Goal: Task Accomplishment & Management: Complete application form

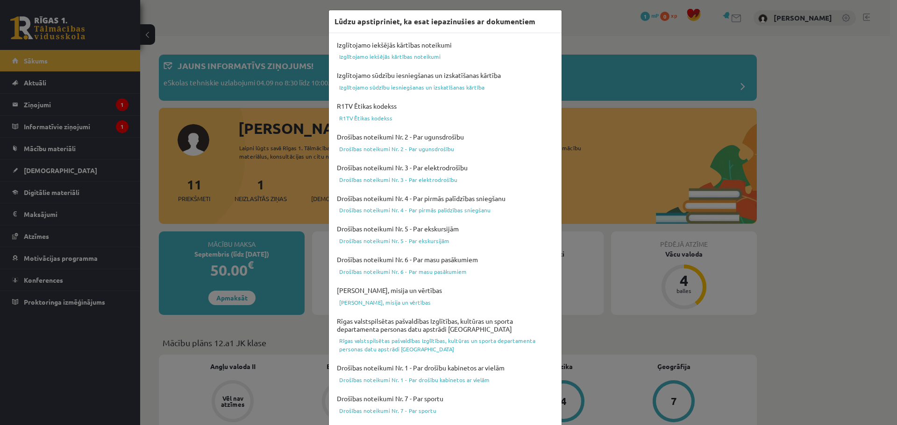
click at [857, 209] on div "Lūdzu apstipriniet, ka esat iepazinušies ar dokumentiem Izglītojamo iekšējās kā…" at bounding box center [448, 212] width 897 height 425
click at [370, 57] on link "Izglītojamo iekšējās kārtības noteikumi" at bounding box center [444, 56] width 221 height 11
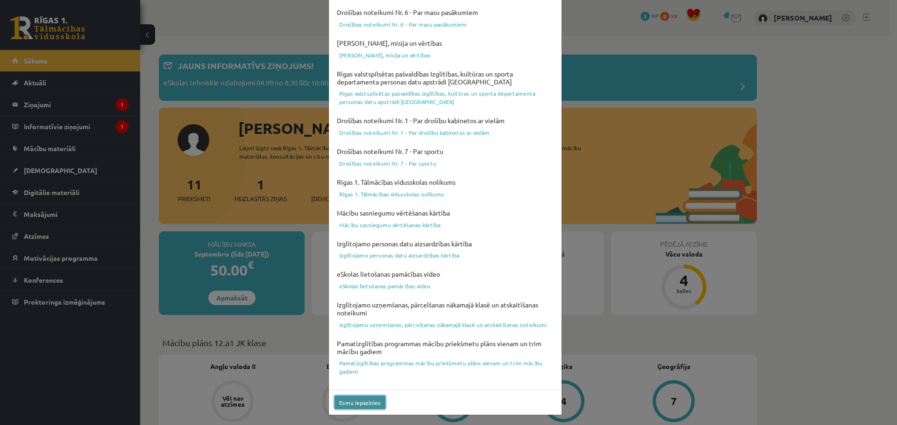
click at [360, 404] on button "Esmu iepazinies" at bounding box center [359, 403] width 51 height 14
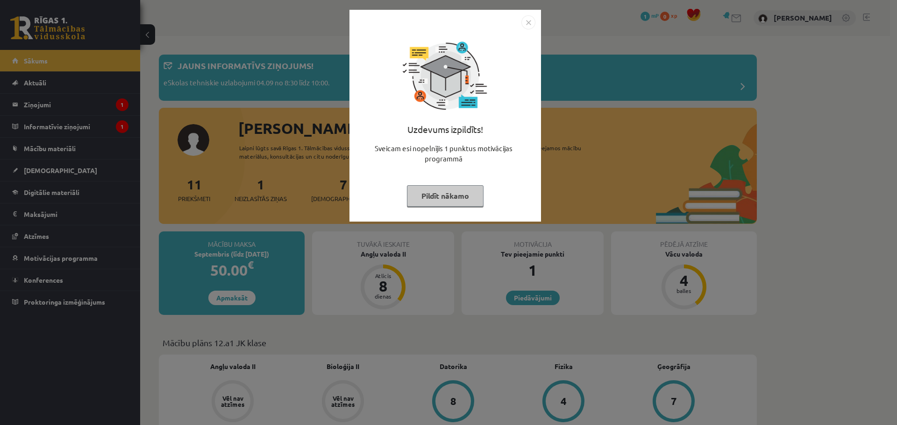
click at [454, 199] on button "Pildīt nākamo" at bounding box center [445, 195] width 77 height 21
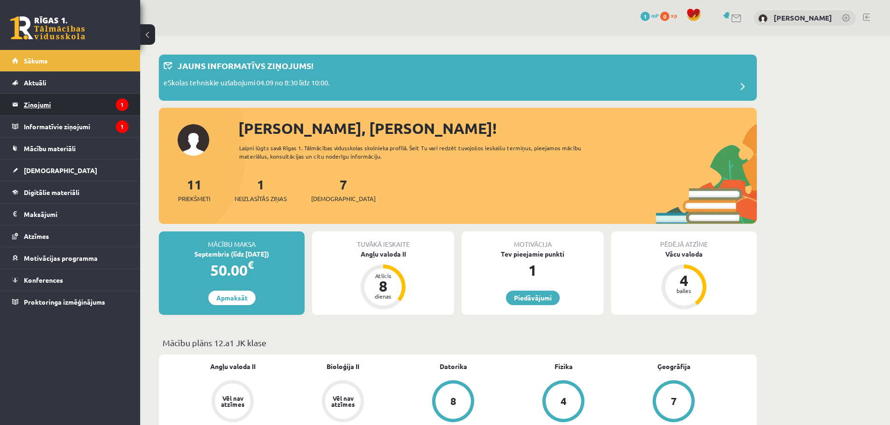
click at [45, 101] on legend "Ziņojumi 1" at bounding box center [76, 104] width 105 height 21
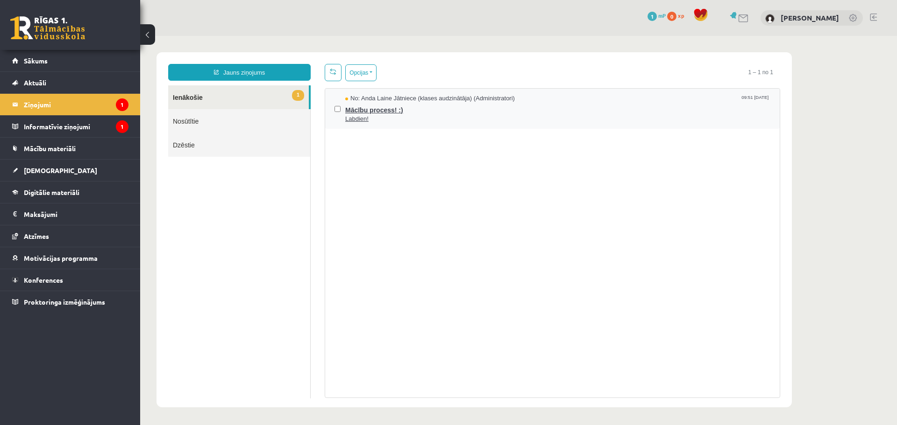
click at [367, 109] on span "Mācību process! :)" at bounding box center [557, 109] width 425 height 12
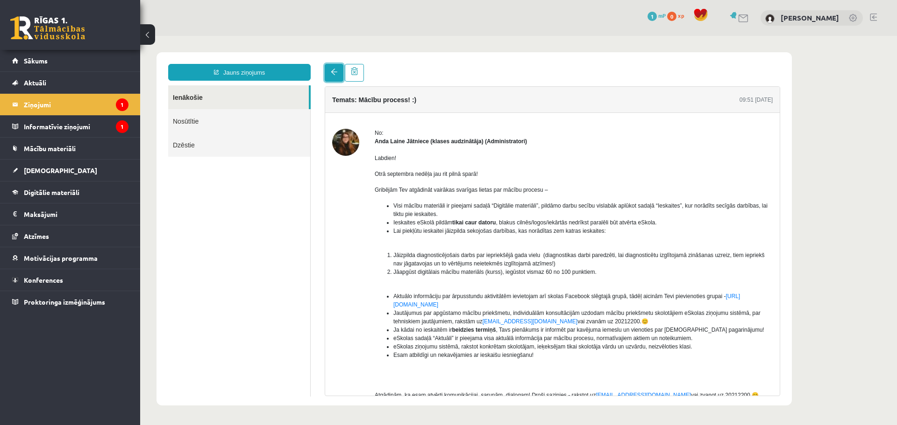
click at [333, 76] on link at bounding box center [334, 73] width 19 height 18
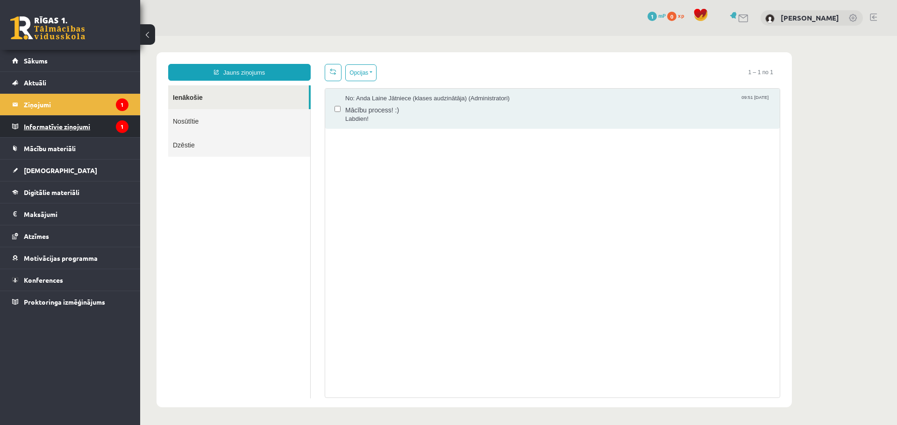
click at [106, 127] on legend "Informatīvie ziņojumi 1" at bounding box center [76, 126] width 105 height 21
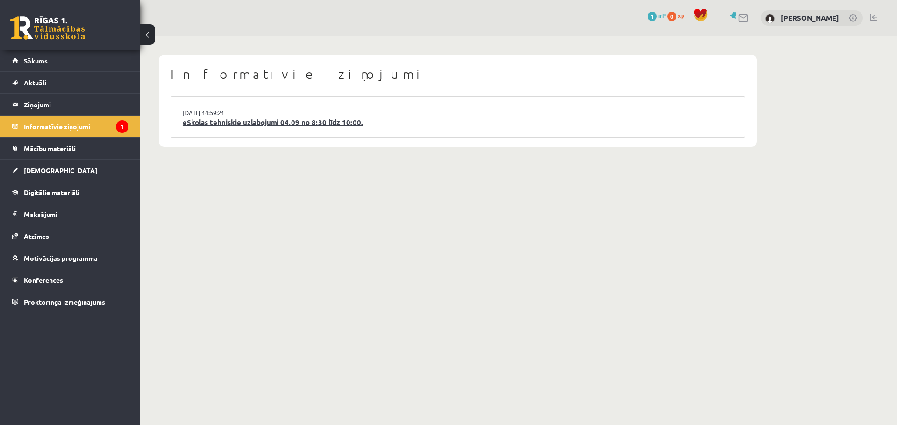
click at [236, 119] on link "eSkolas tehniskie uzlabojumi 04.09 no 8:30 līdz 10:00." at bounding box center [458, 122] width 550 height 11
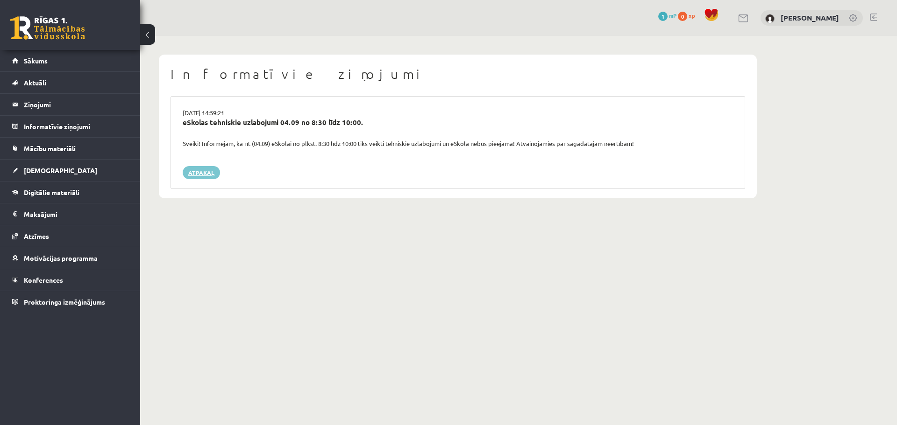
click at [202, 170] on link "Atpakaļ" at bounding box center [201, 172] width 37 height 13
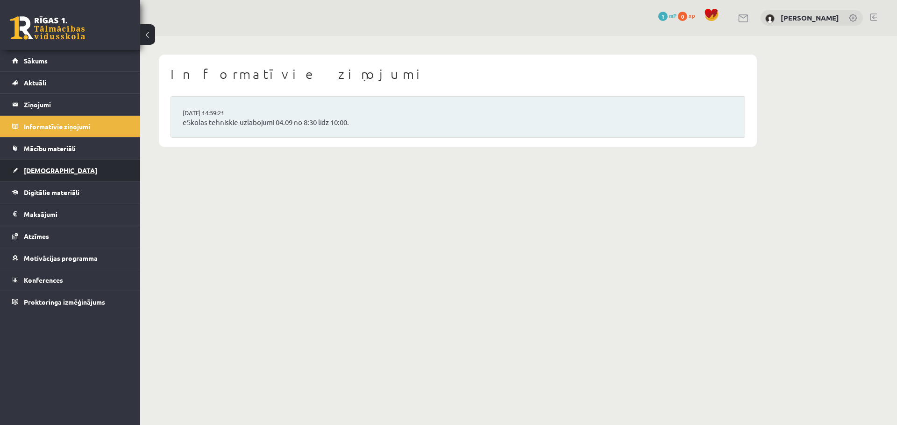
click at [53, 169] on link "[DEMOGRAPHIC_DATA]" at bounding box center [70, 170] width 116 height 21
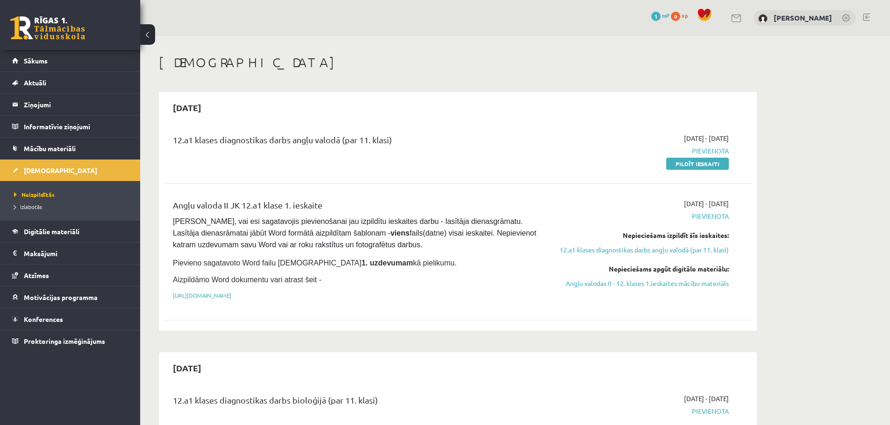
drag, startPoint x: 880, startPoint y: 117, endPoint x: 882, endPoint y: 135, distance: 17.8
click at [683, 162] on link "Pildīt ieskaiti" at bounding box center [697, 164] width 63 height 12
click at [672, 252] on link "12.a1 klases diagnostikas darbs angļu valodā (par 11. klasi)" at bounding box center [641, 250] width 176 height 10
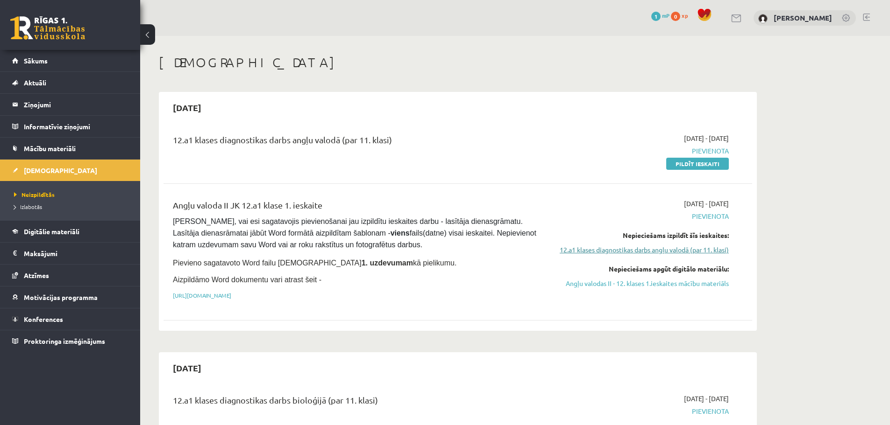
scroll to position [124, 0]
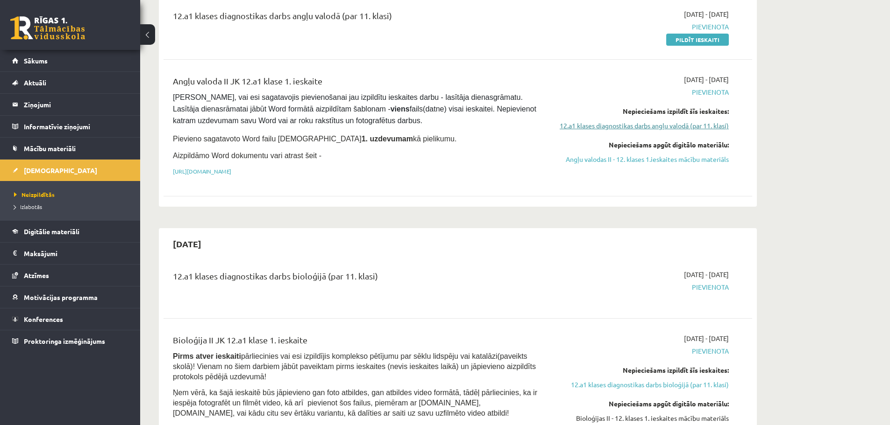
click at [655, 127] on link "12.a1 klases diagnostikas darbs angļu valodā (par 11. klasi)" at bounding box center [641, 126] width 176 height 10
click at [650, 126] on link "12.a1 klases diagnostikas darbs angļu valodā (par 11. klasi)" at bounding box center [641, 126] width 176 height 10
click at [650, 127] on link "12.a1 klases diagnostikas darbs angļu valodā (par 11. klasi)" at bounding box center [641, 126] width 176 height 10
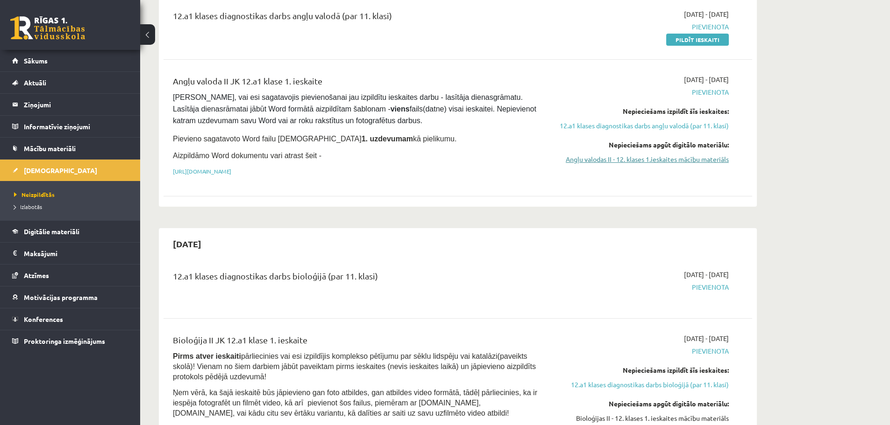
click at [657, 159] on link "Angļu valodas II - 12. klases 1.ieskaites mācību materiāls" at bounding box center [641, 160] width 176 height 10
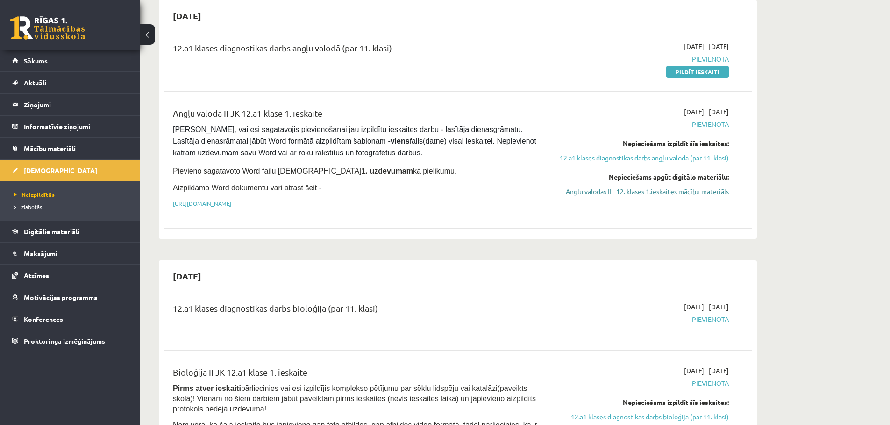
scroll to position [78, 0]
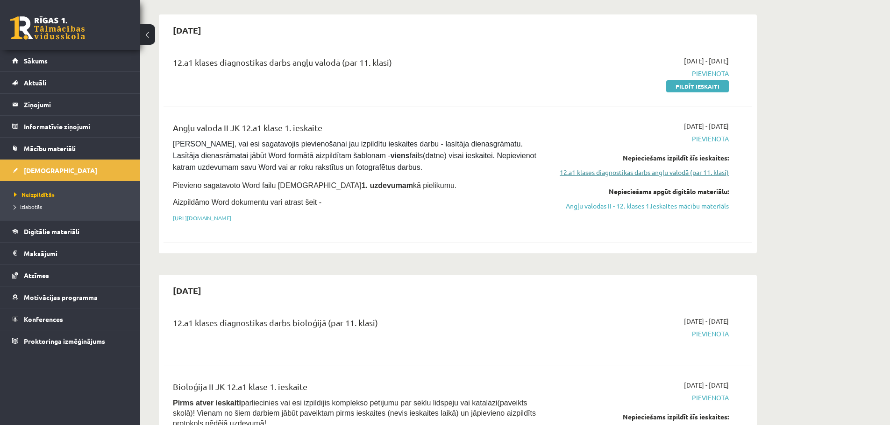
click at [608, 168] on link "12.a1 klases diagnostikas darbs angļu valodā (par 11. klasi)" at bounding box center [641, 173] width 176 height 10
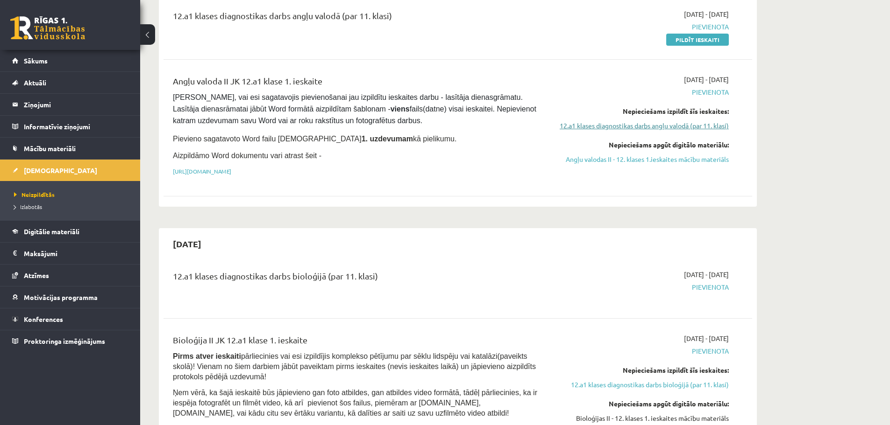
click at [610, 126] on link "12.a1 klases diagnostikas darbs angļu valodā (par 11. klasi)" at bounding box center [641, 126] width 176 height 10
drag, startPoint x: 879, startPoint y: 68, endPoint x: 879, endPoint y: 60, distance: 7.5
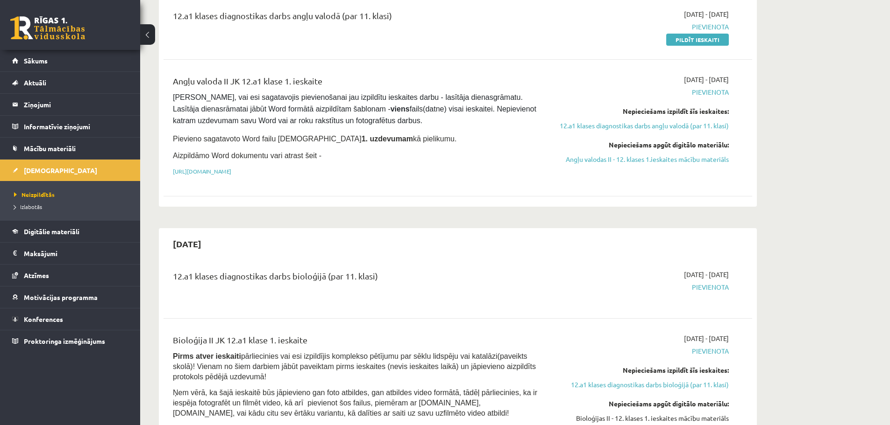
drag, startPoint x: 849, startPoint y: 103, endPoint x: 852, endPoint y: 98, distance: 6.4
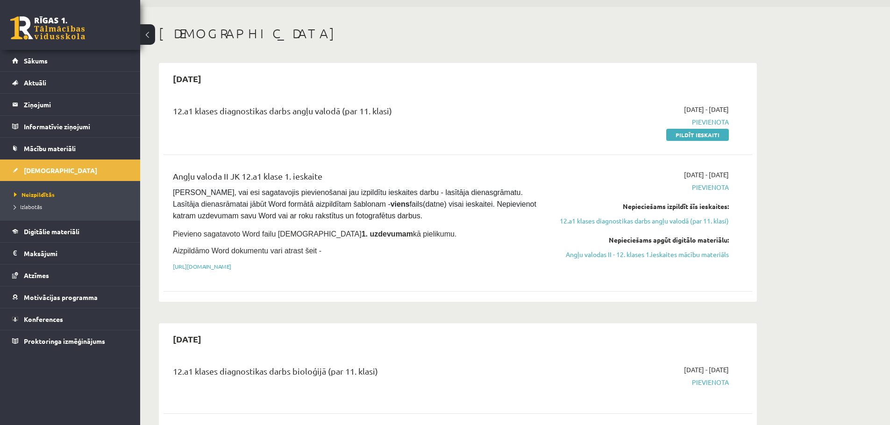
scroll to position [4, 0]
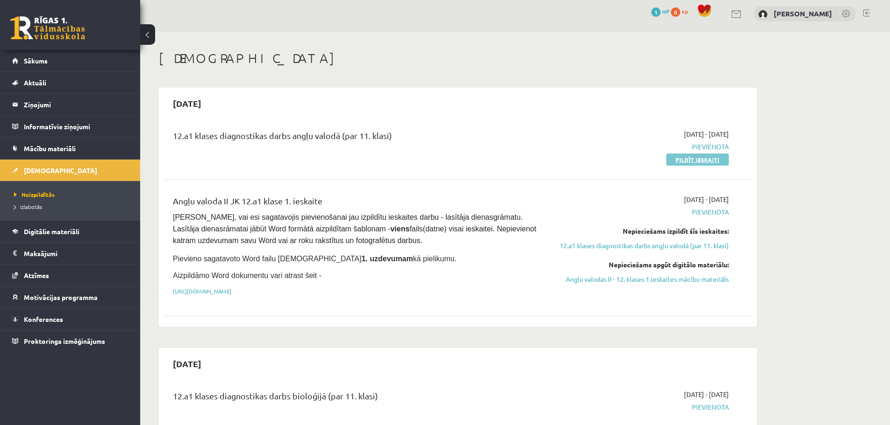
click at [702, 163] on link "Pildīt ieskaiti" at bounding box center [697, 160] width 63 height 12
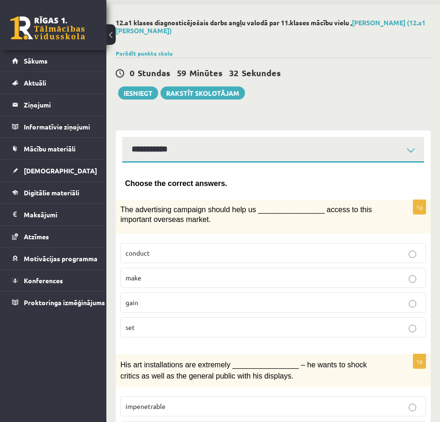
scroll to position [47, 0]
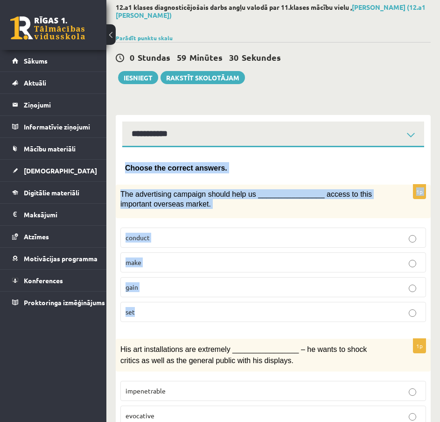
drag, startPoint x: 122, startPoint y: 166, endPoint x: 293, endPoint y: 322, distance: 231.7
copy form "Choose the correct answers. 1p The advertising campaign should help us ________…"
click at [170, 292] on label "gain" at bounding box center [273, 287] width 306 height 20
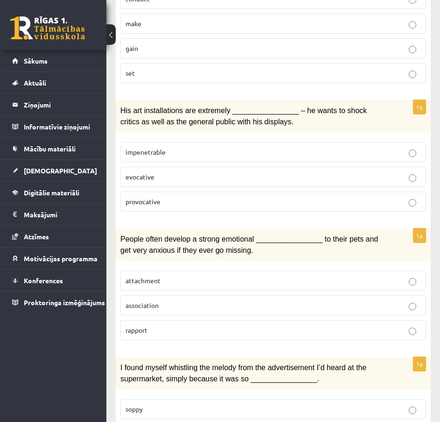
scroll to position [275, 0]
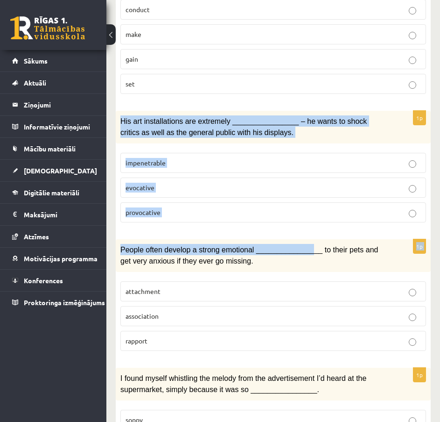
drag, startPoint x: 147, startPoint y: 133, endPoint x: 299, endPoint y: 234, distance: 183.2
click at [330, 224] on div "1p His art installations are extremely ________________ – he wants to shock cri…" at bounding box center [273, 170] width 315 height 119
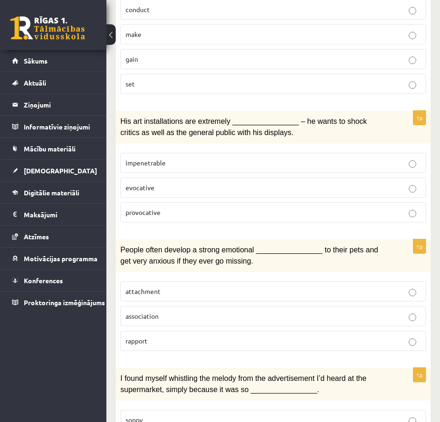
click at [197, 287] on p "attachment" at bounding box center [274, 291] width 296 height 10
click at [169, 211] on p "provocative" at bounding box center [274, 212] width 296 height 10
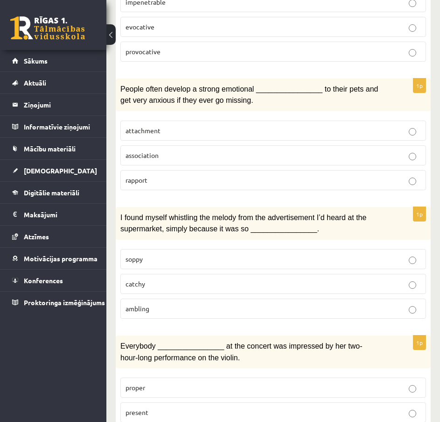
scroll to position [459, 0]
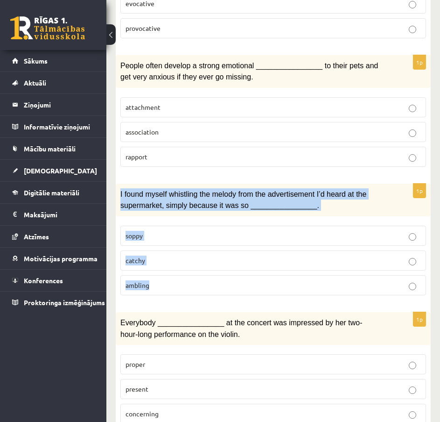
drag, startPoint x: 119, startPoint y: 192, endPoint x: 177, endPoint y: 290, distance: 113.9
click at [177, 290] on div "1p I found myself whistling the melody from the advertisement I’d heard at the …" at bounding box center [273, 243] width 315 height 119
copy div "I found myself whistling the melody from the advertisement I’d heard at the sup…"
click at [213, 255] on p "catchy" at bounding box center [274, 260] width 296 height 10
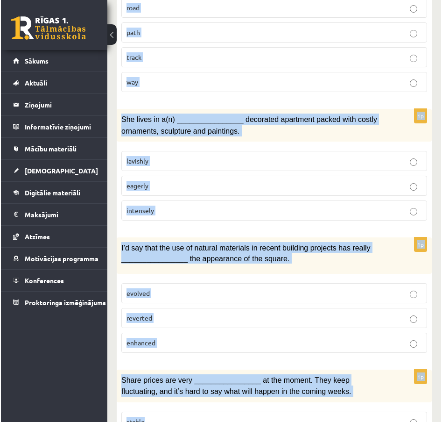
scroll to position [1411, 0]
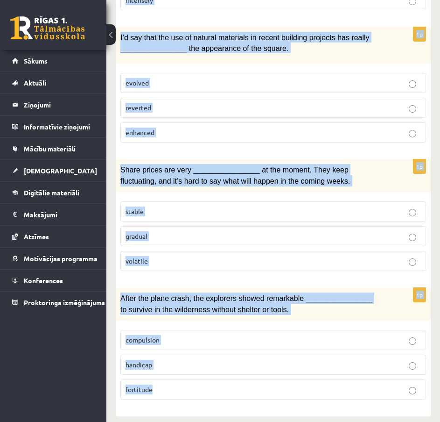
drag, startPoint x: 117, startPoint y: 141, endPoint x: 221, endPoint y: 441, distance: 317.3
copy form "Everybody ________________ at the concert was impressed by her two-hour-long pe…"
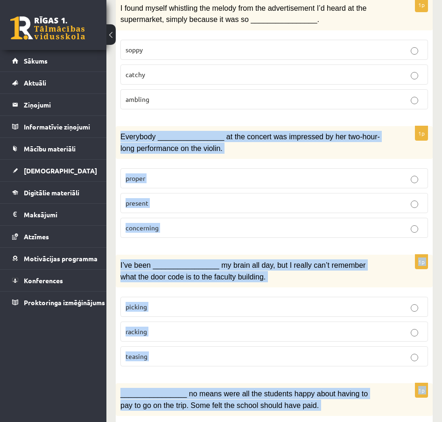
scroll to position [638, 0]
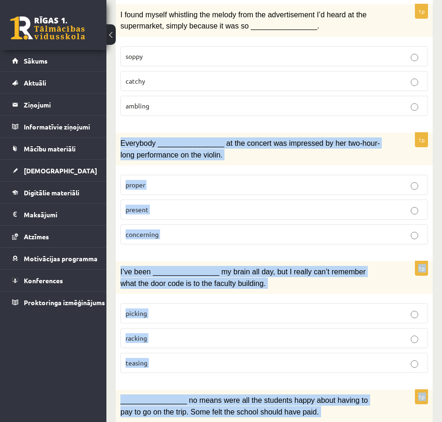
click at [389, 158] on div "Everybody ________________ at the concert was impressed by her two-hour-long pe…" at bounding box center [274, 149] width 317 height 33
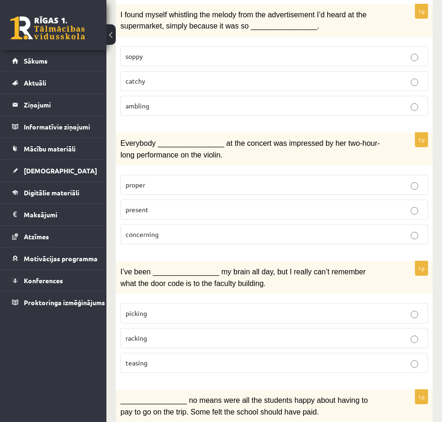
click at [150, 207] on p "present" at bounding box center [275, 210] width 298 height 10
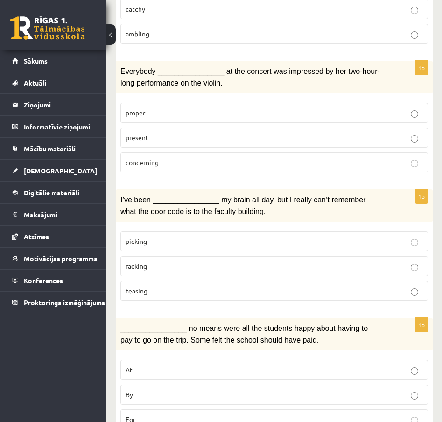
scroll to position [712, 0]
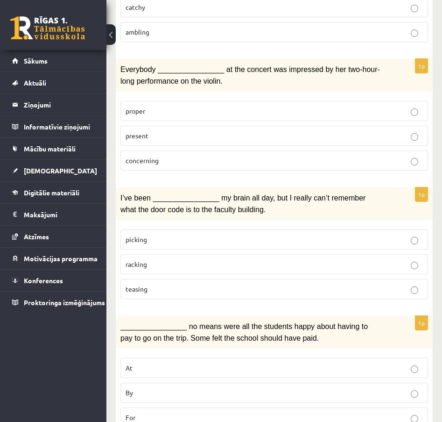
click at [279, 262] on p "racking" at bounding box center [275, 264] width 298 height 10
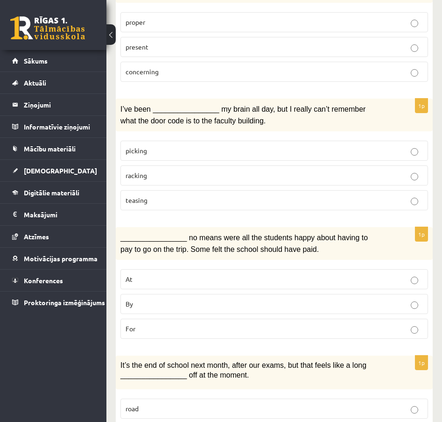
scroll to position [815, 0]
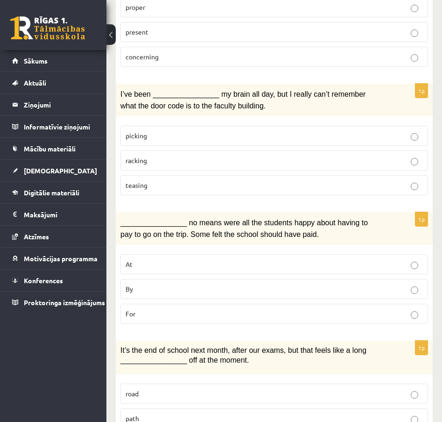
click at [268, 286] on p "By" at bounding box center [275, 289] width 298 height 10
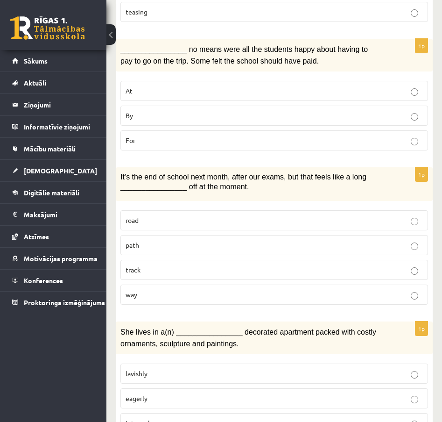
scroll to position [991, 0]
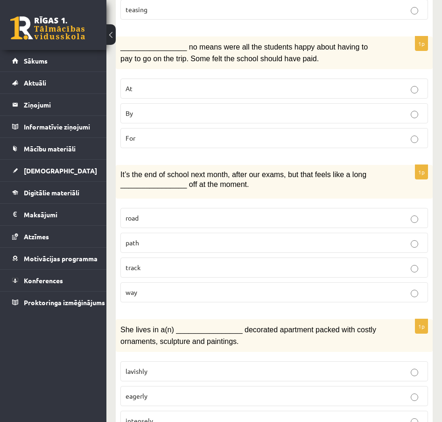
click at [328, 295] on label "way" at bounding box center [274, 292] width 308 height 20
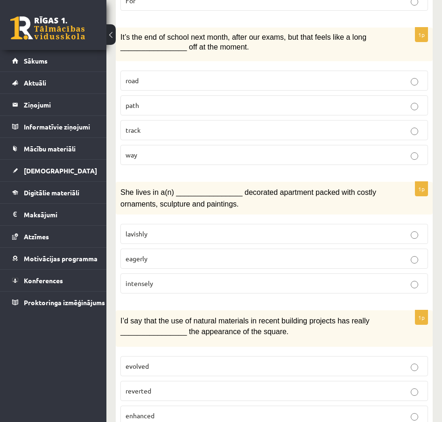
scroll to position [1130, 0]
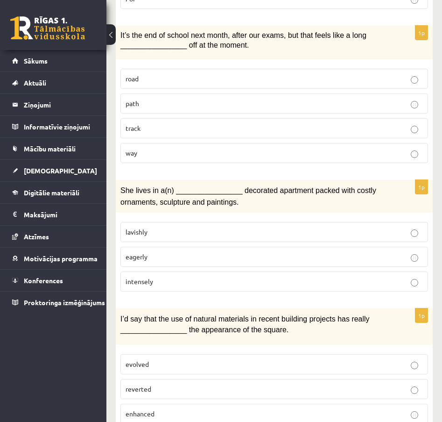
click at [308, 222] on label "lavishly" at bounding box center [274, 232] width 308 height 20
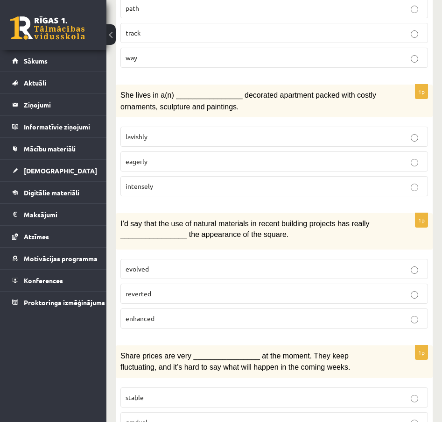
scroll to position [1230, 0]
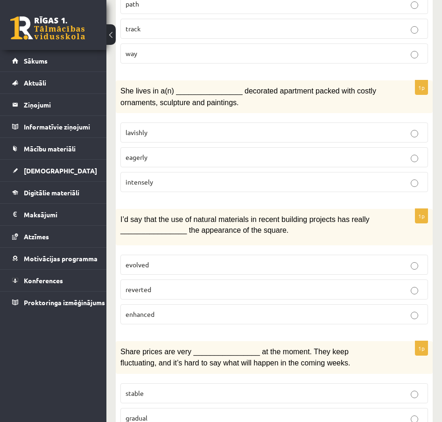
click at [233, 309] on p "enhanced" at bounding box center [275, 314] width 298 height 10
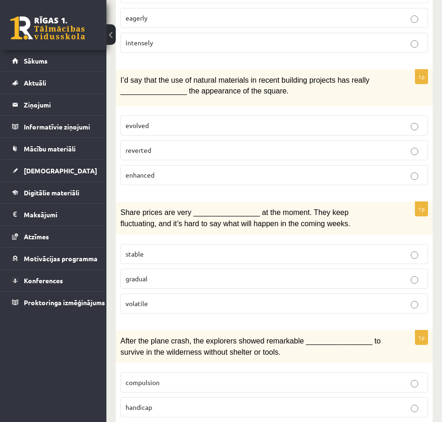
scroll to position [1411, 0]
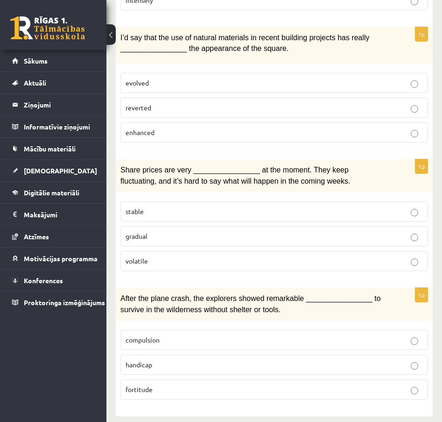
click at [198, 256] on p "volatile" at bounding box center [275, 261] width 298 height 10
click at [137, 385] on span "fortitude" at bounding box center [139, 389] width 27 height 8
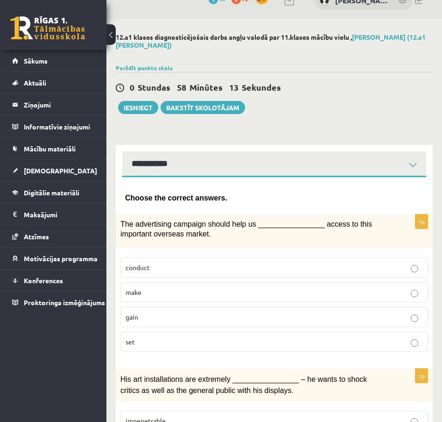
scroll to position [0, 0]
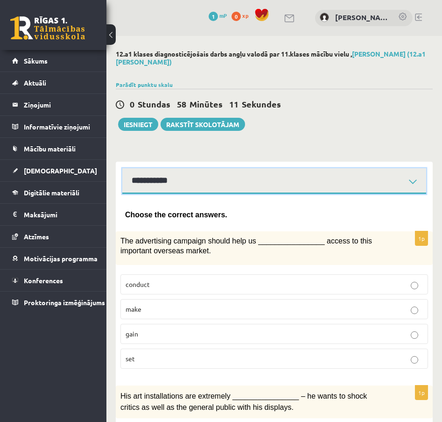
click at [265, 180] on select "**********" at bounding box center [274, 181] width 304 height 26
click at [122, 168] on select "**********" at bounding box center [274, 181] width 304 height 26
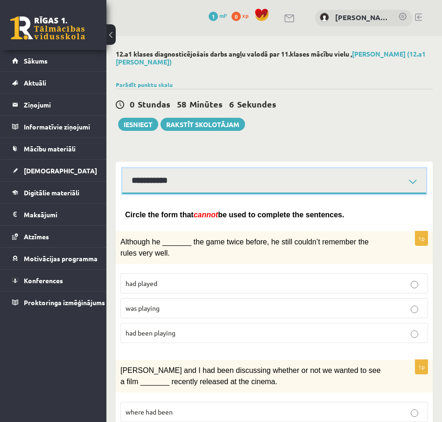
click at [256, 182] on select "**********" at bounding box center [274, 181] width 304 height 26
click at [122, 168] on select "**********" at bounding box center [274, 181] width 304 height 26
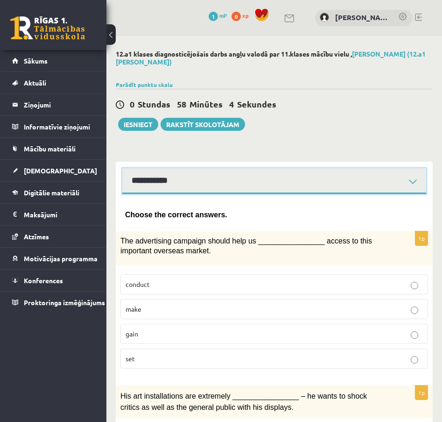
click at [244, 180] on select "**********" at bounding box center [274, 181] width 304 height 26
click at [122, 168] on select "**********" at bounding box center [274, 181] width 304 height 26
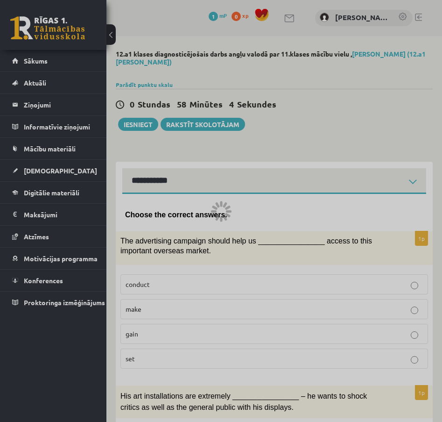
click at [222, 209] on div at bounding box center [221, 211] width 442 height 422
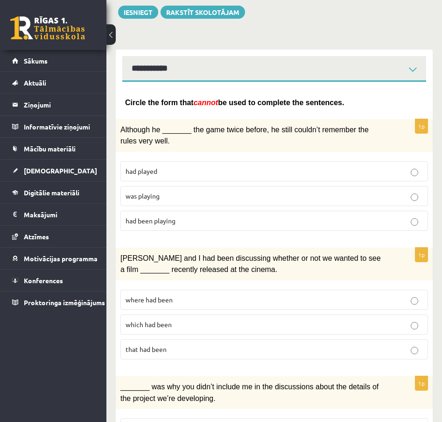
scroll to position [114, 0]
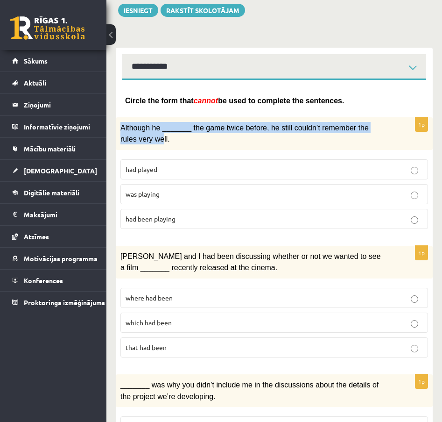
drag, startPoint x: 123, startPoint y: 125, endPoint x: 142, endPoint y: 138, distance: 23.2
click at [142, 138] on span "Although he _______ the game twice before, he still couldn’t remember the rules…" at bounding box center [244, 133] width 248 height 19
click at [149, 119] on div "Although he _______ the game twice before, he still couldn’t remember the rules…" at bounding box center [274, 133] width 317 height 33
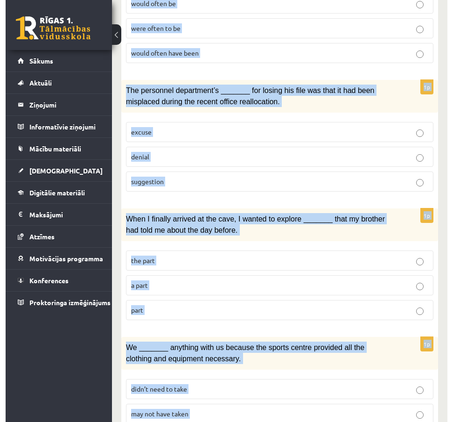
scroll to position [1099, 0]
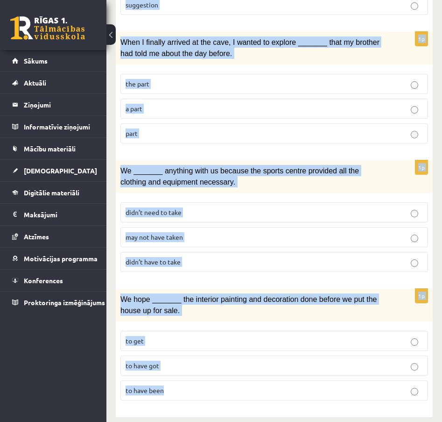
drag, startPoint x: 122, startPoint y: 98, endPoint x: 294, endPoint y: 443, distance: 385.4
copy form "Circle the form that cannot be used to complete the sentences. 1p Although he _…"
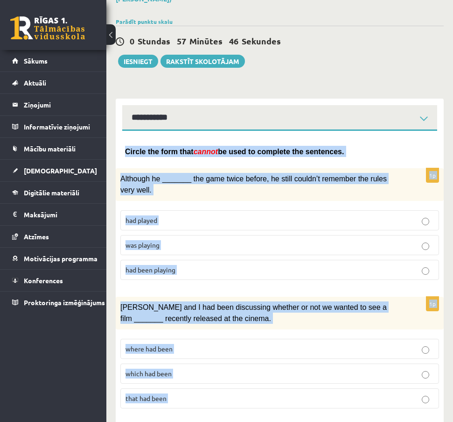
scroll to position [44, 0]
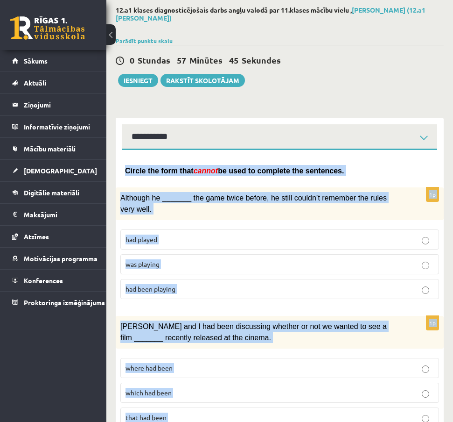
click at [382, 166] on p "Circle the form that cannot be used to complete the sentences." at bounding box center [280, 170] width 310 height 11
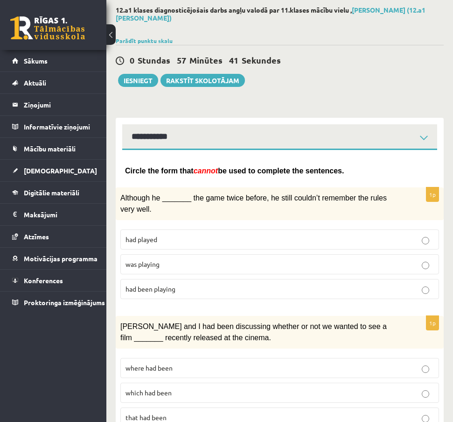
click at [231, 271] on label "was playing" at bounding box center [279, 264] width 319 height 20
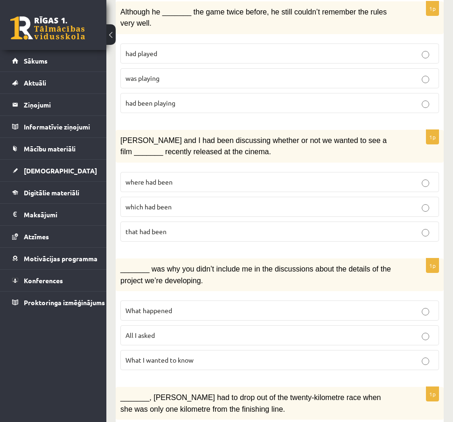
scroll to position [233, 0]
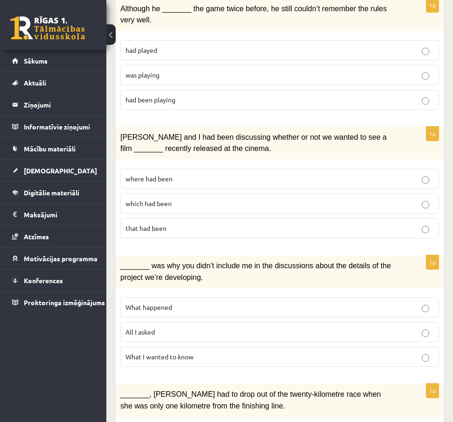
click at [327, 178] on p "where had been" at bounding box center [280, 179] width 309 height 10
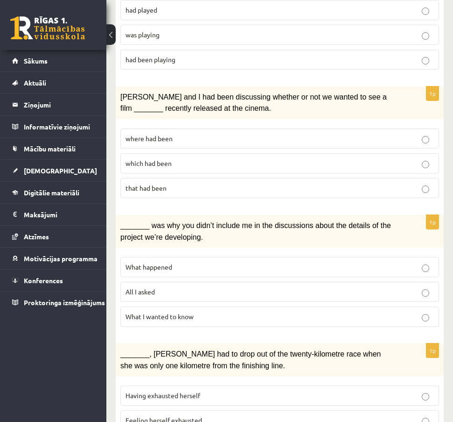
scroll to position [354, 0]
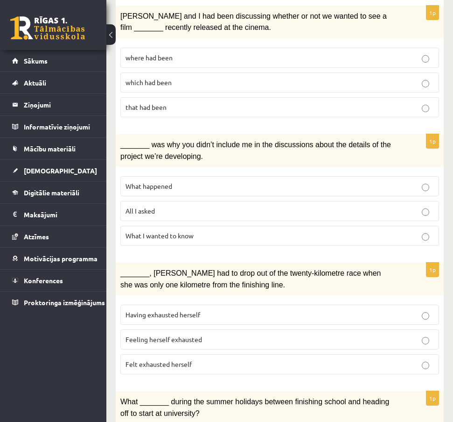
click at [352, 214] on label "All I asked" at bounding box center [279, 211] width 319 height 20
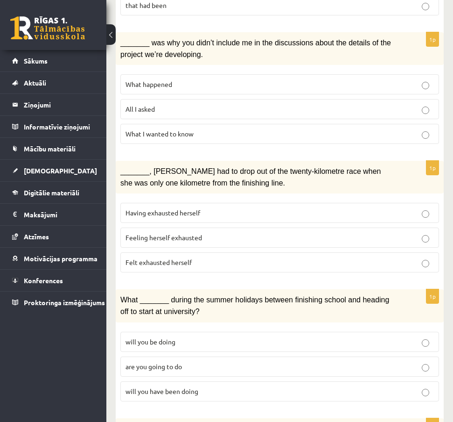
scroll to position [457, 0]
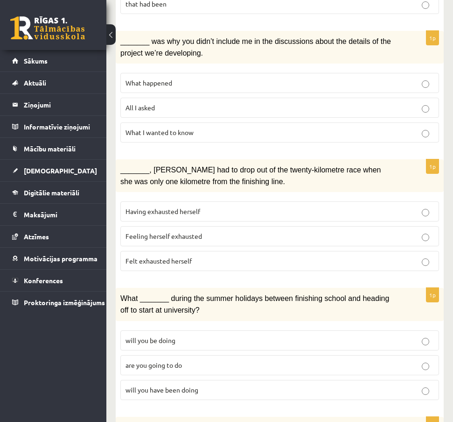
click at [311, 259] on p "Felt exhausted herself" at bounding box center [280, 261] width 309 height 10
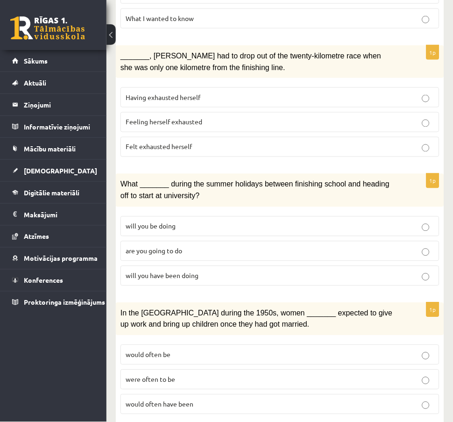
scroll to position [573, 0]
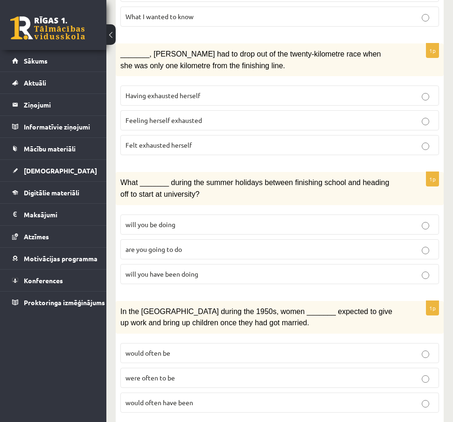
click at [327, 269] on p "will you have been doing" at bounding box center [280, 274] width 309 height 10
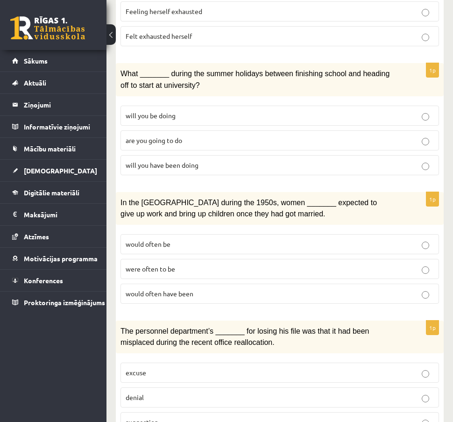
scroll to position [685, 0]
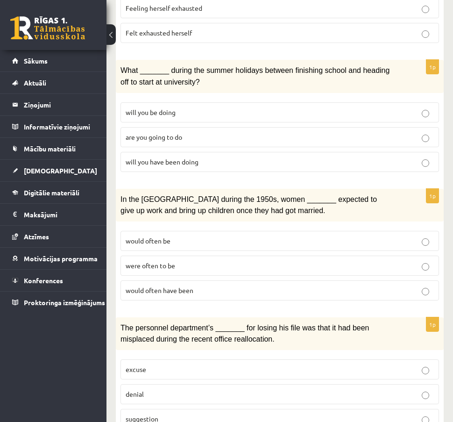
click at [419, 285] on p "would often have been" at bounding box center [280, 290] width 308 height 10
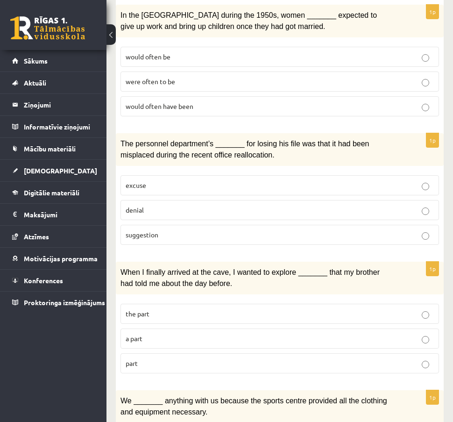
scroll to position [880, 0]
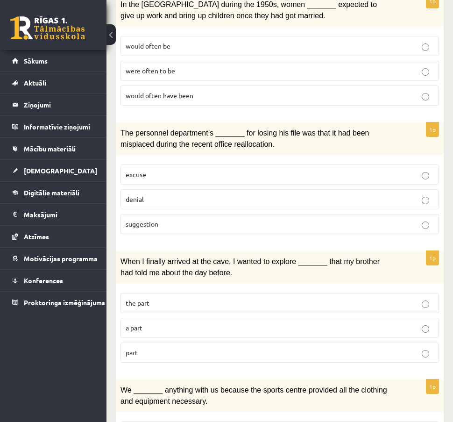
drag, startPoint x: 376, startPoint y: 192, endPoint x: 430, endPoint y: 183, distance: 54.6
click at [376, 194] on p "denial" at bounding box center [280, 199] width 308 height 10
click at [175, 347] on p "part" at bounding box center [280, 352] width 308 height 10
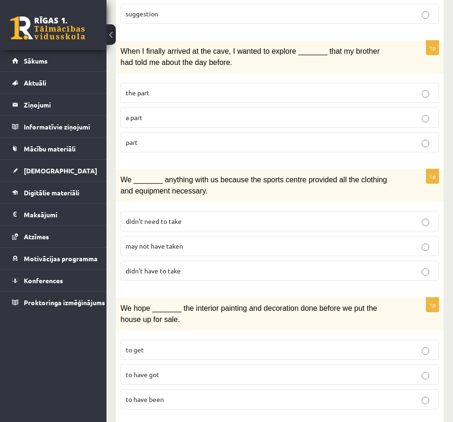
scroll to position [1088, 0]
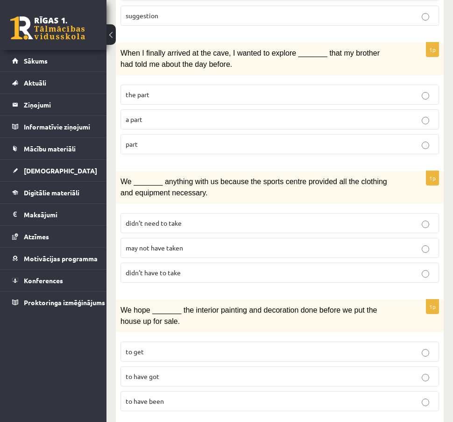
click at [361, 228] on fieldset "didn’t need to take may not have taken didn’t have to take" at bounding box center [279, 246] width 319 height 77
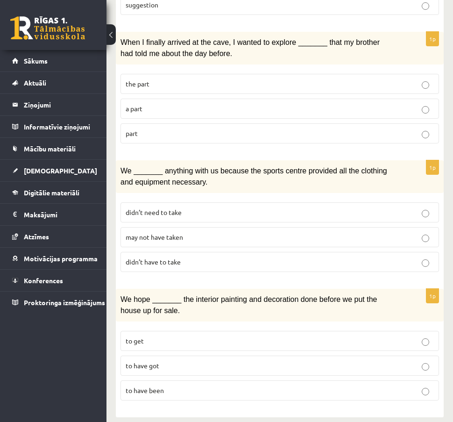
click at [323, 361] on p "to have got" at bounding box center [280, 366] width 308 height 10
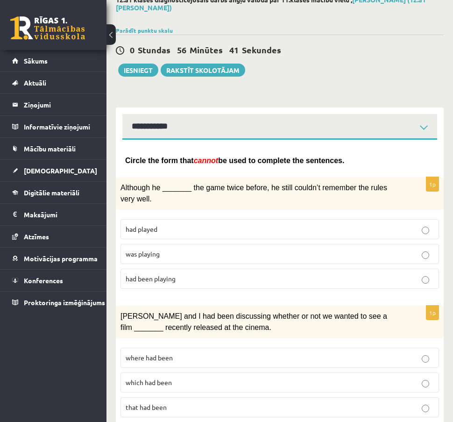
scroll to position [0, 0]
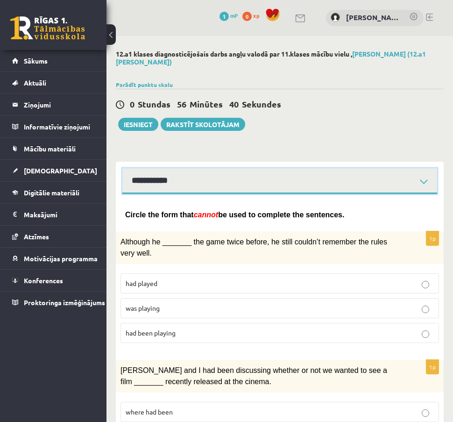
click at [186, 182] on select "**********" at bounding box center [279, 181] width 315 height 26
click at [122, 168] on select "**********" at bounding box center [279, 181] width 315 height 26
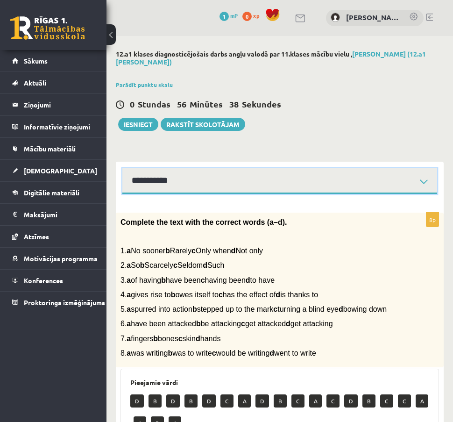
click at [183, 181] on select "**********" at bounding box center [279, 181] width 315 height 26
click at [122, 168] on select "**********" at bounding box center [279, 181] width 315 height 26
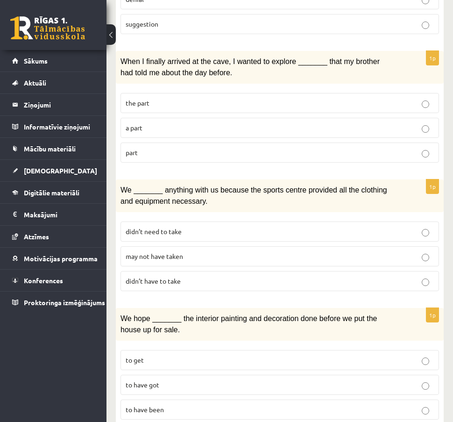
scroll to position [1099, 0]
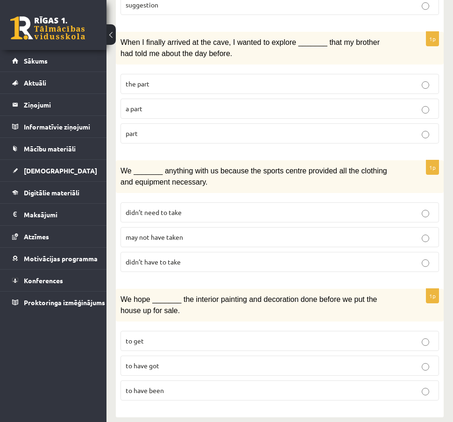
click at [167, 361] on p "to have got" at bounding box center [280, 366] width 308 height 10
click at [184, 232] on p "may not have taken" at bounding box center [280, 237] width 308 height 10
click at [397, 128] on p "part" at bounding box center [280, 133] width 308 height 10
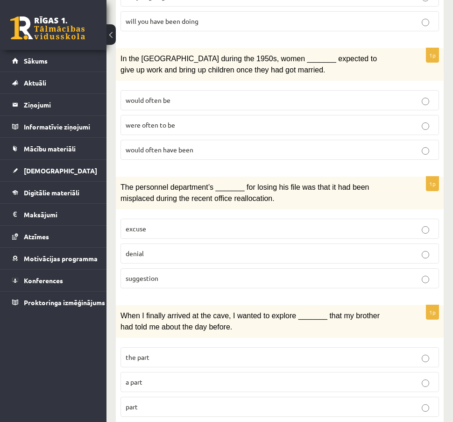
scroll to position [820, 0]
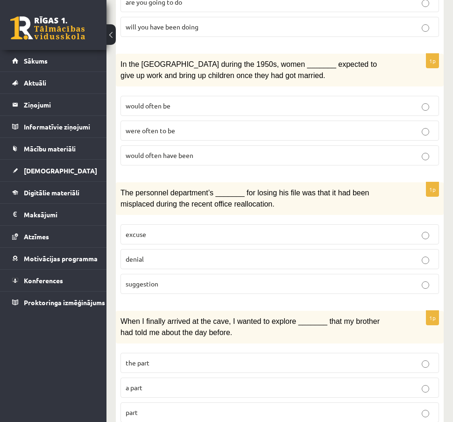
click at [319, 254] on p "denial" at bounding box center [280, 259] width 308 height 10
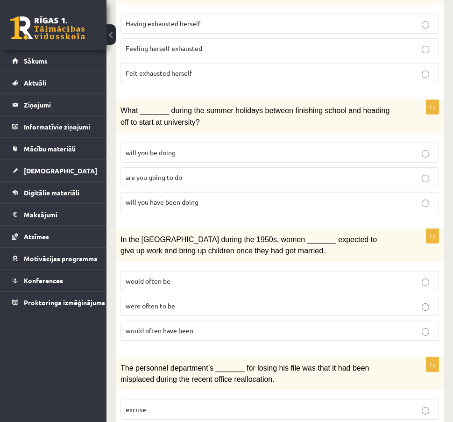
scroll to position [642, 0]
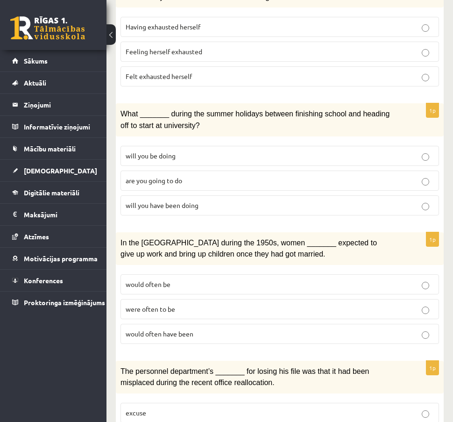
drag, startPoint x: 159, startPoint y: 328, endPoint x: 198, endPoint y: 329, distance: 39.3
click at [159, 329] on span "would often have been" at bounding box center [160, 333] width 68 height 8
drag, startPoint x: 452, startPoint y: 255, endPoint x: 453, endPoint y: 245, distance: 9.9
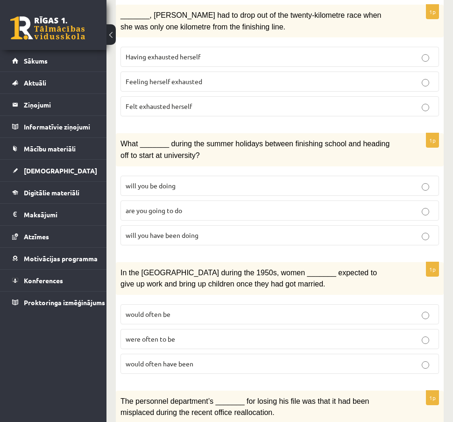
scroll to position [601, 0]
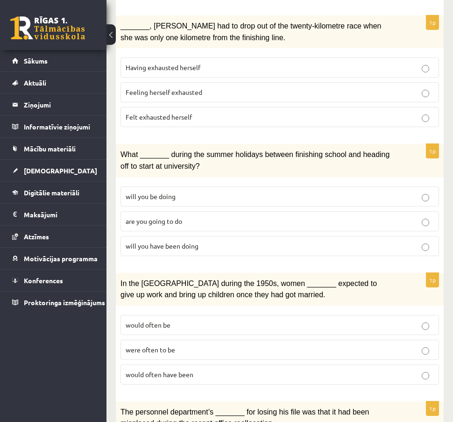
click at [202, 241] on p "will you have been doing" at bounding box center [280, 246] width 308 height 10
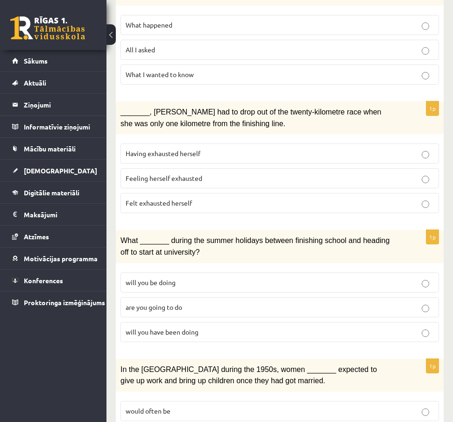
scroll to position [473, 0]
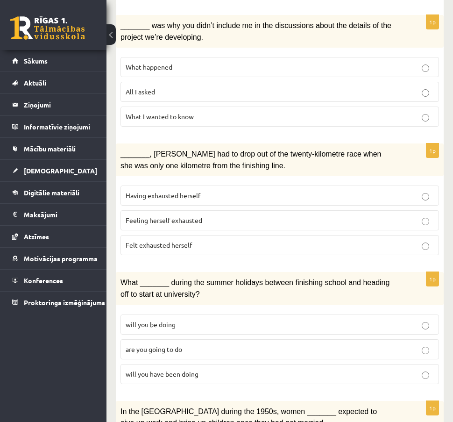
click at [186, 241] on span "Felt exhausted herself" at bounding box center [159, 245] width 66 height 8
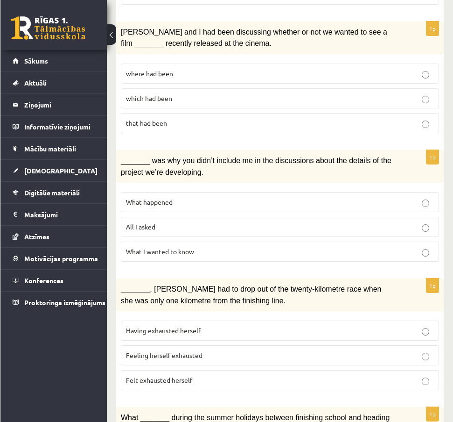
scroll to position [330, 0]
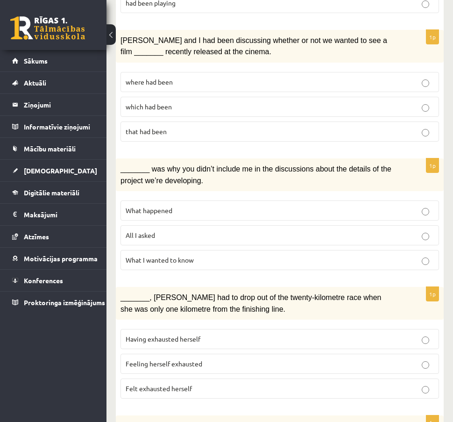
click at [257, 230] on p "All I asked" at bounding box center [280, 235] width 308 height 10
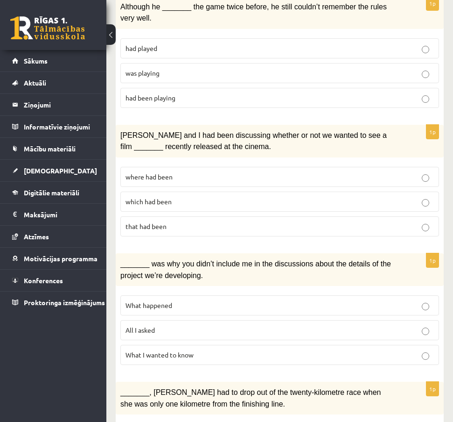
scroll to position [233, 0]
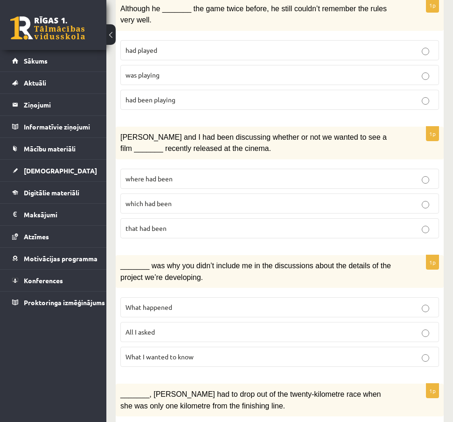
click at [230, 177] on p "where had been" at bounding box center [280, 179] width 309 height 10
click at [265, 71] on p "was playing" at bounding box center [280, 75] width 309 height 10
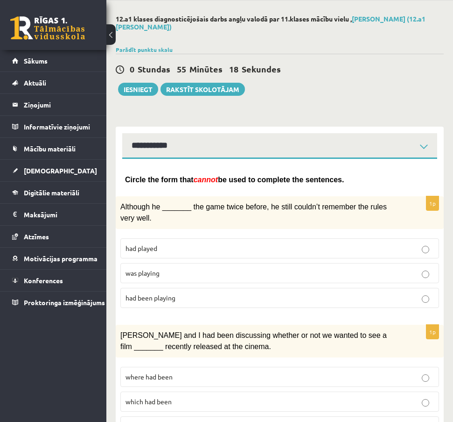
scroll to position [0, 0]
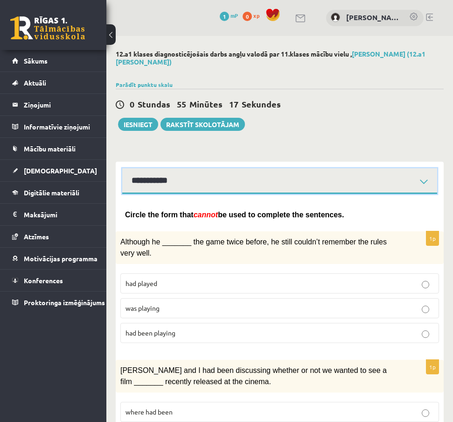
click at [310, 185] on select "**********" at bounding box center [279, 181] width 315 height 26
select select "**********"
click at [122, 168] on select "**********" at bounding box center [279, 181] width 315 height 26
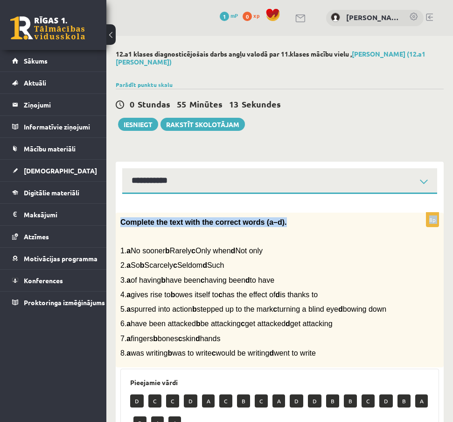
drag, startPoint x: 453, startPoint y: 178, endPoint x: 453, endPoint y: 206, distance: 28.0
click at [452, 208] on div "12.a1 klases diagnosticējošais darbs angļu valodā par 11.klases mācību vielu , …" at bounding box center [279, 372] width 347 height 673
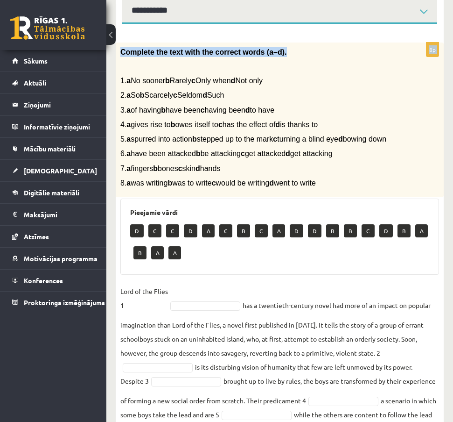
scroll to position [173, 0]
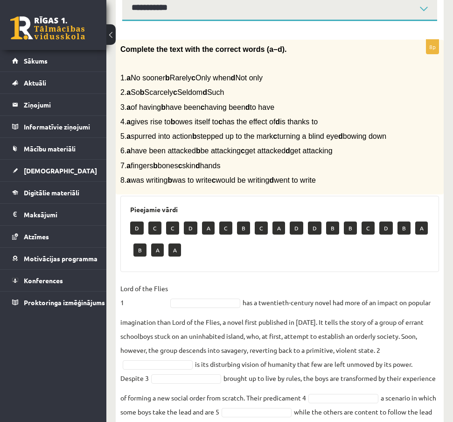
click at [446, 297] on div "12.a1 klases diagnosticējošais darbs angļu valodā par 11.klases mācību vielu , …" at bounding box center [279, 199] width 347 height 673
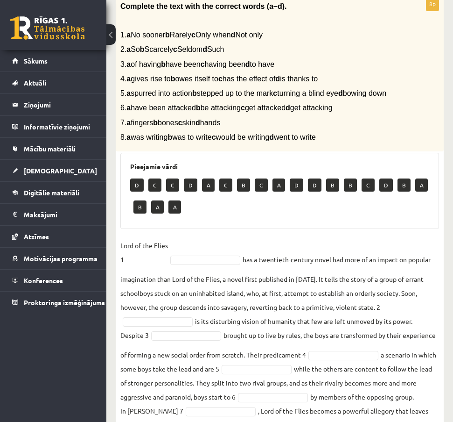
scroll to position [210, 0]
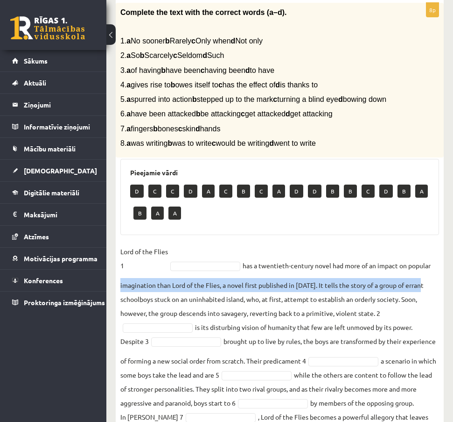
drag, startPoint x: 453, startPoint y: 301, endPoint x: 458, endPoint y: 287, distance: 15.4
click at [453, 212] on html "0 Dāvanas 1 mP 0 xp Rihards Akermanis Sākums Aktuāli Kā mācīties eSKOLĀ Kontakt…" at bounding box center [226, 1] width 453 height 422
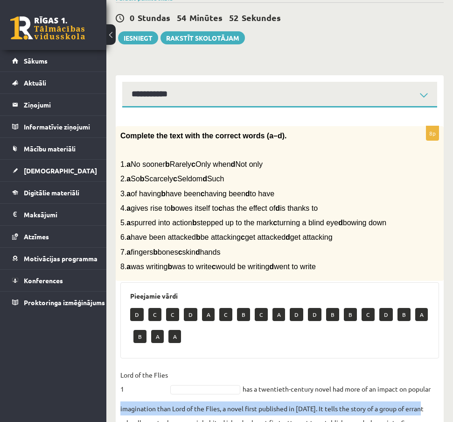
scroll to position [87, 0]
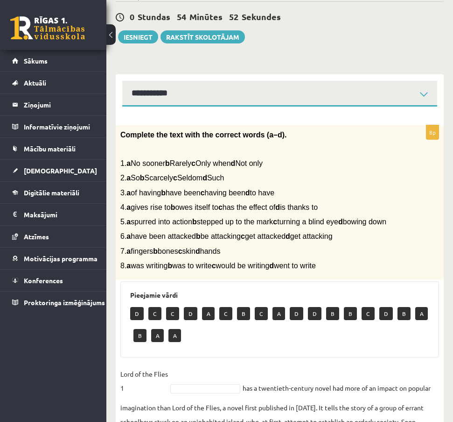
click at [445, 338] on div "12.a1 klases diagnosticējošais darbs angļu valodā par 11.klases mācību vielu , …" at bounding box center [279, 285] width 347 height 673
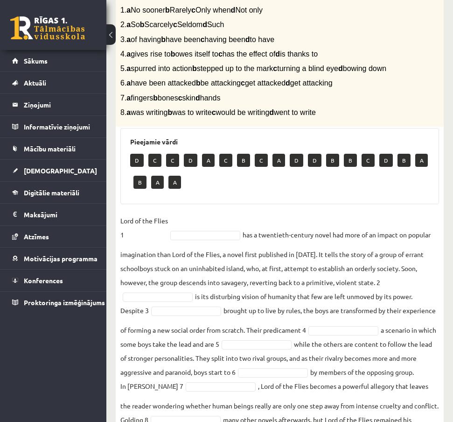
scroll to position [297, 0]
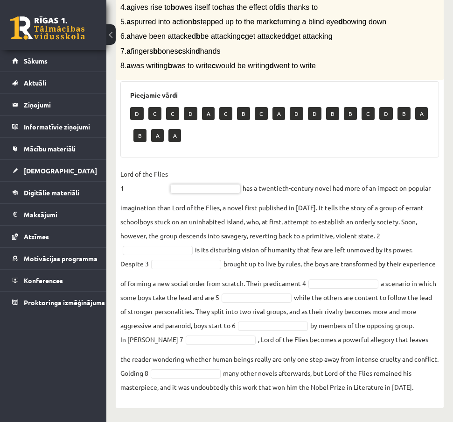
type input "*"
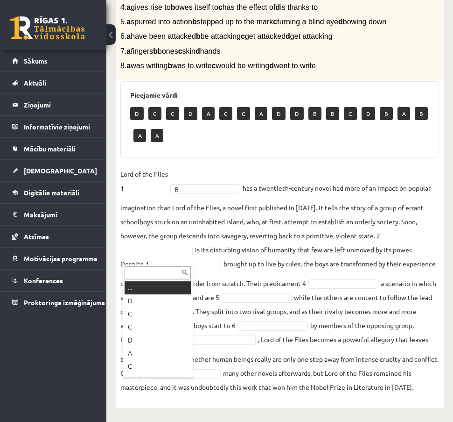
type input "*"
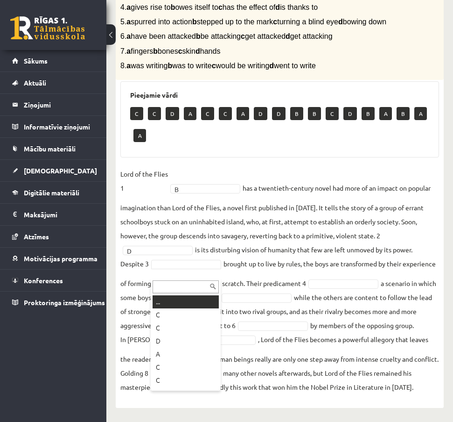
type input "*"
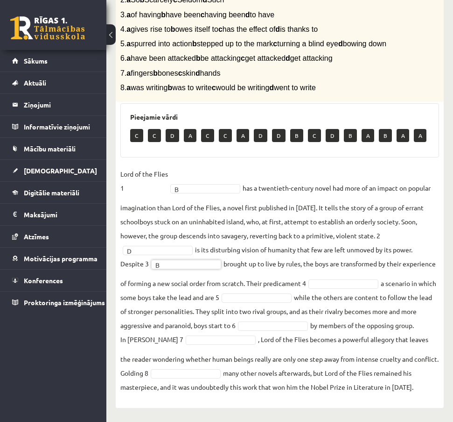
scroll to position [275, 0]
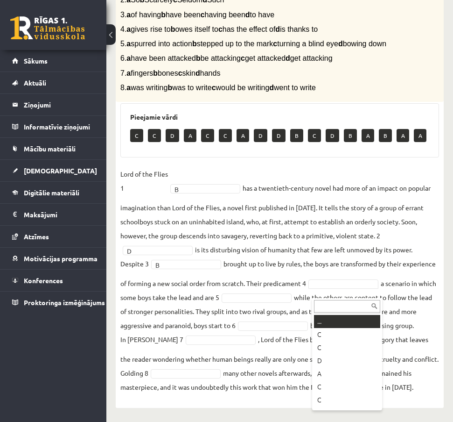
type input "*"
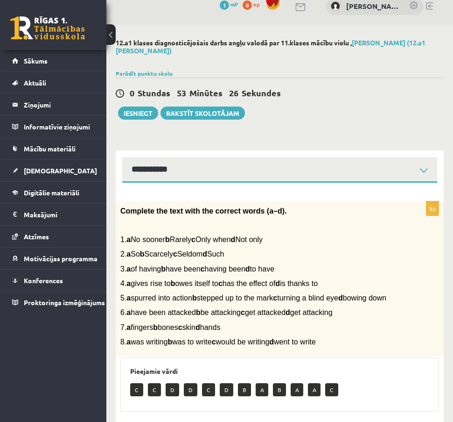
scroll to position [12, 0]
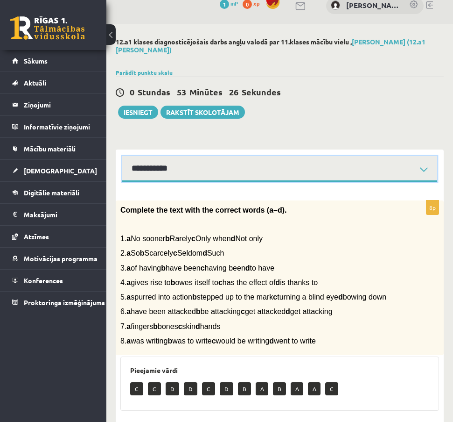
click at [418, 165] on select "**********" at bounding box center [279, 169] width 315 height 26
click at [122, 156] on select "**********" at bounding box center [279, 169] width 315 height 26
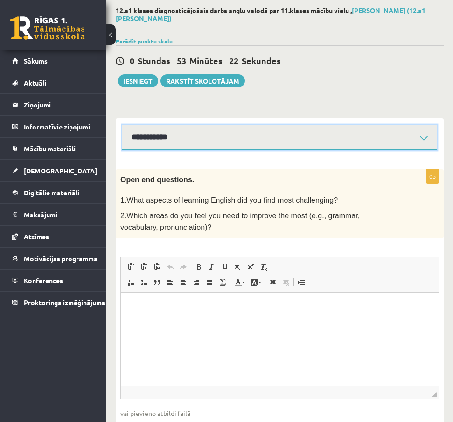
scroll to position [96, 0]
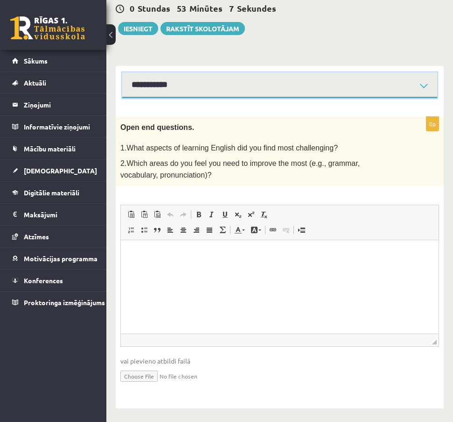
click at [285, 78] on select "**********" at bounding box center [279, 85] width 315 height 26
click at [122, 72] on select "**********" at bounding box center [279, 85] width 315 height 26
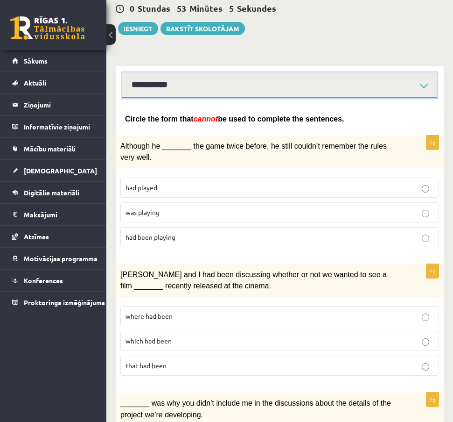
click at [262, 87] on select "**********" at bounding box center [279, 85] width 315 height 26
click at [122, 72] on select "**********" at bounding box center [279, 85] width 315 height 26
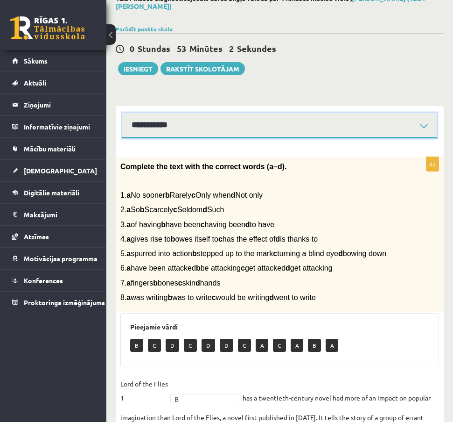
scroll to position [60, 0]
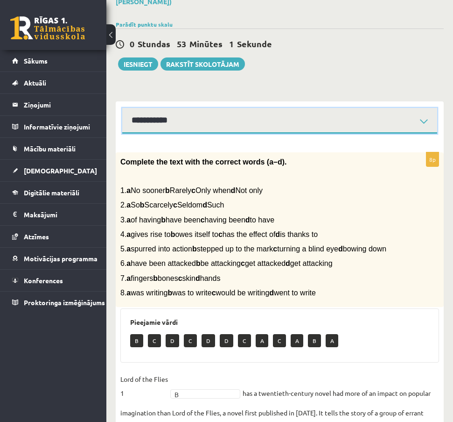
click at [398, 123] on select "**********" at bounding box center [279, 121] width 315 height 26
click at [122, 108] on select "**********" at bounding box center [279, 121] width 315 height 26
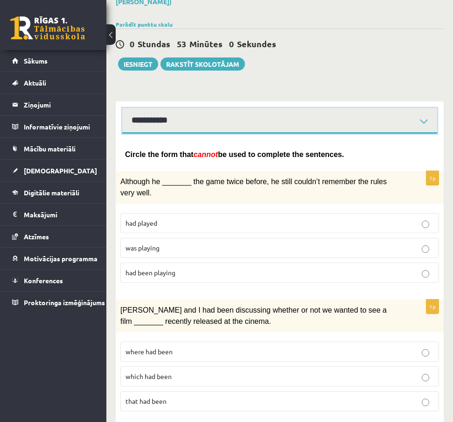
click at [335, 118] on select "**********" at bounding box center [279, 121] width 315 height 26
drag, startPoint x: 335, startPoint y: 118, endPoint x: 322, endPoint y: 129, distance: 17.3
click at [335, 118] on select "**********" at bounding box center [279, 121] width 315 height 26
drag, startPoint x: 304, startPoint y: 126, endPoint x: 298, endPoint y: 129, distance: 6.7
click at [302, 126] on select "**********" at bounding box center [279, 121] width 315 height 26
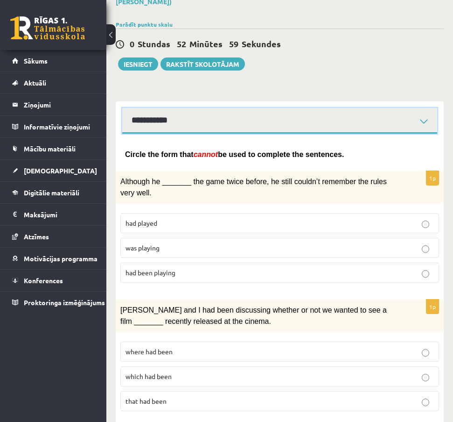
click at [122, 108] on select "**********" at bounding box center [279, 121] width 315 height 26
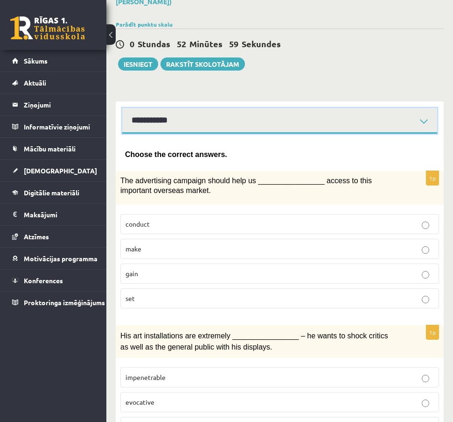
click at [299, 111] on select "**********" at bounding box center [279, 121] width 315 height 26
click at [122, 108] on select "**********" at bounding box center [279, 121] width 315 height 26
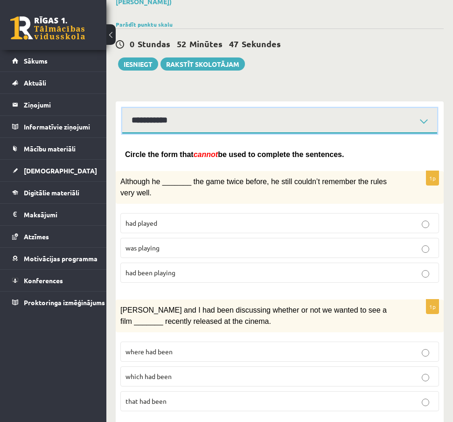
click at [225, 131] on select "**********" at bounding box center [279, 121] width 315 height 26
click at [122, 108] on select "**********" at bounding box center [279, 121] width 315 height 26
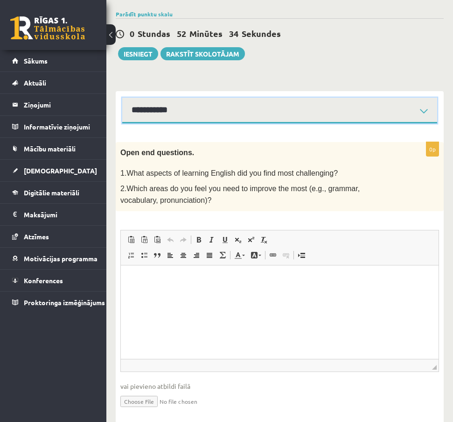
scroll to position [70, 0]
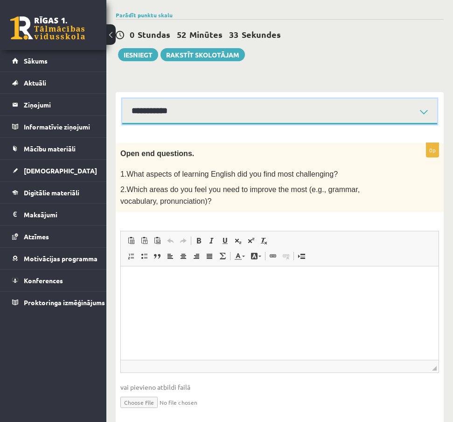
click at [305, 117] on select "**********" at bounding box center [279, 112] width 315 height 26
select select "**********"
click at [122, 99] on select "**********" at bounding box center [279, 112] width 315 height 26
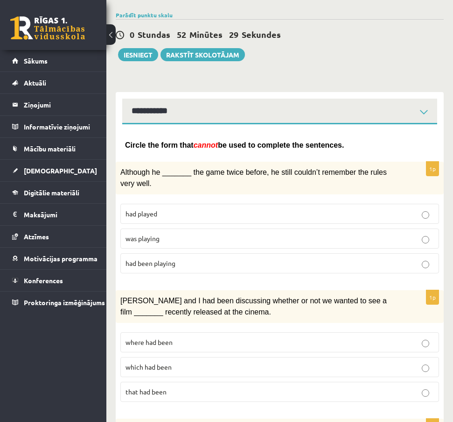
click at [278, 239] on p "was playing" at bounding box center [280, 239] width 309 height 10
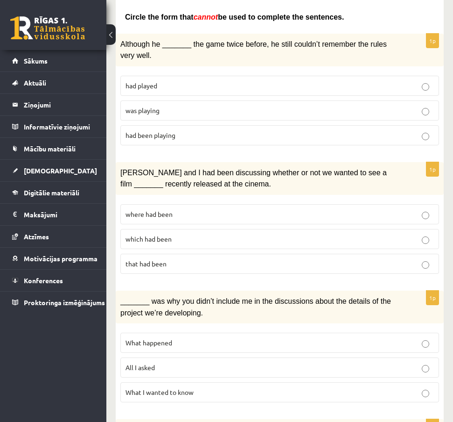
scroll to position [203, 0]
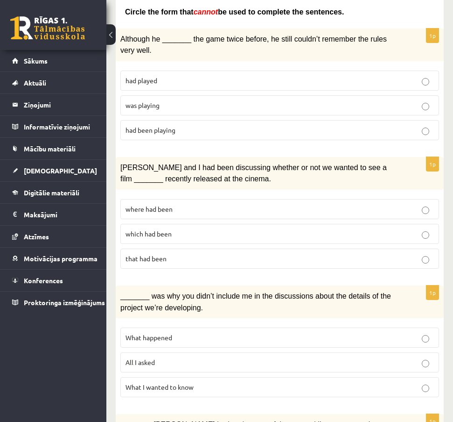
click at [179, 206] on p "where had been" at bounding box center [280, 209] width 309 height 10
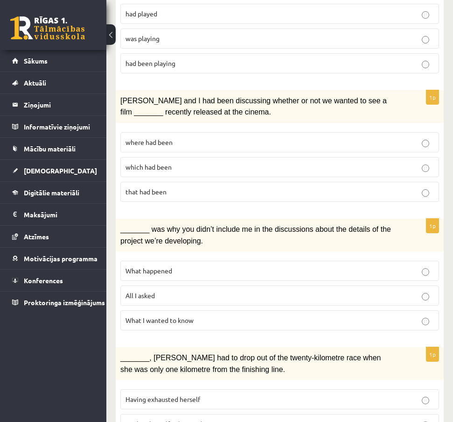
scroll to position [303, 0]
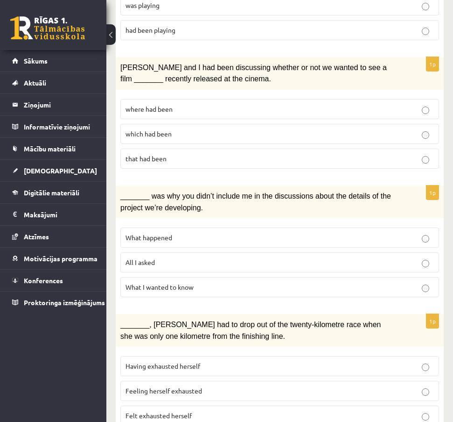
click at [315, 260] on p "All I asked" at bounding box center [280, 262] width 309 height 10
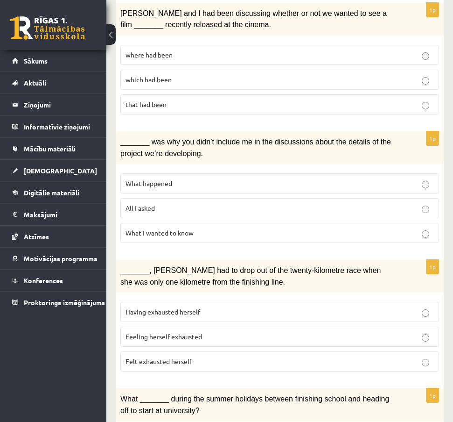
scroll to position [417, 0]
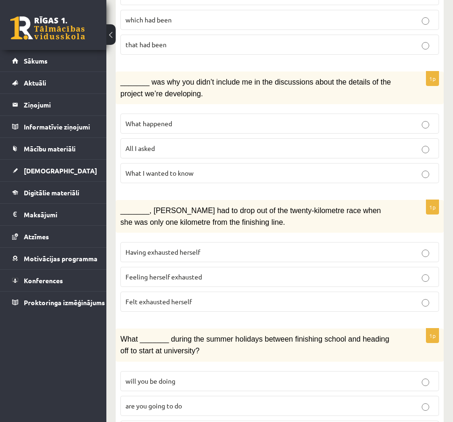
click at [194, 292] on label "Felt exhausted herself" at bounding box center [279, 301] width 319 height 20
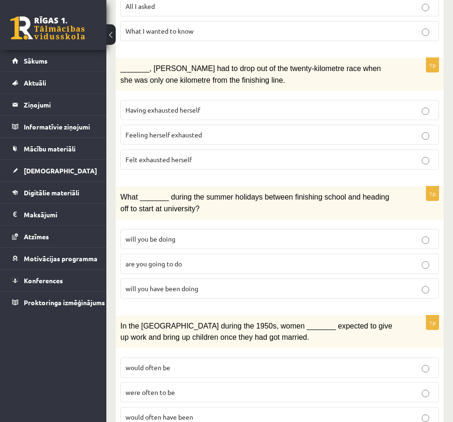
scroll to position [573, 0]
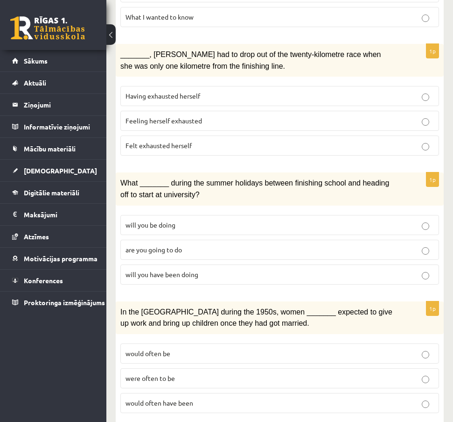
click at [234, 274] on p "will you have been doing" at bounding box center [280, 274] width 309 height 10
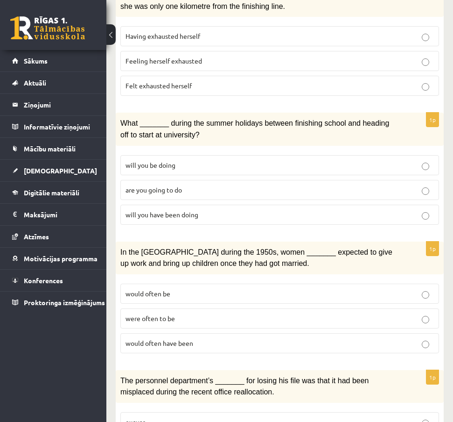
scroll to position [650, 0]
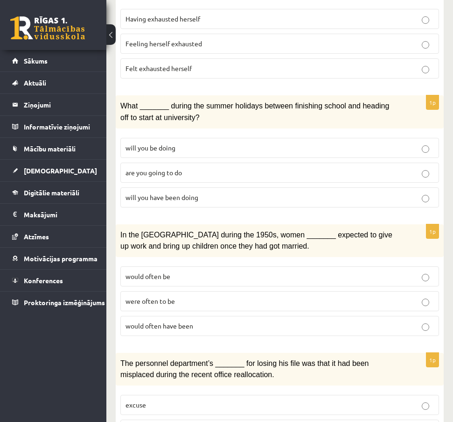
click at [274, 324] on p "would often have been" at bounding box center [280, 326] width 309 height 10
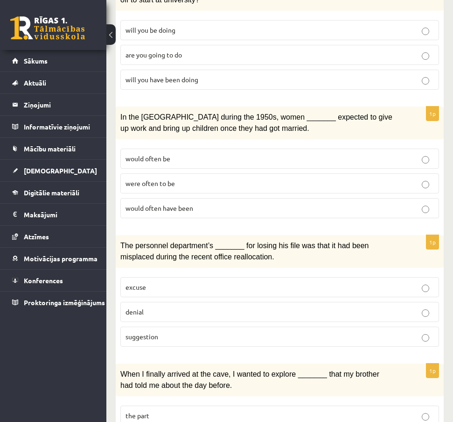
scroll to position [778, 0]
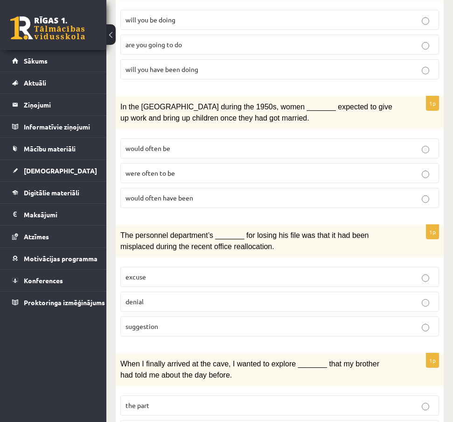
click at [350, 291] on label "denial" at bounding box center [279, 301] width 319 height 20
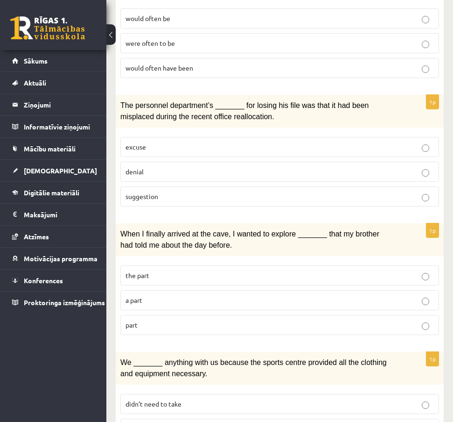
scroll to position [902, 0]
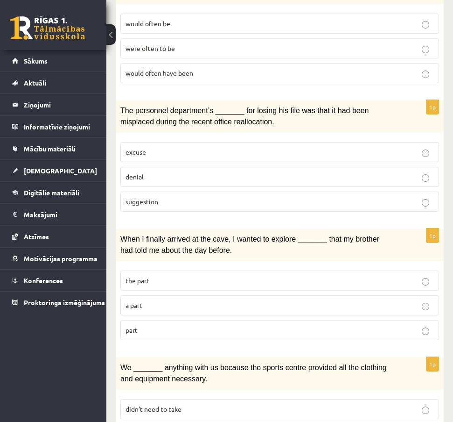
click at [359, 325] on p "part" at bounding box center [280, 330] width 309 height 10
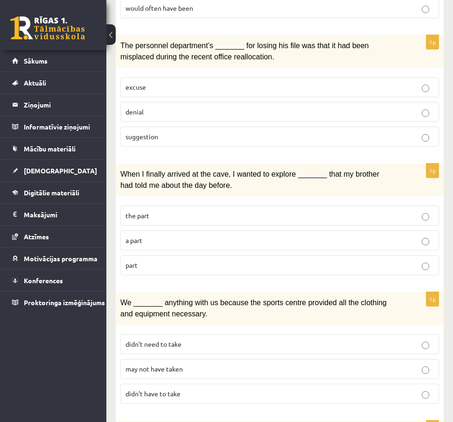
scroll to position [972, 0]
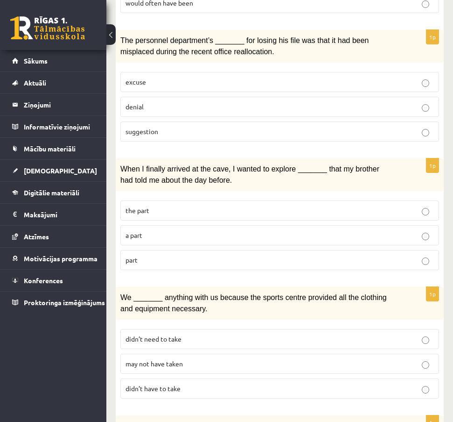
click at [221, 354] on label "may not have taken" at bounding box center [279, 364] width 319 height 20
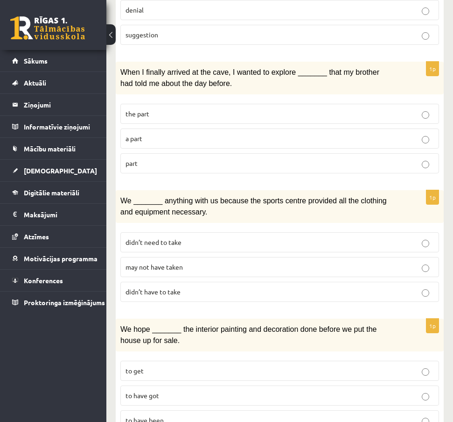
scroll to position [1099, 0]
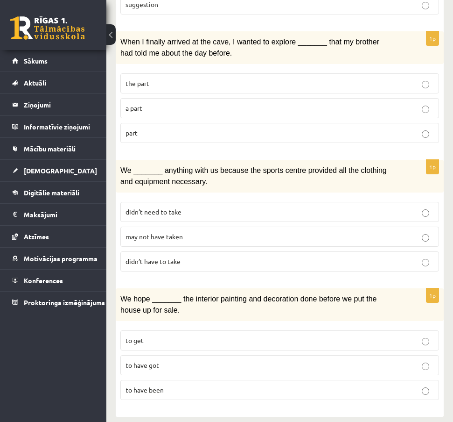
click at [340, 360] on p "to have got" at bounding box center [280, 365] width 309 height 10
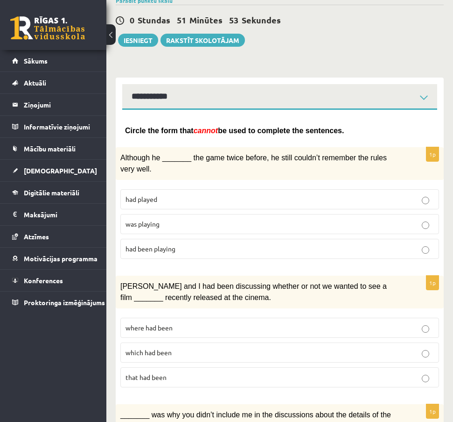
scroll to position [0, 0]
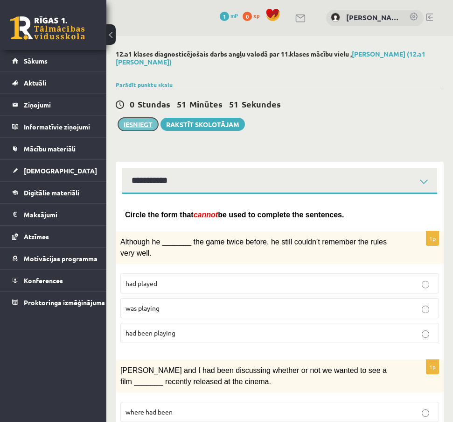
click at [146, 130] on button "Iesniegt" at bounding box center [138, 124] width 40 height 13
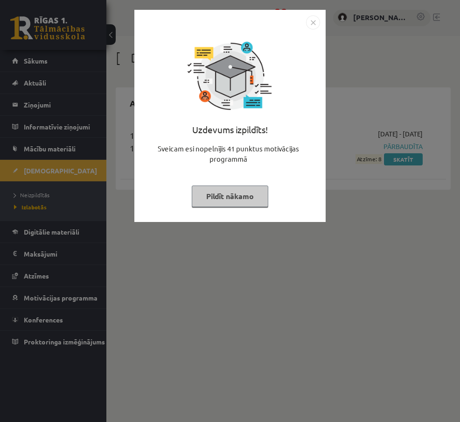
click at [250, 196] on button "Pildīt nākamo" at bounding box center [230, 195] width 77 height 21
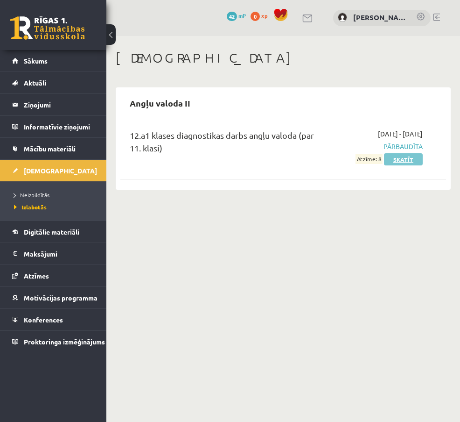
click at [398, 159] on link "Skatīt" at bounding box center [403, 159] width 39 height 12
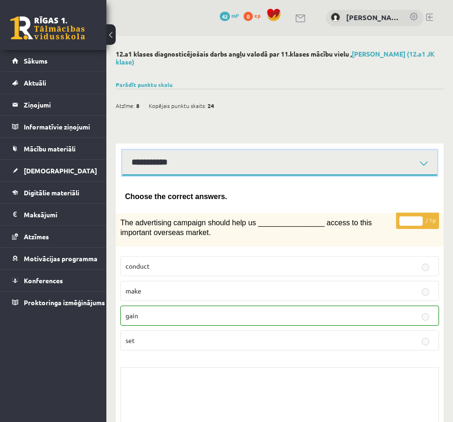
click at [347, 158] on select "**********" at bounding box center [279, 163] width 315 height 26
click at [122, 150] on select "**********" at bounding box center [279, 163] width 315 height 26
click at [387, 165] on select "**********" at bounding box center [279, 163] width 315 height 26
click at [122, 150] on select "**********" at bounding box center [279, 163] width 315 height 26
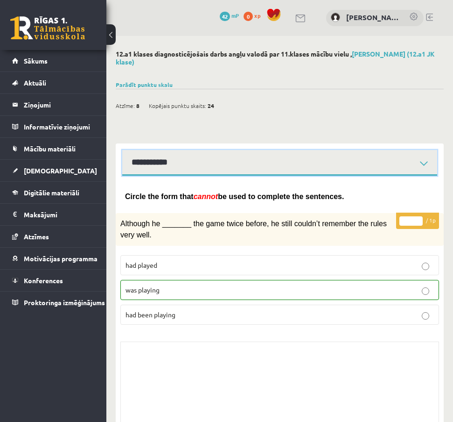
click at [386, 167] on select "**********" at bounding box center [279, 163] width 315 height 26
select select "**********"
click at [122, 150] on select "**********" at bounding box center [279, 163] width 315 height 26
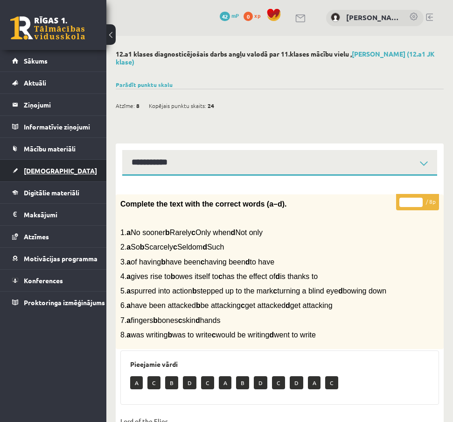
click at [43, 170] on span "[DEMOGRAPHIC_DATA]" at bounding box center [60, 170] width 73 height 8
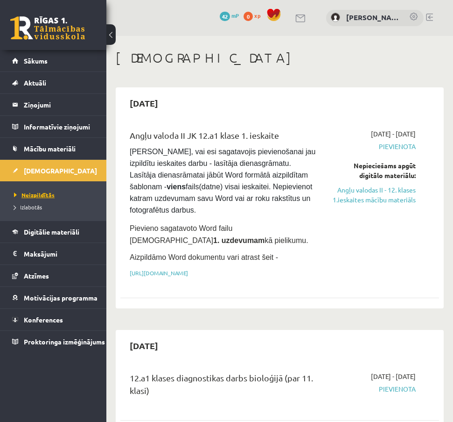
click at [35, 195] on span "Neizpildītās" at bounding box center [34, 194] width 41 height 7
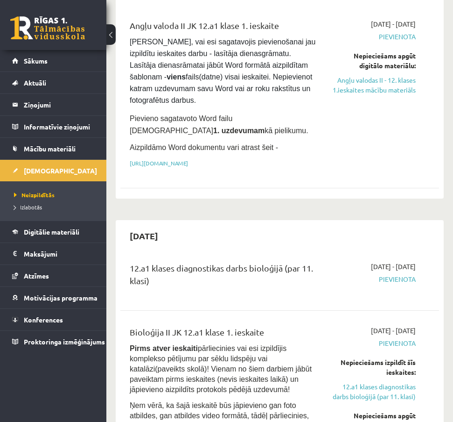
scroll to position [98, 0]
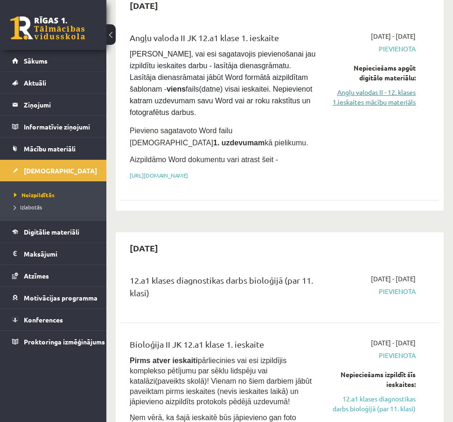
click at [389, 91] on link "Angļu valodas II - 12. klases 1.ieskaites mācību materiāls" at bounding box center [373, 97] width 86 height 20
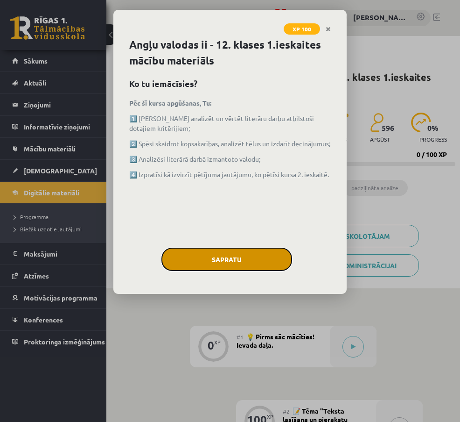
click at [243, 265] on button "Sapratu" at bounding box center [227, 259] width 131 height 23
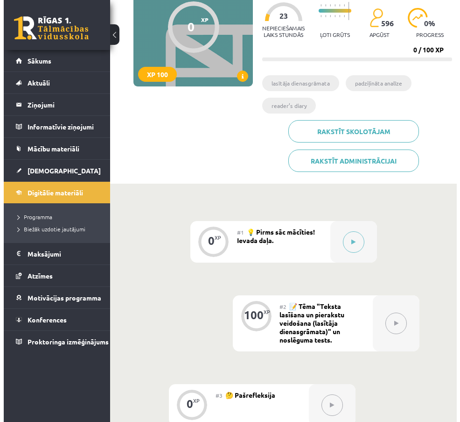
scroll to position [102, 0]
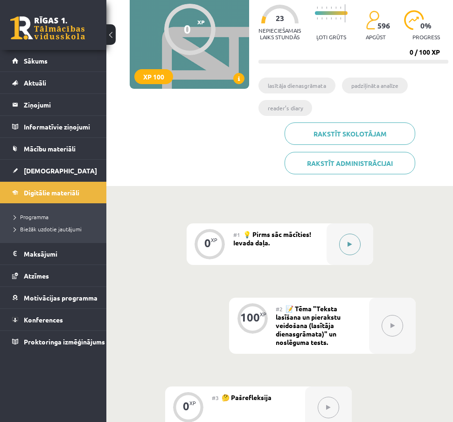
click at [351, 242] on icon at bounding box center [350, 244] width 4 height 6
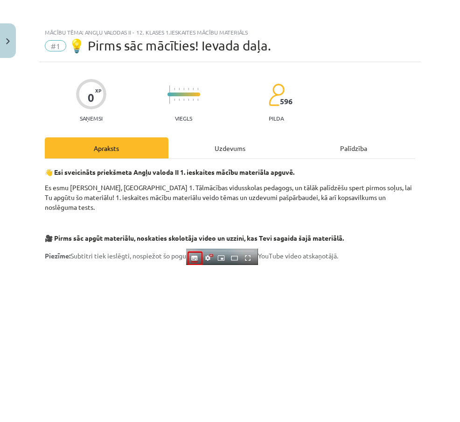
click at [211, 146] on div "Uzdevums" at bounding box center [231, 147] width 124 height 21
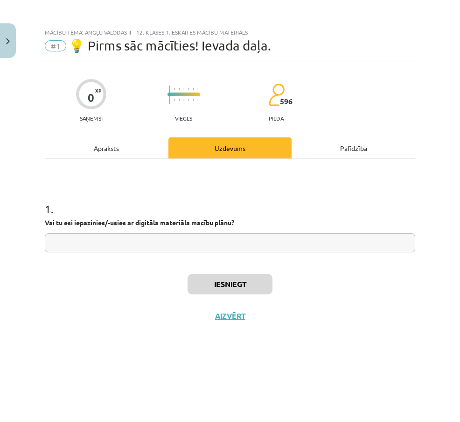
click at [84, 149] on div "Apraksts" at bounding box center [107, 147] width 124 height 21
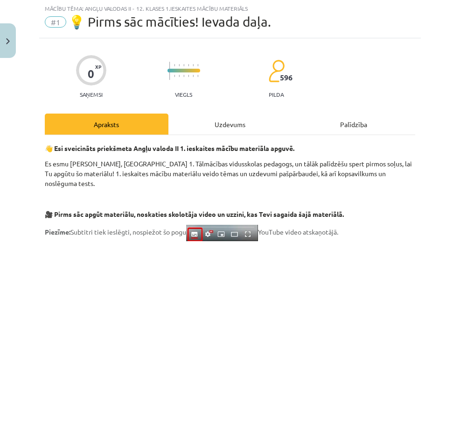
scroll to position [0, 0]
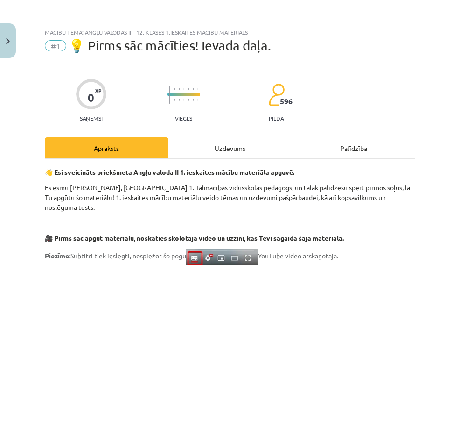
click at [233, 142] on div "Uzdevums" at bounding box center [231, 147] width 124 height 21
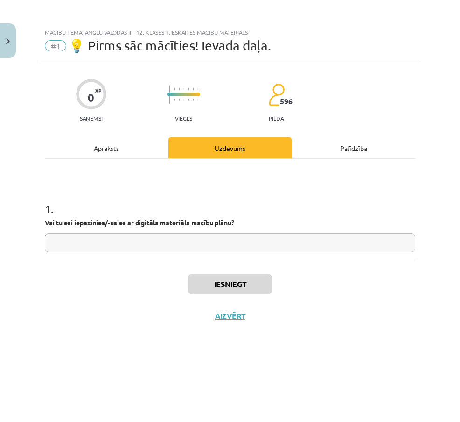
click at [184, 240] on input "text" at bounding box center [230, 242] width 371 height 19
type input "**"
click at [245, 284] on button "Iesniegt" at bounding box center [230, 284] width 85 height 21
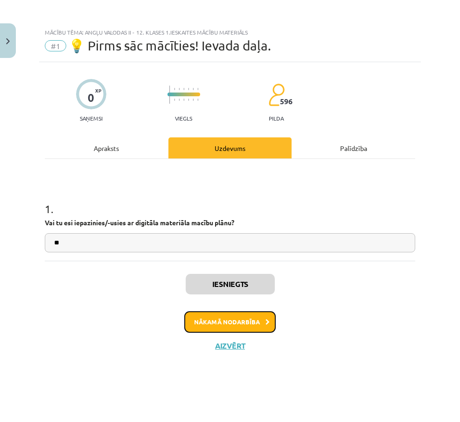
click at [245, 319] on button "Nākamā nodarbība" at bounding box center [230, 321] width 92 height 21
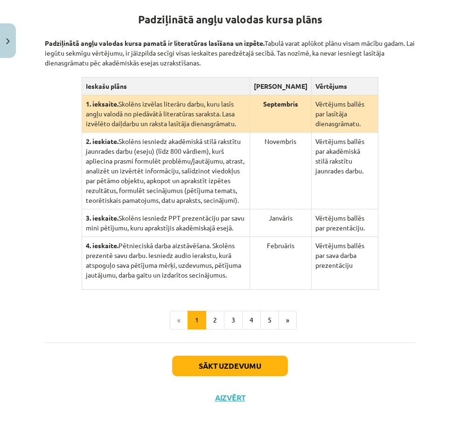
scroll to position [189, 0]
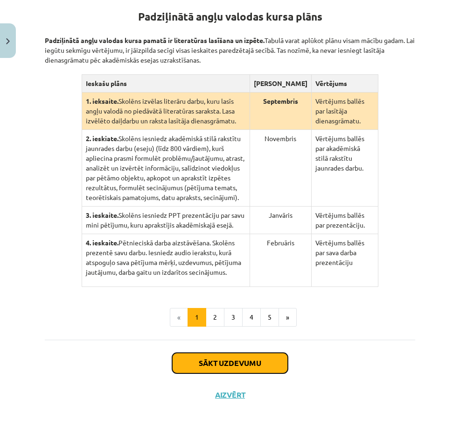
click at [263, 366] on button "Sākt uzdevumu" at bounding box center [230, 363] width 116 height 21
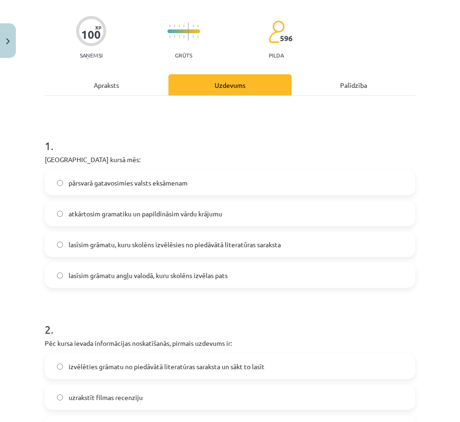
scroll to position [80, 0]
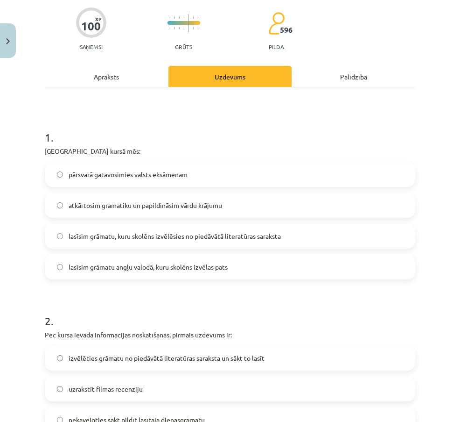
click at [110, 73] on div "Apraksts" at bounding box center [107, 76] width 124 height 21
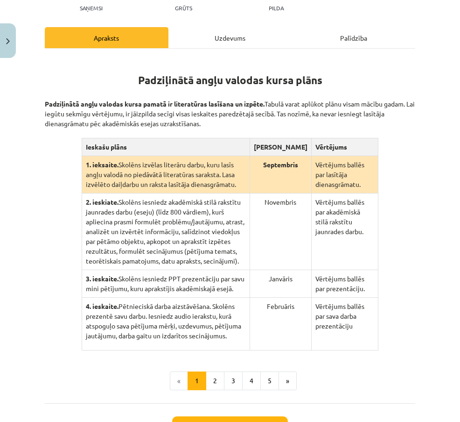
scroll to position [126, 0]
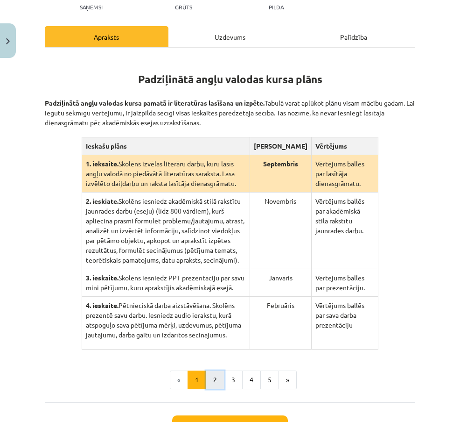
click at [211, 376] on button "2" at bounding box center [215, 379] width 19 height 19
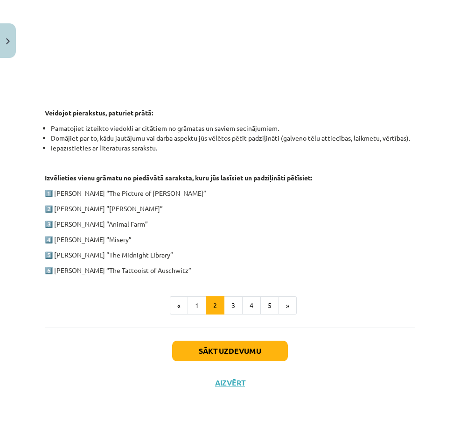
scroll to position [404, 0]
click at [198, 305] on button "1" at bounding box center [197, 305] width 19 height 19
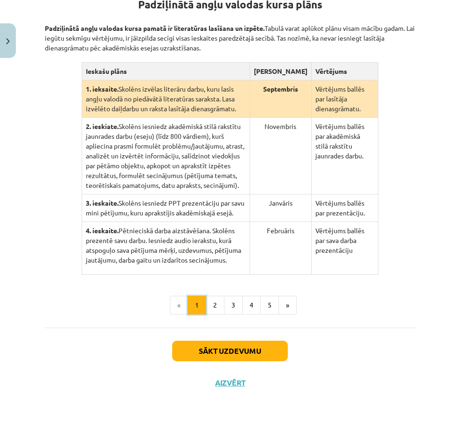
scroll to position [182, 0]
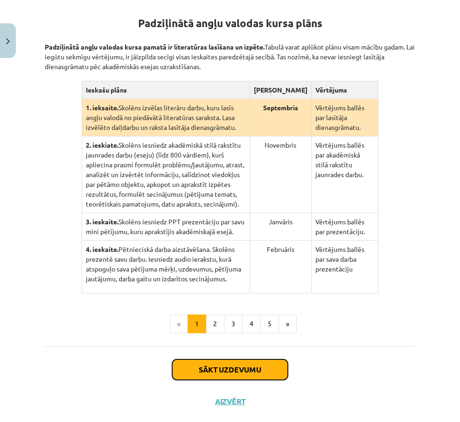
click at [227, 369] on button "Sākt uzdevumu" at bounding box center [230, 369] width 116 height 21
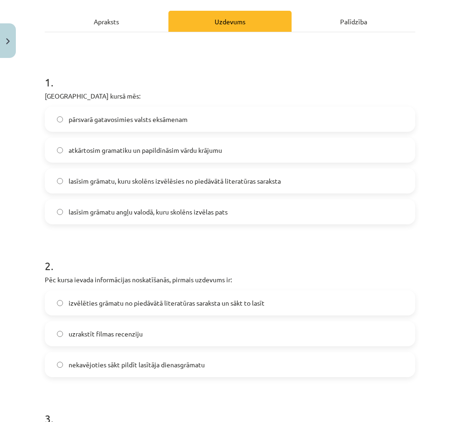
scroll to position [143, 0]
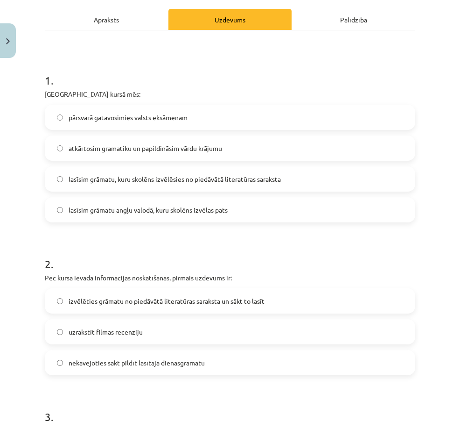
click at [242, 135] on div "pārsvarā gatavosimies valsts eksāmenam atkārtosim gramatiku un papildināsim vār…" at bounding box center [230, 164] width 371 height 118
click at [268, 150] on label "atkārtosim gramatiku un papildināsim vārdu krājumu" at bounding box center [230, 147] width 369 height 23
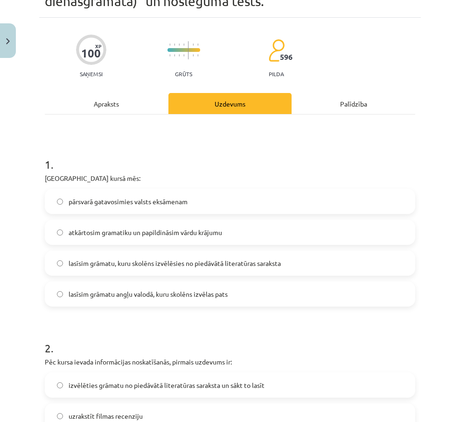
scroll to position [0, 0]
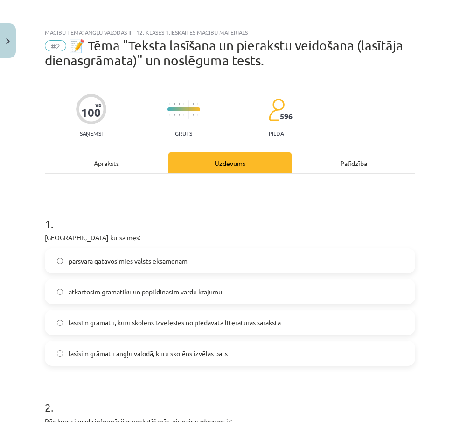
click at [113, 155] on div "Apraksts" at bounding box center [107, 162] width 124 height 21
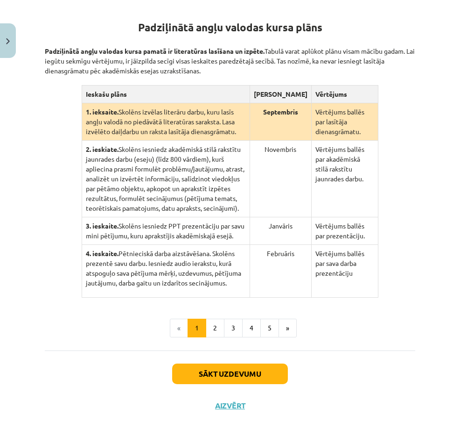
scroll to position [186, 0]
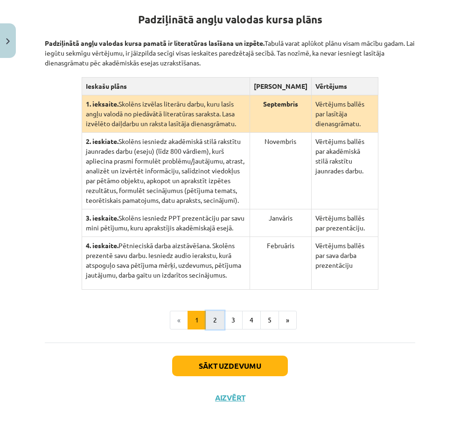
click at [213, 322] on button "2" at bounding box center [215, 320] width 19 height 19
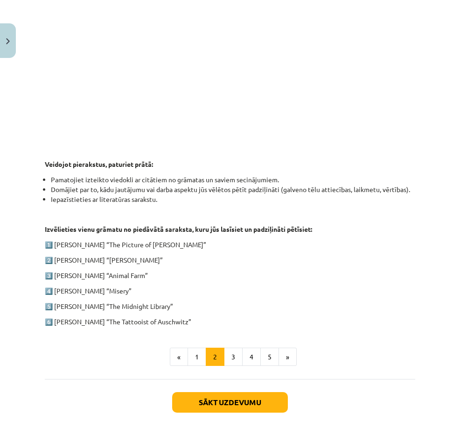
scroll to position [355, 0]
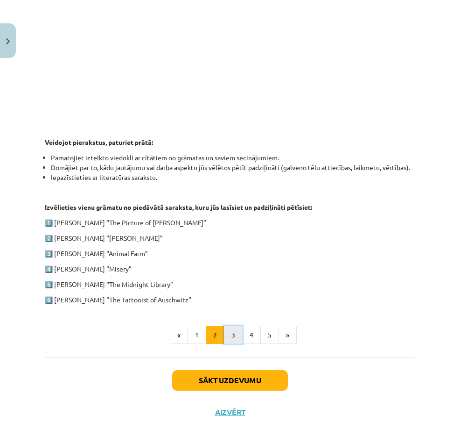
click at [229, 344] on button "3" at bounding box center [233, 335] width 19 height 19
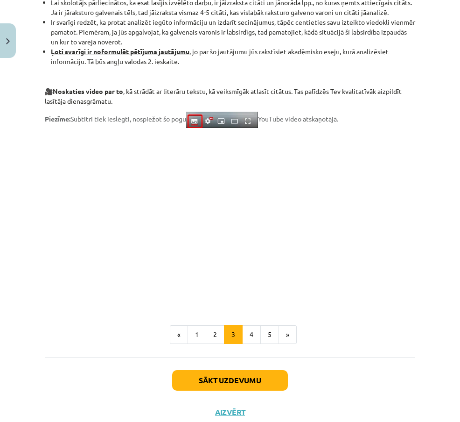
scroll to position [748, 0]
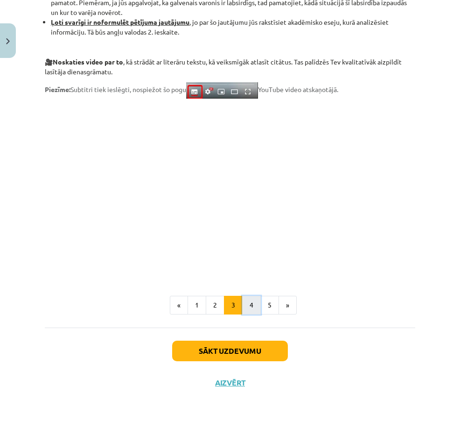
click at [243, 300] on button "4" at bounding box center [251, 305] width 19 height 19
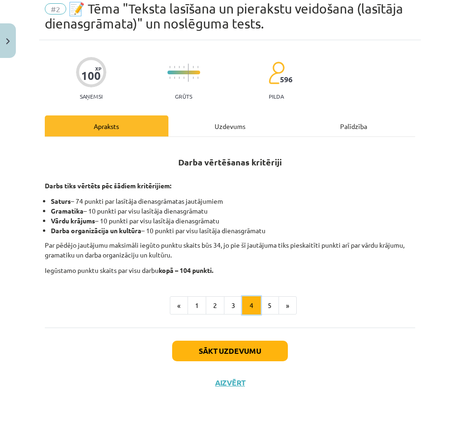
scroll to position [37, 0]
click at [266, 305] on button "5" at bounding box center [270, 305] width 19 height 19
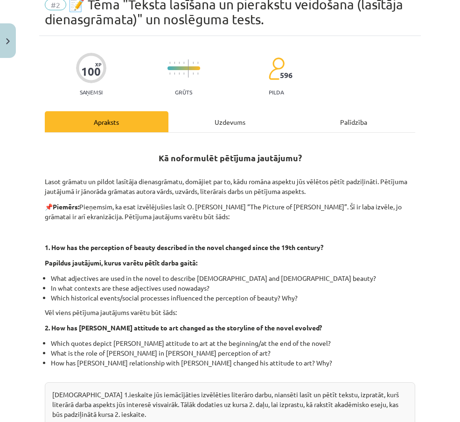
click at [242, 122] on div "Uzdevums" at bounding box center [231, 121] width 124 height 21
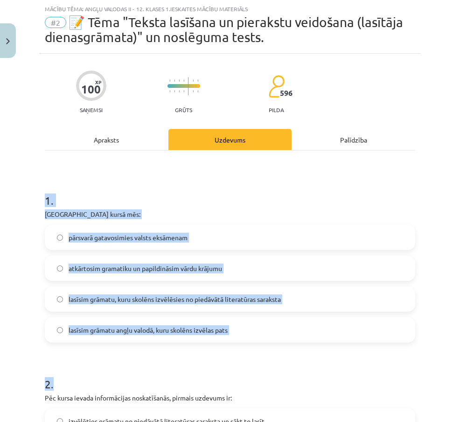
drag, startPoint x: 64, startPoint y: 214, endPoint x: 340, endPoint y: 351, distance: 308.7
click at [340, 351] on div "Mācību tēma: Angļu valodas ii - 12. klases 1.ieskaites mācību materiāls #2 📝 Tē…" at bounding box center [230, 211] width 460 height 422
click at [329, 361] on h1 "2 ." at bounding box center [230, 375] width 371 height 29
drag, startPoint x: 329, startPoint y: 361, endPoint x: 321, endPoint y: 360, distance: 8.1
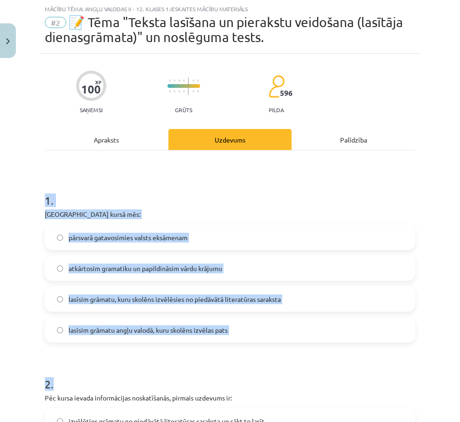
click at [21, 225] on div "Mācību tēma: Angļu valodas ii - 12. klases 1.ieskaites mācību materiāls #2 📝 Tē…" at bounding box center [230, 211] width 460 height 422
click at [21, 203] on div "Mācību tēma: Angļu valodas ii - 12. klases 1.ieskaites mācību materiāls #2 📝 Tē…" at bounding box center [230, 211] width 460 height 422
drag, startPoint x: 35, startPoint y: 204, endPoint x: 249, endPoint y: 333, distance: 249.5
click at [249, 333] on div "Mācību tēma: Angļu valodas ii - 12. klases 1.ieskaites mācību materiāls #2 📝 Tē…" at bounding box center [230, 211] width 460 height 422
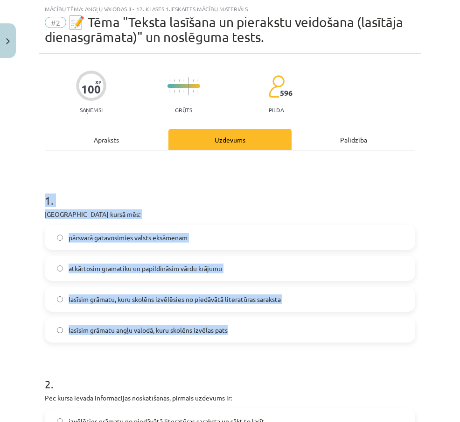
click at [249, 333] on label "lasīsim grāmatu angļu valodā, kuru skolēns izvēlas pats" at bounding box center [230, 329] width 369 height 23
drag, startPoint x: 350, startPoint y: 357, endPoint x: 42, endPoint y: 212, distance: 341.0
copy form "Padziļinātajā kursā mēs: pārsvarā gatavosimies valsts eksāmenam atkārtosim gram…"
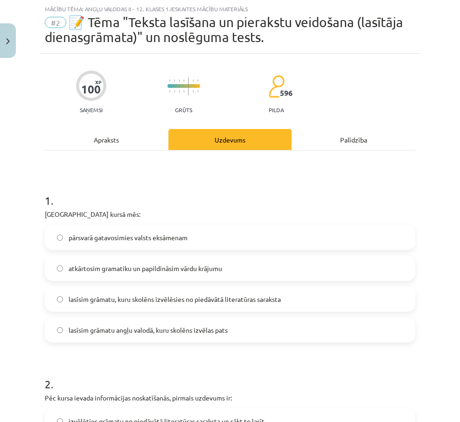
click at [380, 194] on h1 "1 ." at bounding box center [230, 191] width 371 height 29
click at [257, 286] on div "pārsvarā gatavosimies valsts eksāmenam atkārtosim gramatiku un papildināsim vār…" at bounding box center [230, 284] width 371 height 118
click at [264, 300] on span "lasīsim grāmatu, kuru skolēns izvēlēsies no piedāvātā literatūras saraksta" at bounding box center [175, 299] width 213 height 10
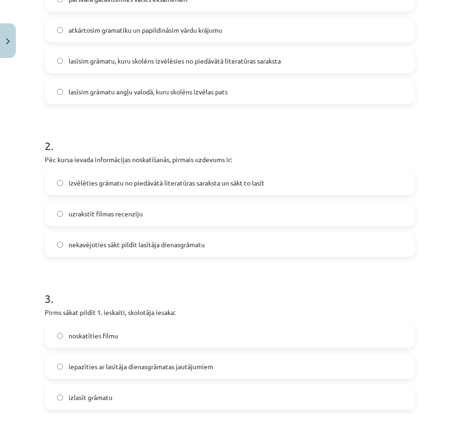
scroll to position [278, 0]
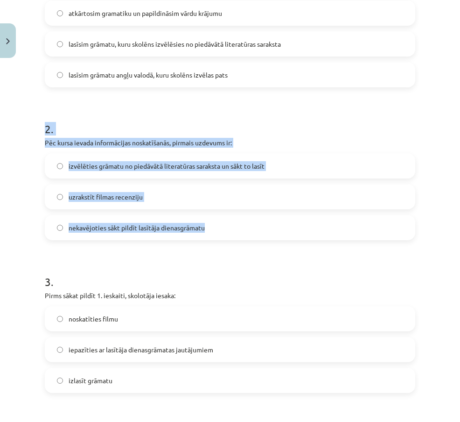
drag, startPoint x: 25, startPoint y: 128, endPoint x: 247, endPoint y: 229, distance: 243.9
click at [247, 229] on div "Mācību tēma: Angļu valodas ii - 12. klases 1.ieskaites mācību materiāls #2 📝 Tē…" at bounding box center [230, 211] width 460 height 422
copy div "2 . Pēc kursa ievada informācijas noskatīšanās, pirmais uzdevums ir: izvēlēties…"
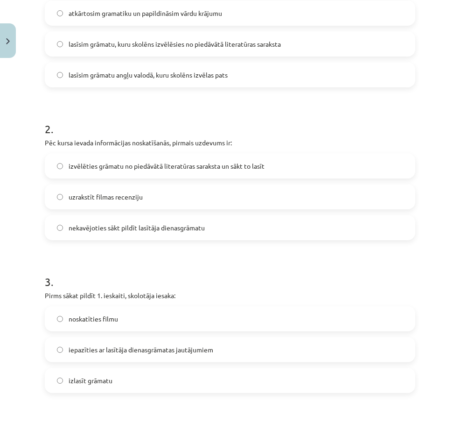
click at [201, 268] on h1 "3 ." at bounding box center [230, 273] width 371 height 29
click at [128, 170] on span "izvēlēties grāmatu no piedāvātā literatūras saraksta un sākt to lasīt" at bounding box center [167, 166] width 196 height 10
drag, startPoint x: 128, startPoint y: 170, endPoint x: 138, endPoint y: 170, distance: 10.8
click at [128, 170] on span "izvēlēties grāmatu no piedāvātā literatūras saraksta un sākt to lasīt" at bounding box center [167, 166] width 196 height 10
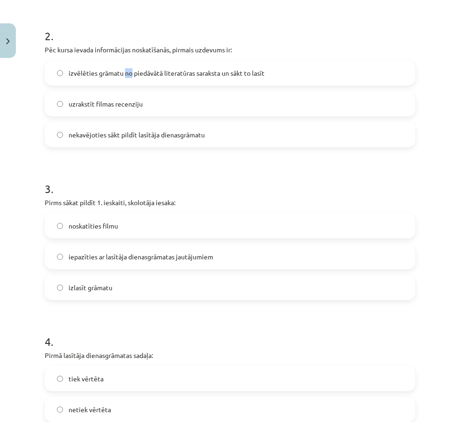
scroll to position [447, 0]
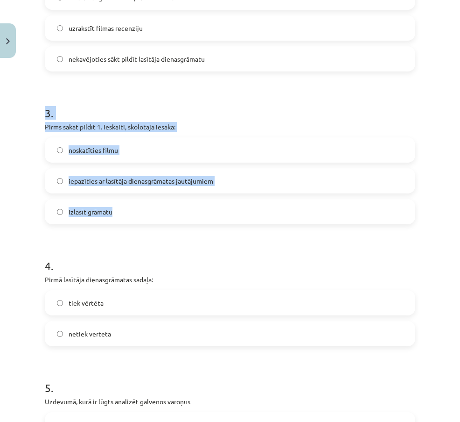
drag, startPoint x: 26, startPoint y: 107, endPoint x: 254, endPoint y: 210, distance: 249.8
click at [254, 210] on div "Mācību tēma: Angļu valodas ii - 12. klases 1.ieskaites mācību materiāls #2 📝 Tē…" at bounding box center [230, 211] width 460 height 422
copy div "3 . Pirms sākat pildīt 1. ieskaiti, skolotāja iesaka: noskatīties filmu iepazīt…"
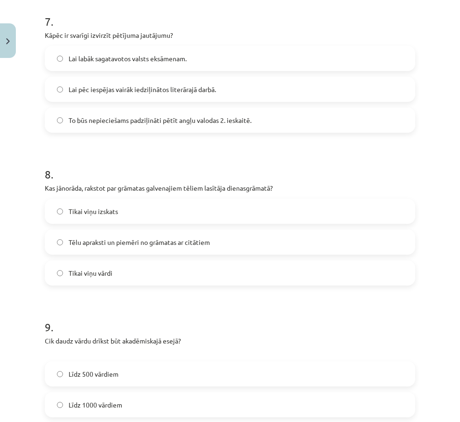
scroll to position [1406, 0]
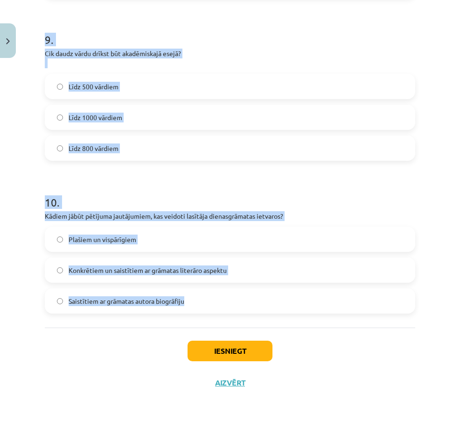
drag, startPoint x: 15, startPoint y: 115, endPoint x: 212, endPoint y: 312, distance: 277.4
click at [212, 312] on div "Mācību tēma: Angļu valodas ii - 12. klases 1.ieskaites mācību materiāls #2 📝 Tē…" at bounding box center [230, 211] width 460 height 422
copy form "3 . Pirms sākat pildīt 1. ieskaiti, skolotāja iesaka: noskatīties filmu iepazīt…"
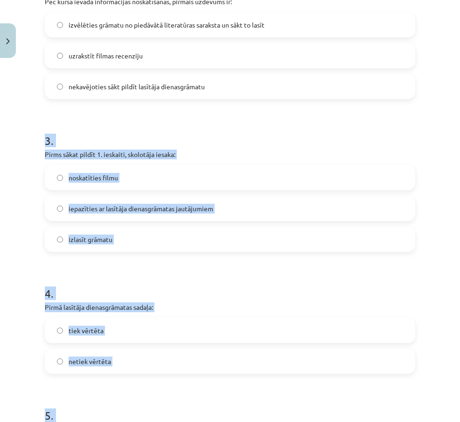
scroll to position [413, 0]
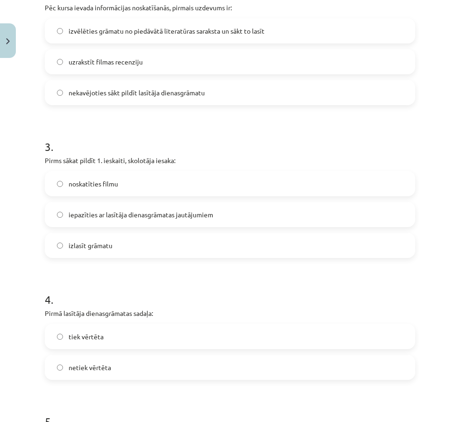
click at [331, 215] on label "iepazīties ar lasītāja dienasgrāmatas jautājumiem" at bounding box center [230, 214] width 369 height 23
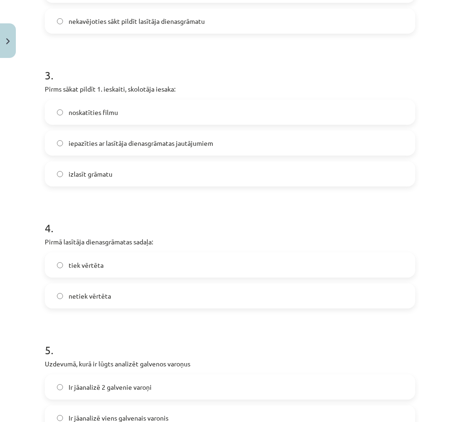
scroll to position [487, 0]
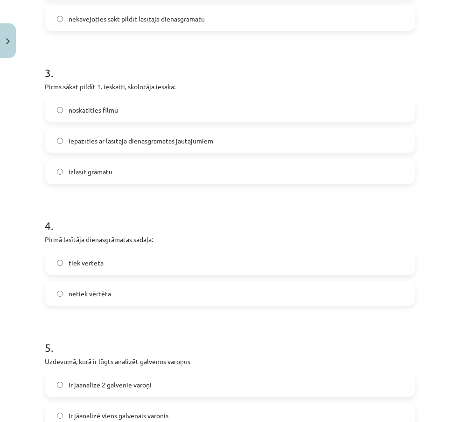
click at [131, 262] on label "tiek vērtēta" at bounding box center [230, 262] width 369 height 23
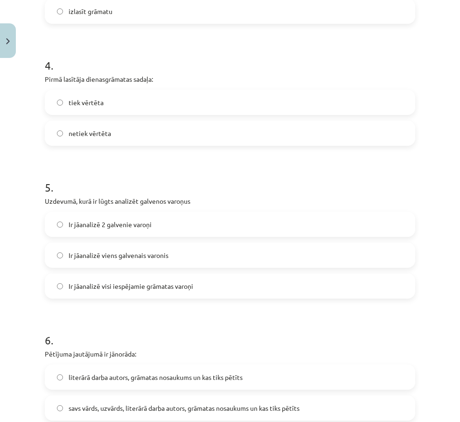
scroll to position [656, 0]
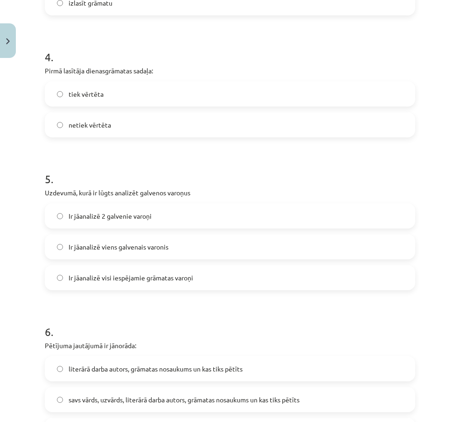
click at [253, 247] on label "Ir jāanalizē viens galvenais varonis" at bounding box center [230, 246] width 369 height 23
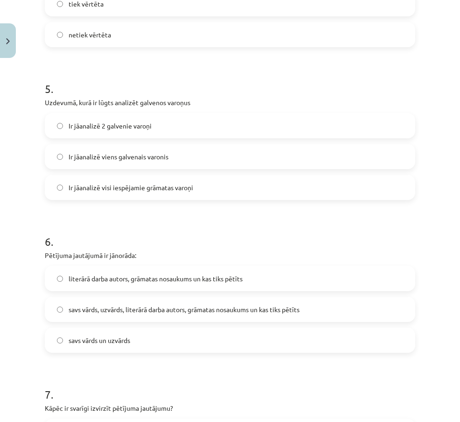
scroll to position [796, 0]
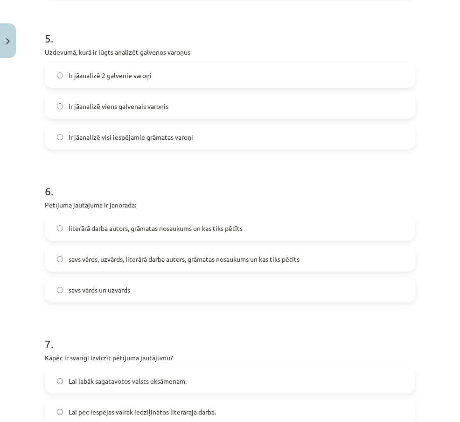
click at [206, 254] on span "savs vārds, uzvārds, literārā darba autors, grāmatas nosaukums un kas tiks pētī…" at bounding box center [184, 259] width 231 height 10
click at [207, 230] on span "literārā darba autors, grāmatas nosaukums un kas tiks pētīts" at bounding box center [156, 228] width 174 height 10
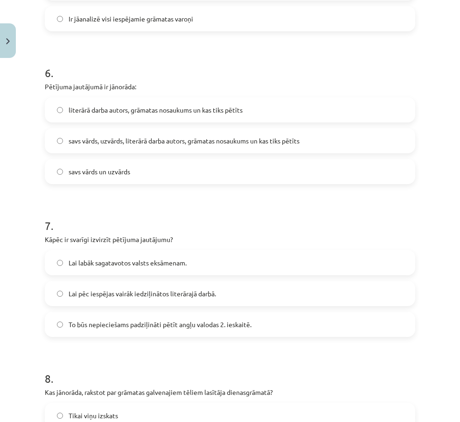
scroll to position [925, 0]
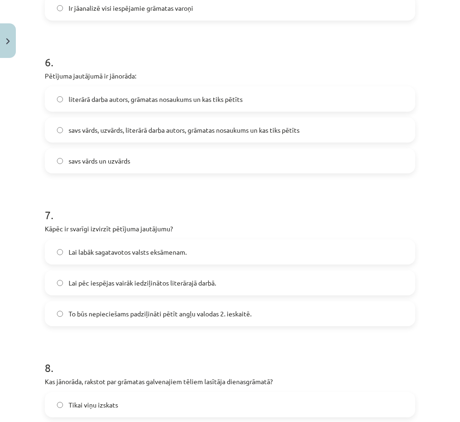
click at [230, 311] on span "To būs nepieciešams padziļināti pētīt angļu valodas 2. ieskaitē." at bounding box center [160, 314] width 183 height 10
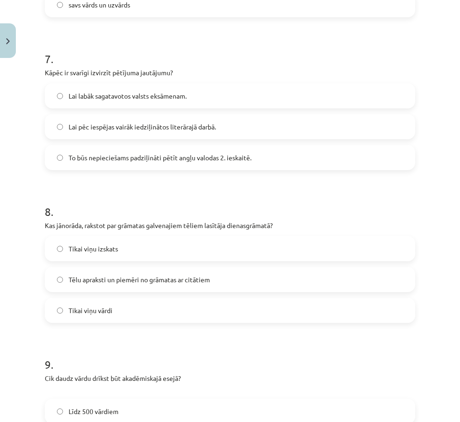
scroll to position [1081, 0]
click at [152, 274] on label "Tēlu apraksti un piemēri no grāmatas ar citātiem" at bounding box center [230, 279] width 369 height 23
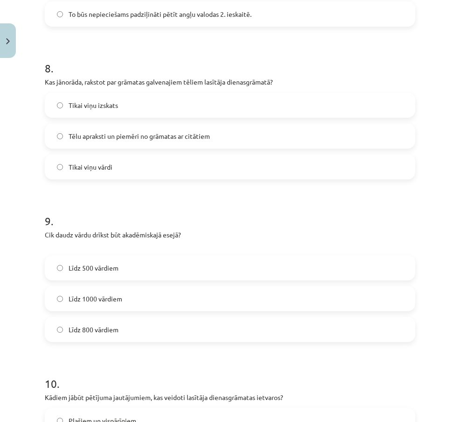
scroll to position [1226, 0]
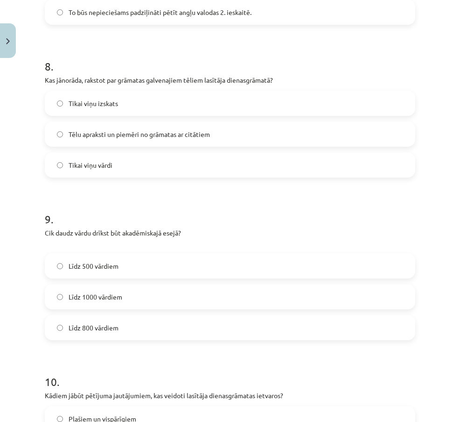
click at [259, 332] on label "Līdz 800 vārdiem" at bounding box center [230, 327] width 369 height 23
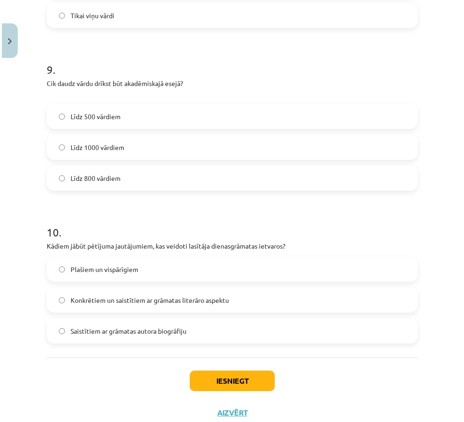
scroll to position [1374, 0]
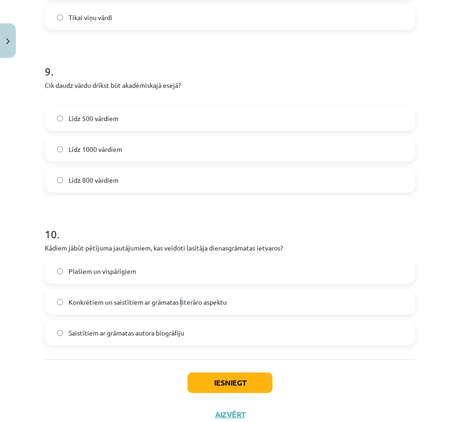
click at [182, 303] on span "Konkrētiem un saistītiem ar grāmatas literāro aspektu" at bounding box center [148, 302] width 158 height 10
click at [233, 310] on label "Konkrētiem un saistītiem ar grāmatas literāro aspektu" at bounding box center [230, 301] width 369 height 23
click at [241, 383] on button "Iesniegt" at bounding box center [230, 382] width 85 height 21
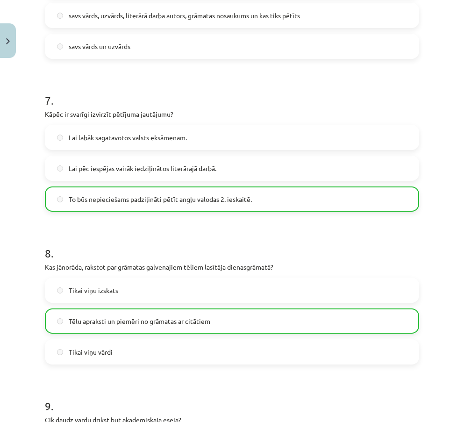
scroll to position [1436, 0]
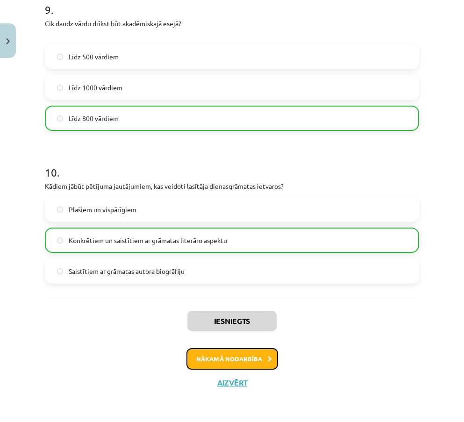
click at [234, 355] on button "Nākamā nodarbība" at bounding box center [232, 358] width 92 height 21
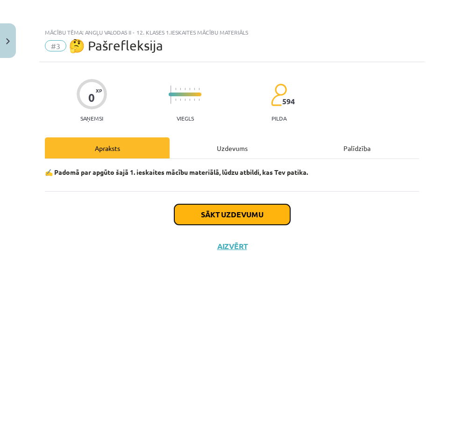
click at [204, 208] on button "Sākt uzdevumu" at bounding box center [232, 214] width 116 height 21
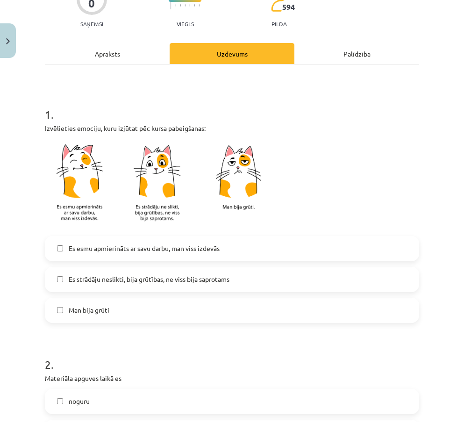
scroll to position [106, 0]
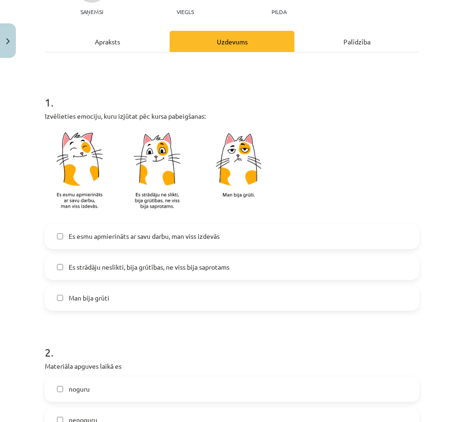
click at [197, 239] on span "Es esmu apmierināts ar savu darbu, man viss izdevās" at bounding box center [144, 236] width 151 height 10
click at [325, 241] on label "Es esmu apmierināts ar savu darbu, man viss izdevās" at bounding box center [232, 236] width 372 height 23
drag, startPoint x: 455, startPoint y: 177, endPoint x: 450, endPoint y: 195, distance: 19.4
click at [449, 196] on div "Mācību tēma: Angļu valodas ii - 12. klases 1.ieskaites mācību materiāls #3 🤔 Pa…" at bounding box center [232, 211] width 464 height 422
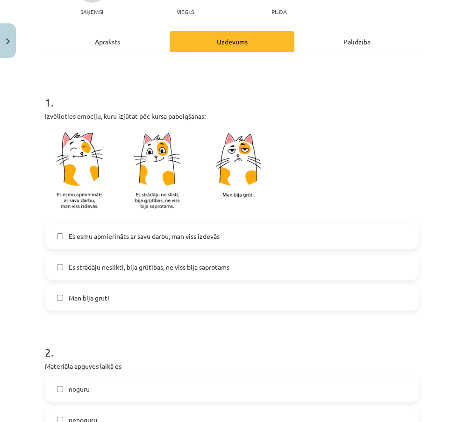
drag, startPoint x: 455, startPoint y: 182, endPoint x: 453, endPoint y: 191, distance: 9.5
click at [453, 191] on div "Mācību tēma: Angļu valodas ii - 12. klases 1.ieskaites mācību materiāls #3 🤔 Pa…" at bounding box center [232, 211] width 464 height 422
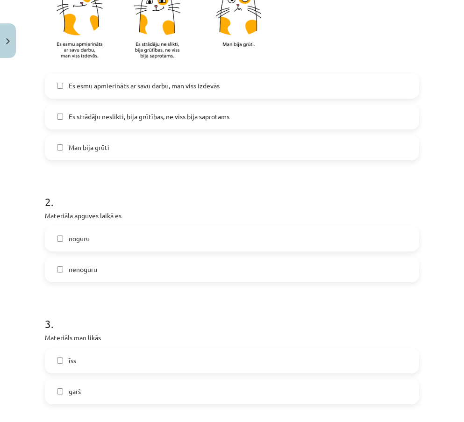
scroll to position [262, 0]
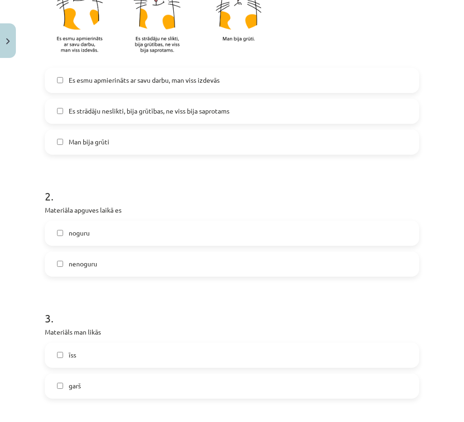
click at [287, 270] on label "nenoguru" at bounding box center [232, 263] width 372 height 23
drag, startPoint x: 455, startPoint y: 228, endPoint x: 456, endPoint y: 245, distance: 16.8
click at [456, 245] on div "Mācību tēma: Angļu valodas ii - 12. klases 1.ieskaites mācību materiāls #3 🤔 Pa…" at bounding box center [232, 211] width 464 height 422
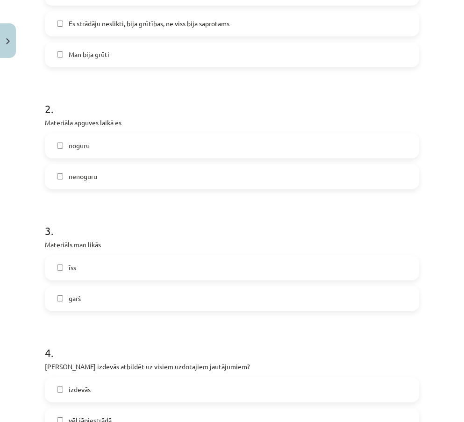
scroll to position [351, 0]
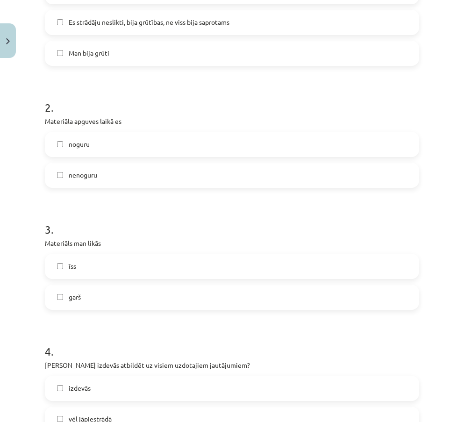
click at [357, 258] on label "īss" at bounding box center [232, 266] width 372 height 23
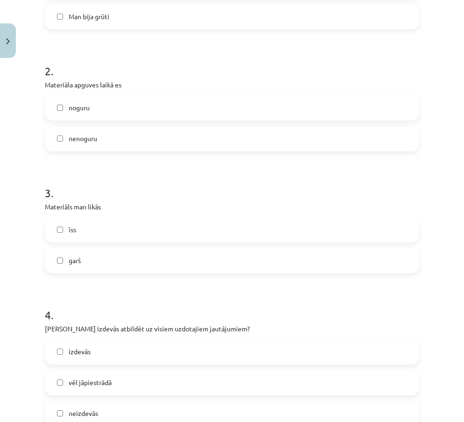
scroll to position [404, 0]
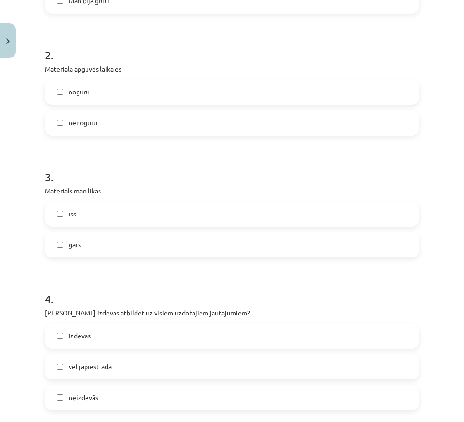
click at [392, 237] on label "garš" at bounding box center [232, 244] width 372 height 23
click at [318, 215] on label "īss" at bounding box center [232, 213] width 372 height 23
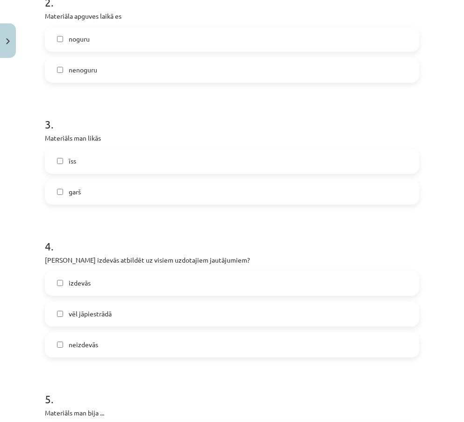
scroll to position [522, 0]
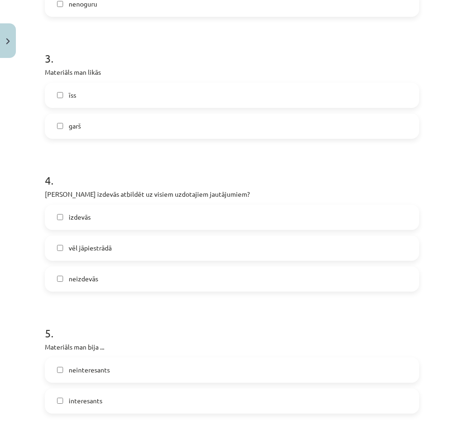
click at [381, 261] on div "izdevās vēl jāpiestrādā neizdevās" at bounding box center [232, 248] width 374 height 87
click at [362, 248] on label "vēl jāpiestrādā" at bounding box center [232, 247] width 372 height 23
click at [200, 218] on label "izdevās" at bounding box center [232, 216] width 372 height 23
click at [333, 247] on label "vēl jāpiestrādā" at bounding box center [232, 247] width 372 height 23
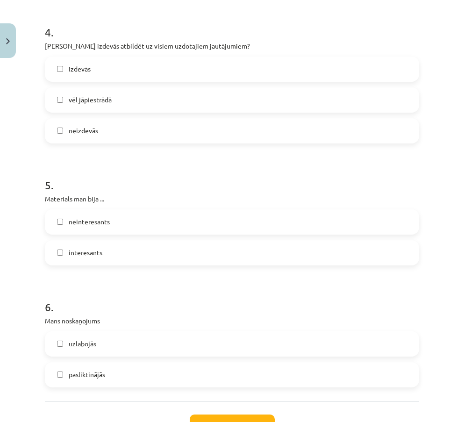
scroll to position [700, 0]
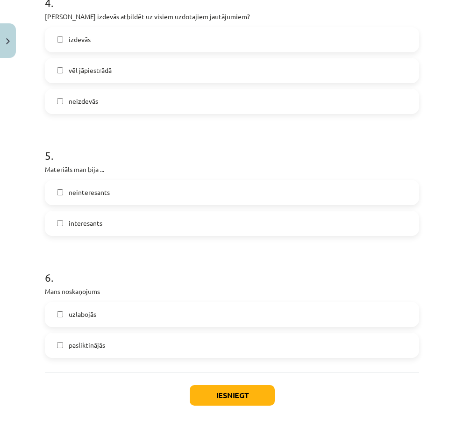
click at [255, 220] on label "interesants" at bounding box center [232, 223] width 372 height 23
click at [100, 311] on label "uzlabojās" at bounding box center [232, 314] width 372 height 23
click at [187, 356] on label "pasliktinājās" at bounding box center [232, 344] width 372 height 23
click at [138, 352] on label "pasliktinājās" at bounding box center [232, 344] width 372 height 23
click at [94, 313] on span "uzlabojās" at bounding box center [83, 314] width 28 height 10
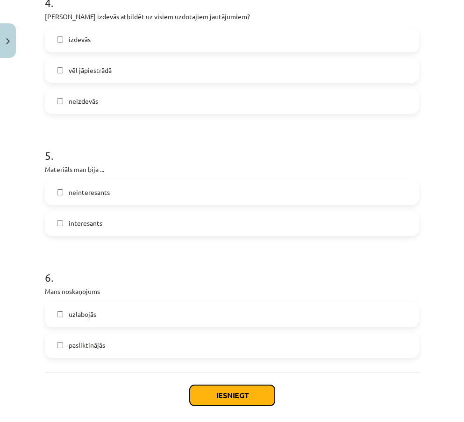
click at [257, 396] on button "Iesniegt" at bounding box center [232, 395] width 85 height 21
click at [271, 319] on label "uzlabojās" at bounding box center [232, 314] width 372 height 23
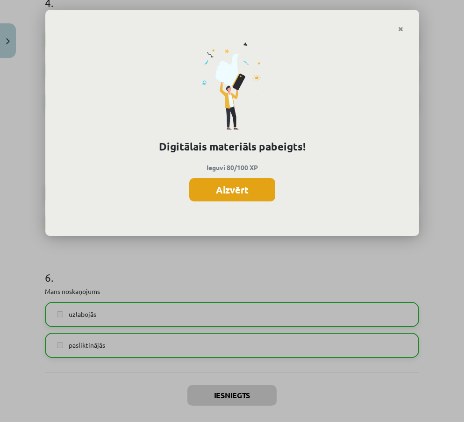
click at [254, 189] on button "Aizvērt" at bounding box center [232, 189] width 86 height 23
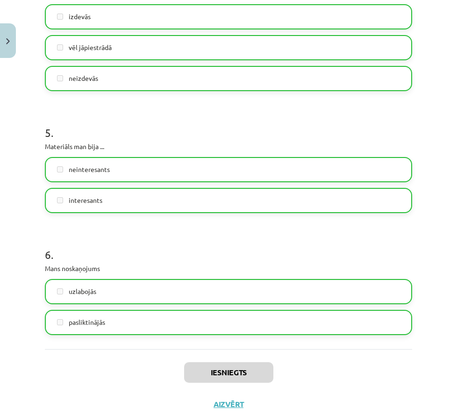
scroll to position [744, 0]
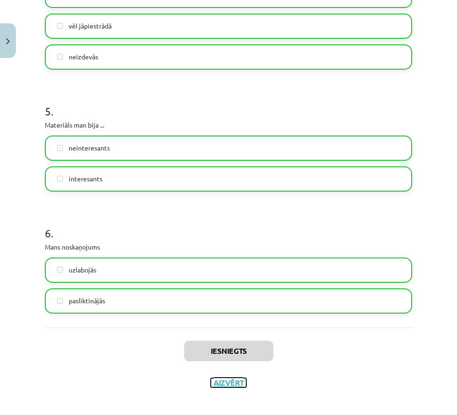
click at [231, 381] on button "Aizvērt" at bounding box center [228, 382] width 35 height 9
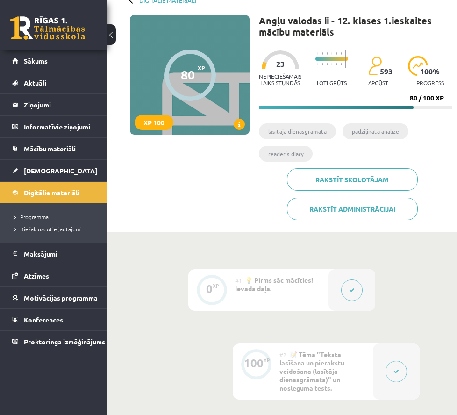
scroll to position [56, 0]
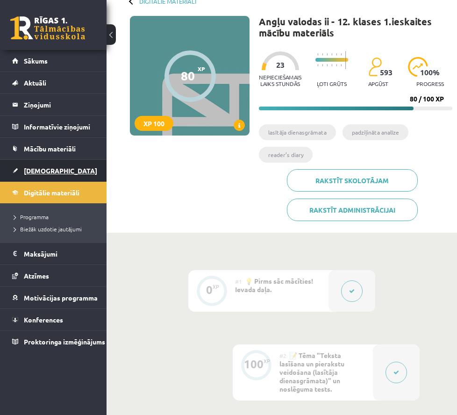
click at [35, 175] on link "[DEMOGRAPHIC_DATA]" at bounding box center [53, 170] width 83 height 21
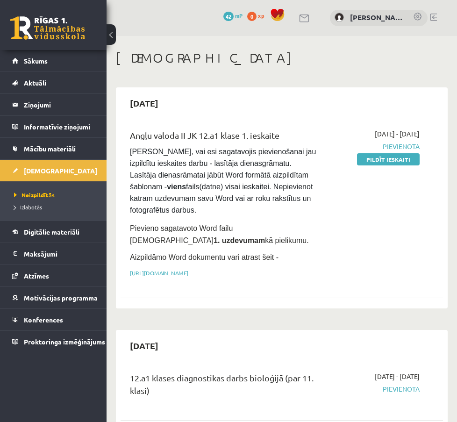
click at [333, 274] on div "2025-09-01 - 2025-09-15 Pievienota Pildīt ieskaiti" at bounding box center [375, 206] width 101 height 154
click at [333, 276] on div "2025-09-01 - 2025-09-15 Pievienota Pildīt ieskaiti" at bounding box center [375, 206] width 101 height 154
click at [188, 270] on link "[URL][DOMAIN_NAME]" at bounding box center [159, 272] width 58 height 7
click at [256, 184] on pre "Pārliecinies, vai esi sagatavojis pievienošanai jau izpildītu ieskaites darbu -…" at bounding box center [224, 181] width 188 height 70
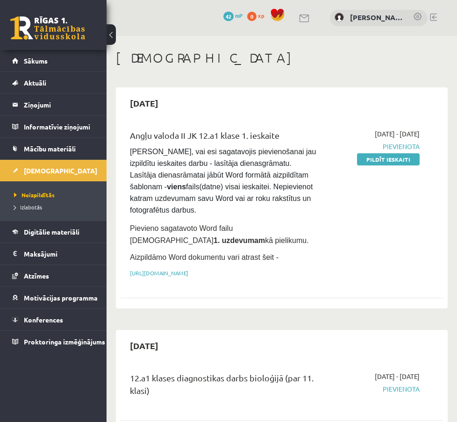
click at [415, 20] on link at bounding box center [417, 17] width 9 height 9
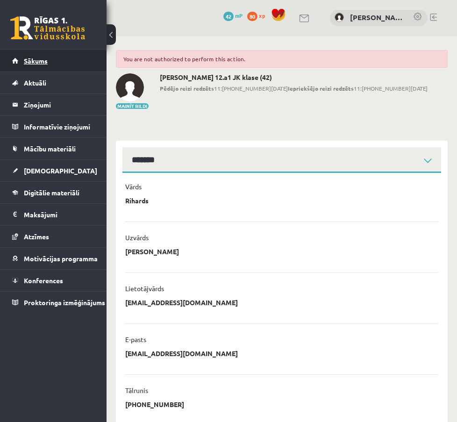
click at [95, 63] on link "Sākums" at bounding box center [53, 60] width 83 height 21
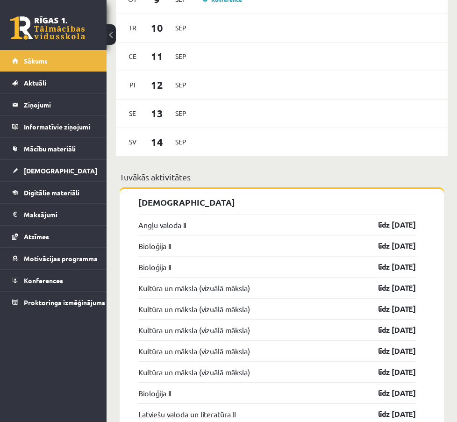
scroll to position [846, 0]
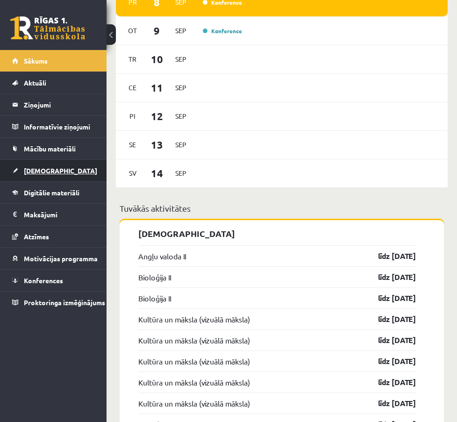
click at [45, 175] on link "[DEMOGRAPHIC_DATA]" at bounding box center [53, 170] width 83 height 21
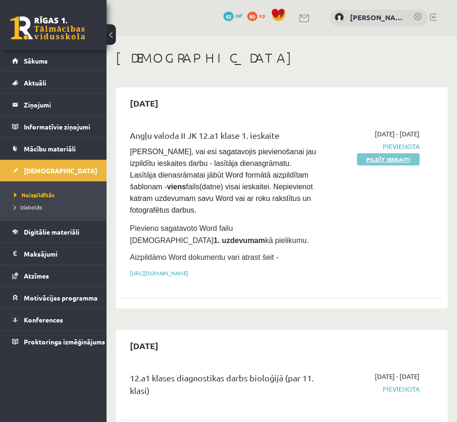
click at [376, 165] on link "Pildīt ieskaiti" at bounding box center [388, 159] width 63 height 12
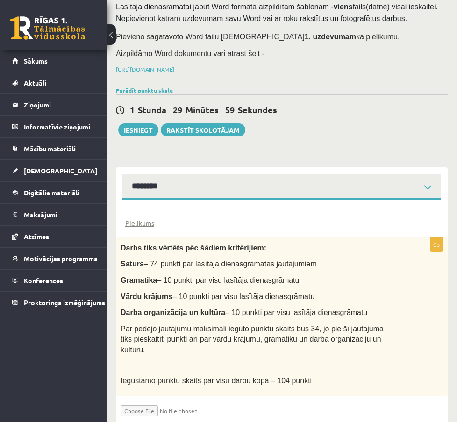
scroll to position [131, 0]
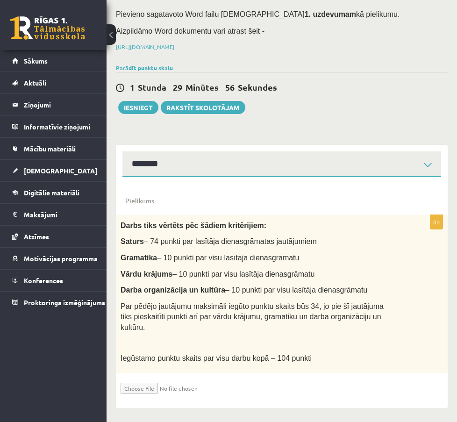
click at [0, 0] on link "1. uzdevums" at bounding box center [0, 0] width 0 height 0
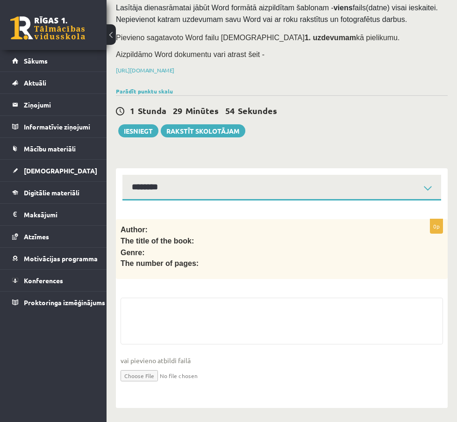
click at [0, 0] on link "2. uzdevums" at bounding box center [0, 0] width 0 height 0
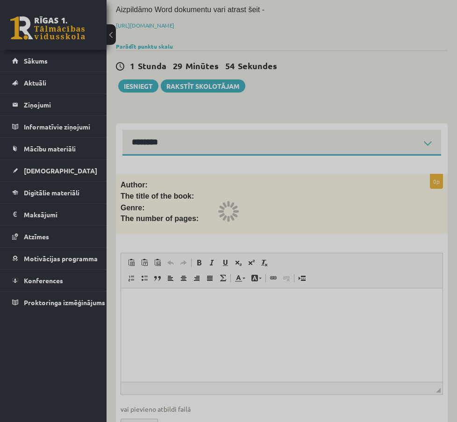
scroll to position [0, 0]
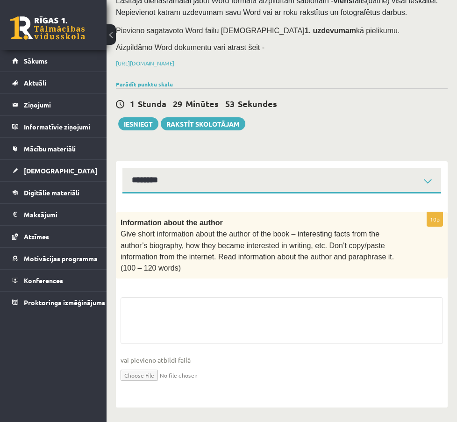
click at [0, 0] on link "3. uzdevums" at bounding box center [0, 0] width 0 height 0
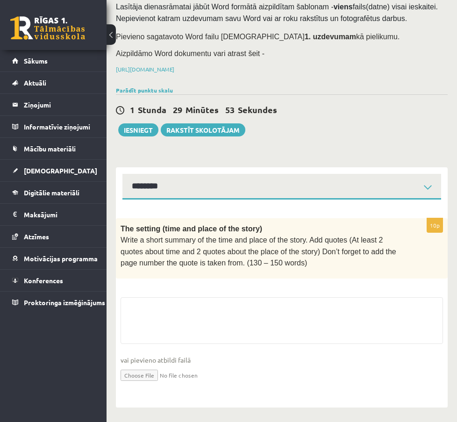
click at [0, 0] on link "2. uzdevums" at bounding box center [0, 0] width 0 height 0
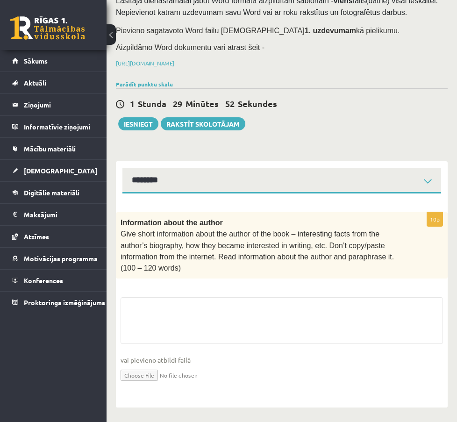
click at [0, 0] on link "1. uzdevums" at bounding box center [0, 0] width 0 height 0
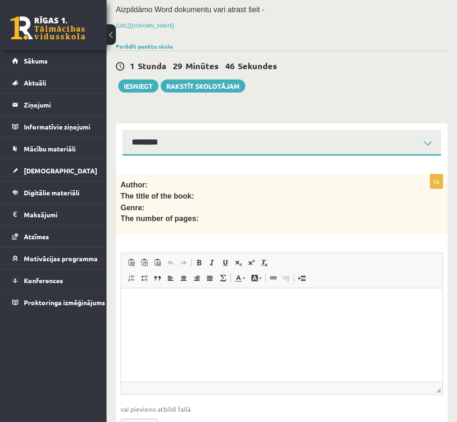
click at [0, 0] on link "2. uzdevums" at bounding box center [0, 0] width 0 height 0
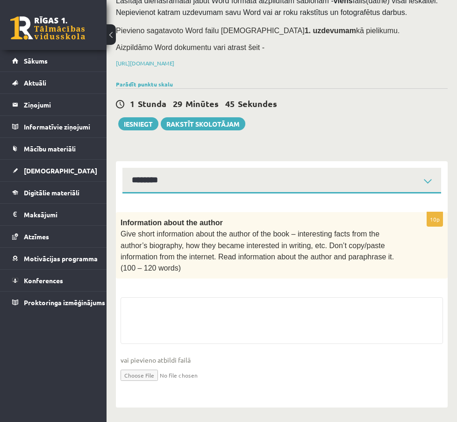
click at [0, 0] on link "4. uzdevums" at bounding box center [0, 0] width 0 height 0
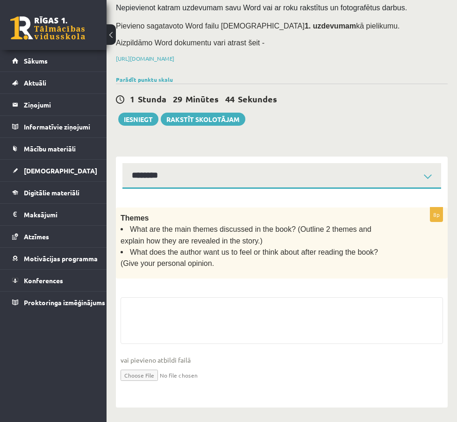
click at [0, 0] on link "3. uzdevums" at bounding box center [0, 0] width 0 height 0
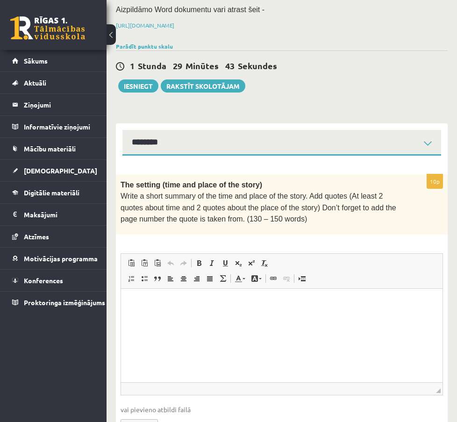
click at [0, 0] on link "4. uzdevums" at bounding box center [0, 0] width 0 height 0
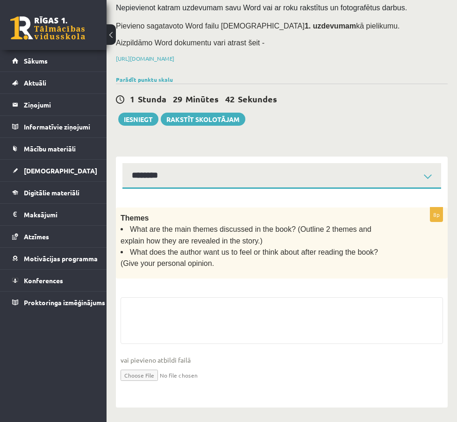
click at [0, 0] on link "5. uzdevums" at bounding box center [0, 0] width 0 height 0
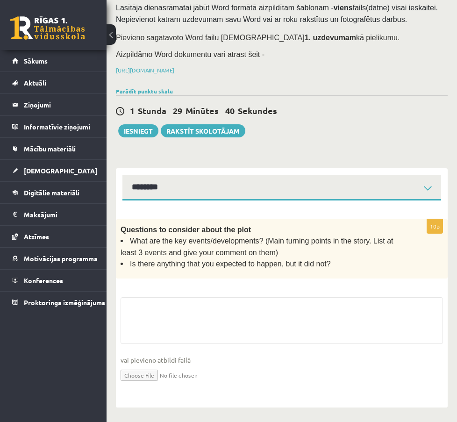
click at [0, 0] on link "2. uzdevums" at bounding box center [0, 0] width 0 height 0
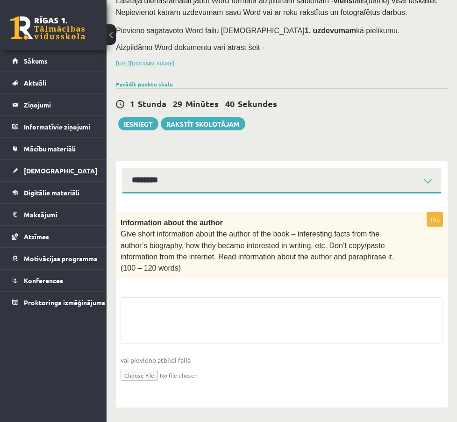
click at [0, 0] on link "1. uzdevums" at bounding box center [0, 0] width 0 height 0
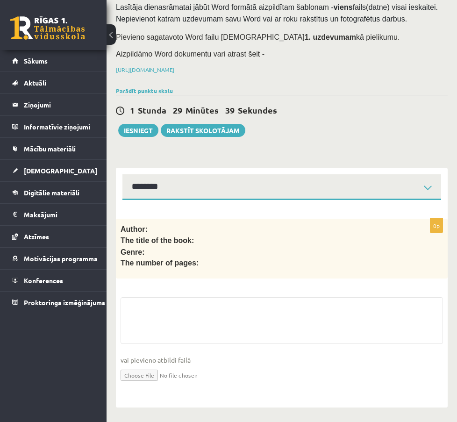
click at [0, 0] on link "Criteria" at bounding box center [0, 0] width 0 height 0
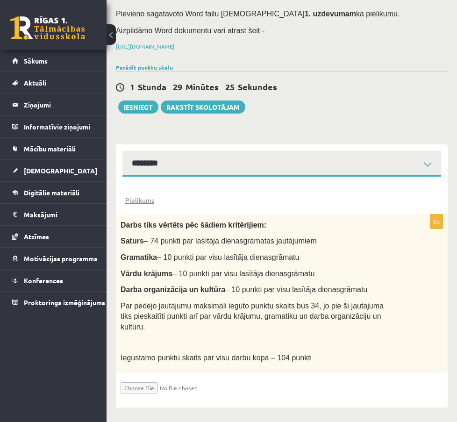
scroll to position [132, 0]
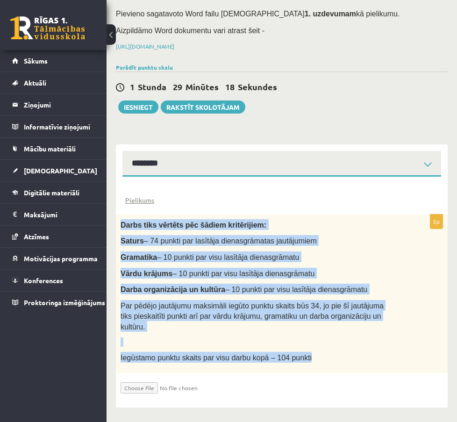
drag, startPoint x: 210, startPoint y: 184, endPoint x: 397, endPoint y: 357, distance: 254.1
click at [396, 357] on div "Darbs tiks vērtēts pēc šādiem kritērijiem: Saturs – 74 punkti par lasītāja dien…" at bounding box center [282, 293] width 332 height 158
click at [397, 357] on div "Darbs tiks vērtēts pēc šādiem kritērijiem: Saturs – 74 punkti par lasītāja dien…" at bounding box center [282, 293] width 332 height 158
copy div "Darbs tiks vērtēts pēc šādiem kritērijiem: Saturs – 74 punkti par lasītāja dien…"
click at [0, 0] on link "1. uzdevums" at bounding box center [0, 0] width 0 height 0
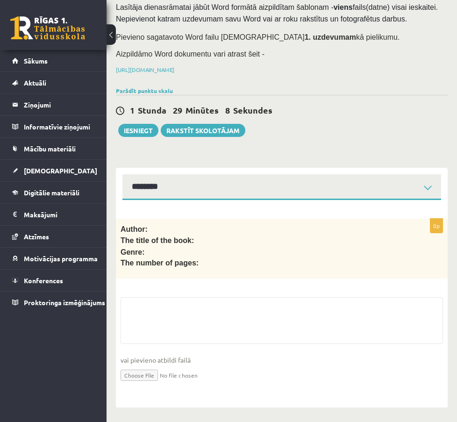
click at [283, 246] on p "Genre:" at bounding box center [258, 251] width 276 height 11
drag, startPoint x: 283, startPoint y: 187, endPoint x: 238, endPoint y: 175, distance: 46.9
click at [283, 246] on p "Genre:" at bounding box center [258, 251] width 276 height 11
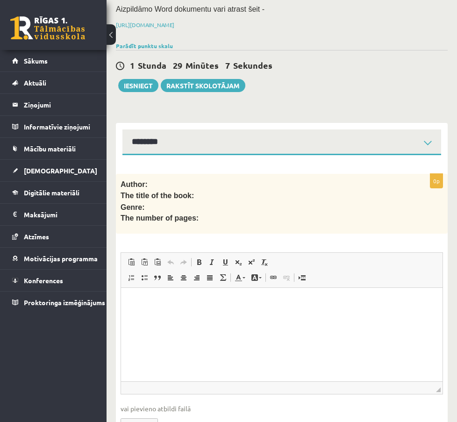
scroll to position [0, 0]
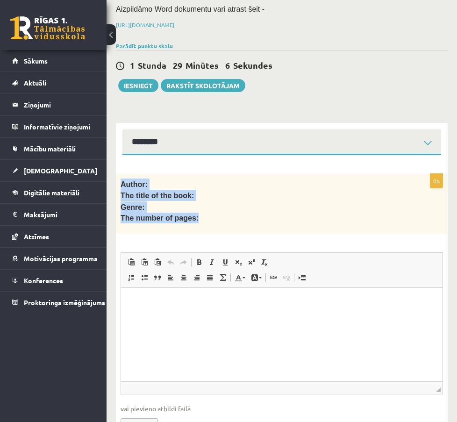
drag, startPoint x: 212, startPoint y: 162, endPoint x: 298, endPoint y: 208, distance: 97.4
click at [297, 207] on div "Author: The title of the book: Genre: The number of pages:" at bounding box center [282, 204] width 332 height 60
click at [298, 208] on div "Author: The title of the book: Genre: The number of pages:" at bounding box center [282, 204] width 332 height 60
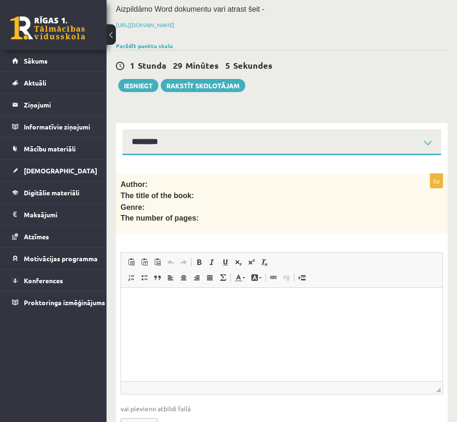
click at [298, 208] on div "Author: The title of the book: Genre: The number of pages:" at bounding box center [282, 204] width 332 height 60
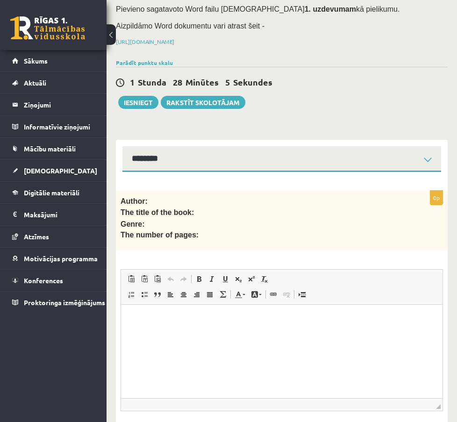
scroll to position [156, 0]
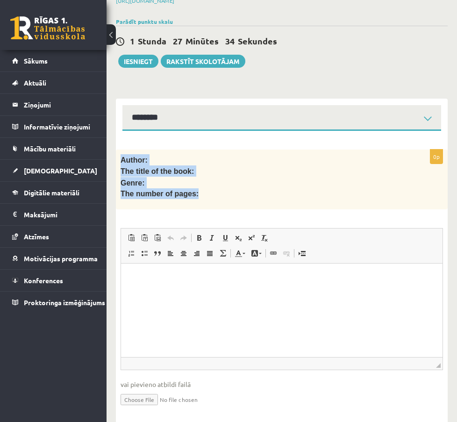
drag, startPoint x: 210, startPoint y: 137, endPoint x: 287, endPoint y: 177, distance: 87.3
click at [287, 177] on div "Author: The title of the book: Genre: The number of pages:" at bounding box center [282, 179] width 332 height 60
copy div "Author: The title of the book: Genre: The number of pages:"
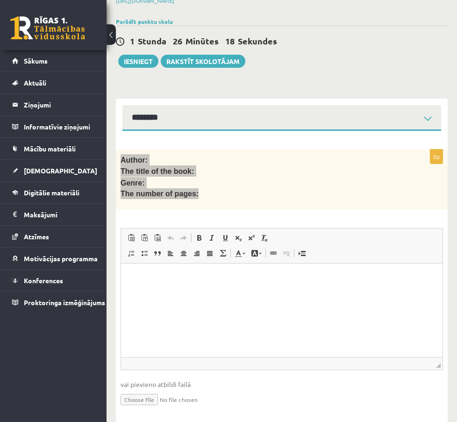
click at [235, 292] on html at bounding box center [281, 277] width 321 height 28
paste body "Editor, wiswyg-editor-user-answer-47024957022020"
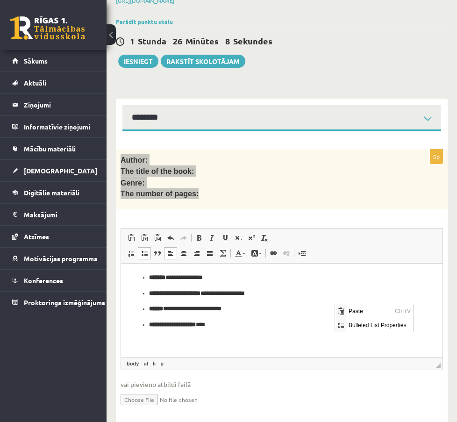
scroll to position [0, 0]
click at [201, 339] on html "**********" at bounding box center [281, 301] width 321 height 76
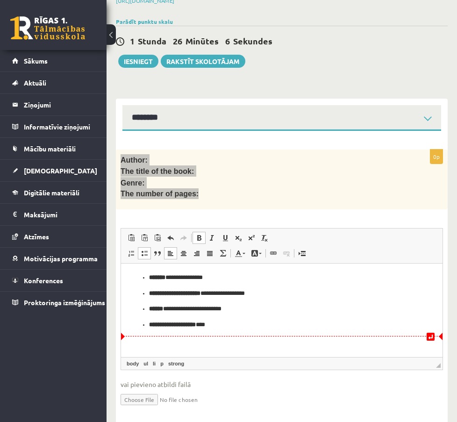
click at [242, 323] on p "**********" at bounding box center [231, 325] width 164 height 10
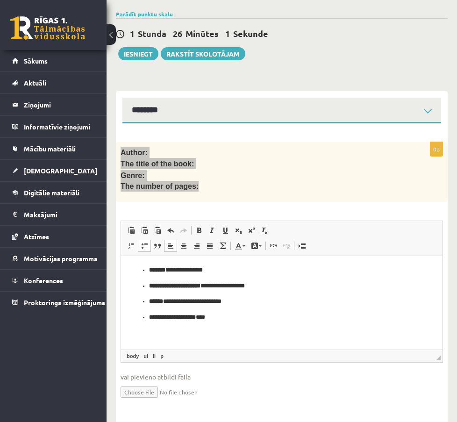
scroll to position [165, 0]
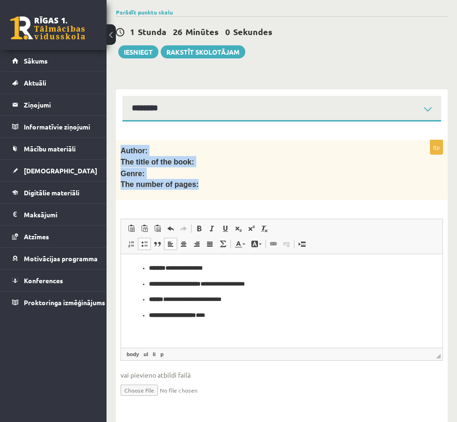
click at [0, 0] on link "2. uzdevums" at bounding box center [0, 0] width 0 height 0
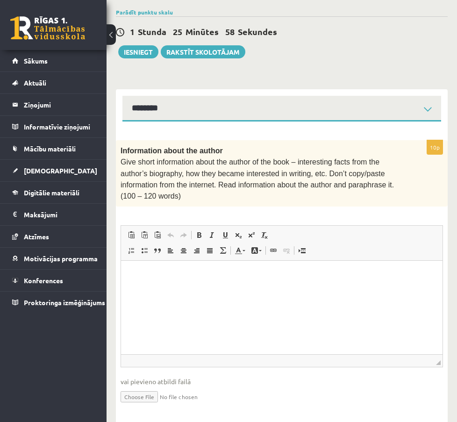
scroll to position [0, 0]
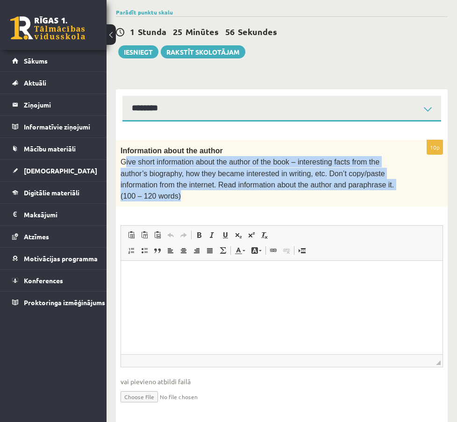
drag, startPoint x: 217, startPoint y: 144, endPoint x: 369, endPoint y: 194, distance: 159.9
click at [369, 194] on div "Information about the author Give short information about the author of the boo…" at bounding box center [282, 173] width 332 height 66
drag, startPoint x: 371, startPoint y: 187, endPoint x: 213, endPoint y: 140, distance: 165.2
click at [213, 156] on p "Give short information about the author of the book – interesting facts from th…" at bounding box center [258, 179] width 276 height 46
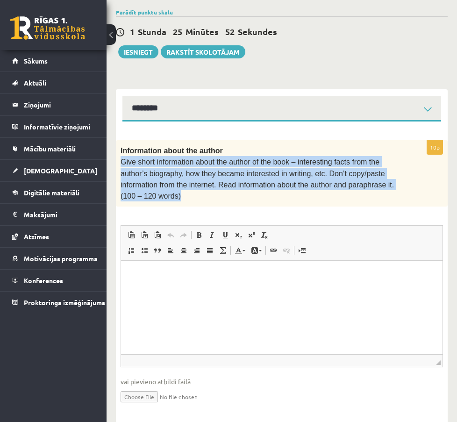
copy span "Give short information about the author of the book – interesting facts from th…"
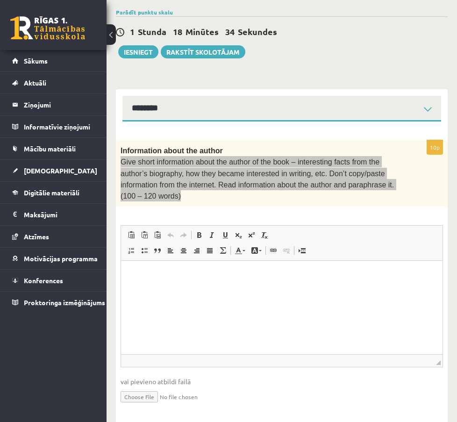
click at [246, 289] on html at bounding box center [281, 274] width 321 height 28
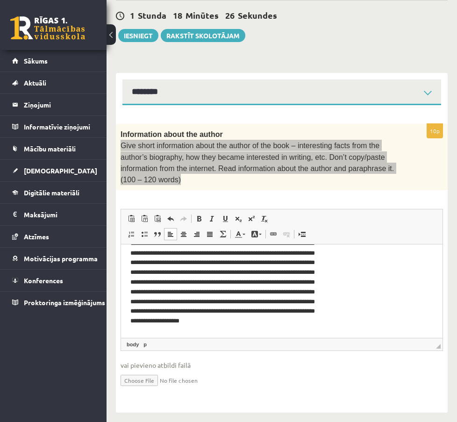
scroll to position [25, 0]
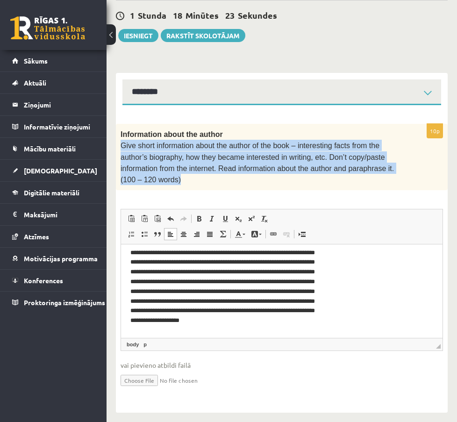
click at [0, 0] on link "1. uzdevums" at bounding box center [0, 0] width 0 height 0
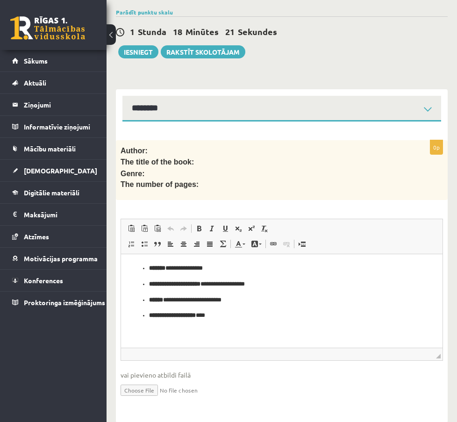
scroll to position [0, 0]
click at [0, 0] on link "2. uzdevums" at bounding box center [0, 0] width 0 height 0
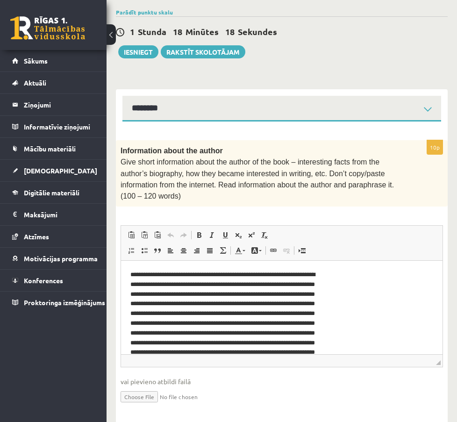
click at [0, 0] on link "3. uzdevums" at bounding box center [0, 0] width 0 height 0
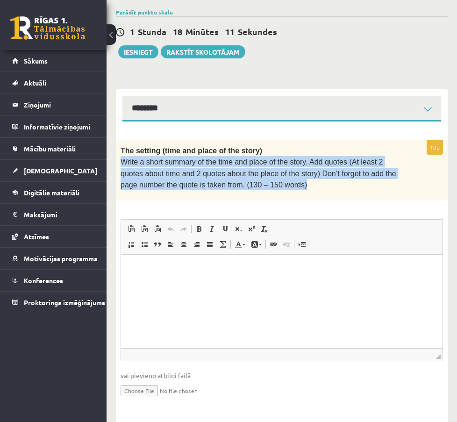
drag, startPoint x: 213, startPoint y: 139, endPoint x: 377, endPoint y: 183, distance: 170.2
click at [377, 183] on div "The setting (time and place of the story) Write a short summary of the time and…" at bounding box center [282, 170] width 332 height 61
copy span "Write a short summary of the time and place of the story. Add quotes (At least …"
click at [0, 0] on link "4. uzdevums" at bounding box center [0, 0] width 0 height 0
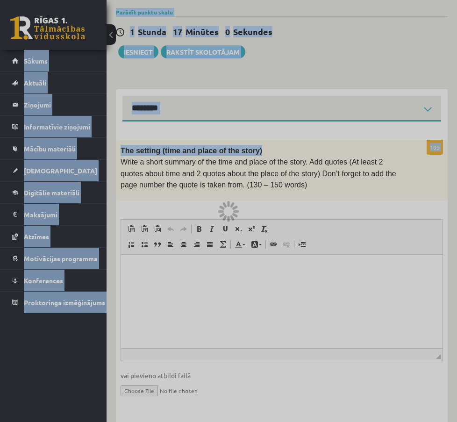
scroll to position [132, 0]
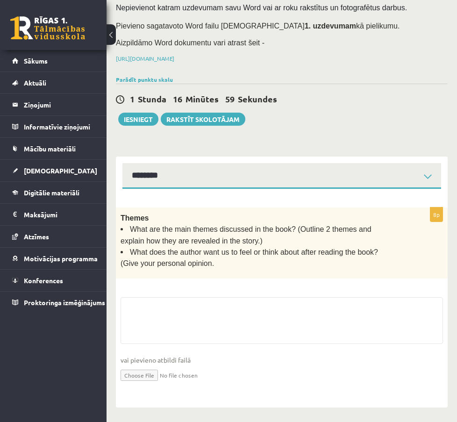
click at [267, 230] on div "Themes What are the main themes discussed in the book? (Outline 2 themes and ex…" at bounding box center [282, 242] width 332 height 71
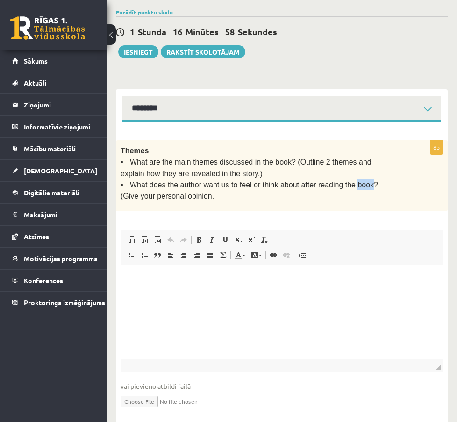
scroll to position [0, 0]
click at [272, 207] on div "8p Themes What are the main themes discussed in the book? (Outline 2 themes and…" at bounding box center [282, 282] width 332 height 284
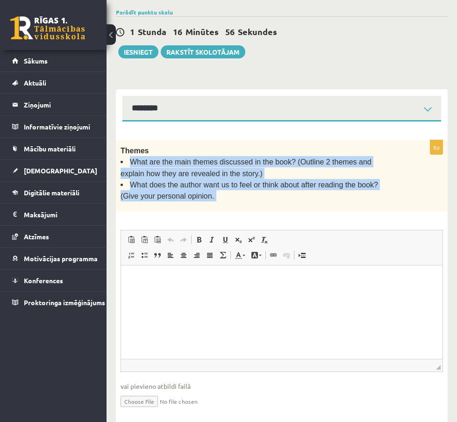
drag, startPoint x: 218, startPoint y: 141, endPoint x: 394, endPoint y: 202, distance: 186.0
click at [394, 202] on div "8p Themes What are the main themes discussed in the book? (Outline 2 themes and…" at bounding box center [282, 282] width 332 height 284
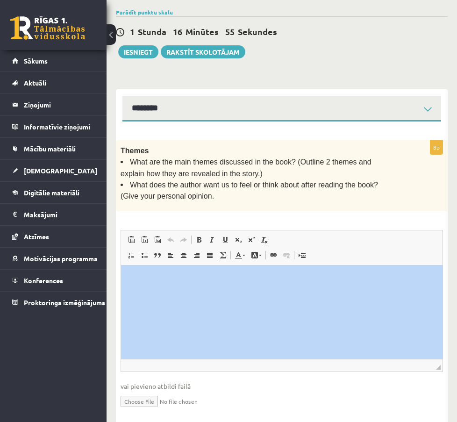
click at [394, 202] on div "8p Themes What are the main themes discussed in the book? (Outline 2 themes and…" at bounding box center [282, 282] width 332 height 284
drag, startPoint x: 394, startPoint y: 202, endPoint x: 394, endPoint y: 196, distance: 6.1
click at [394, 201] on div "8p Themes What are the main themes discussed in the book? (Outline 2 themes and…" at bounding box center [282, 282] width 332 height 284
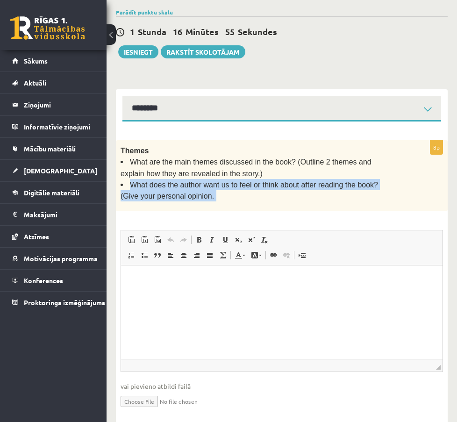
drag, startPoint x: 394, startPoint y: 196, endPoint x: 390, endPoint y: 186, distance: 10.2
click at [390, 186] on div "Themes What are the main themes discussed in the book? (Outline 2 themes and ex…" at bounding box center [282, 175] width 332 height 71
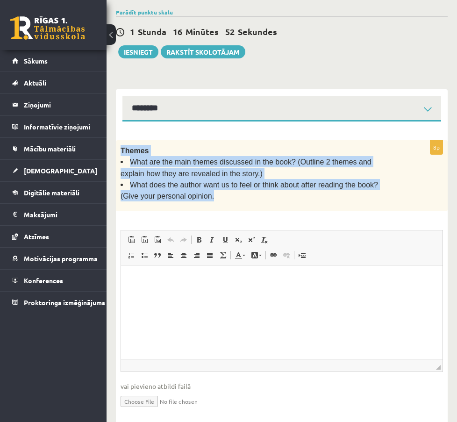
drag, startPoint x: 213, startPoint y: 137, endPoint x: 378, endPoint y: 190, distance: 173.1
click at [378, 190] on div "Themes What are the main themes discussed in the book? (Outline 2 themes and ex…" at bounding box center [282, 175] width 332 height 71
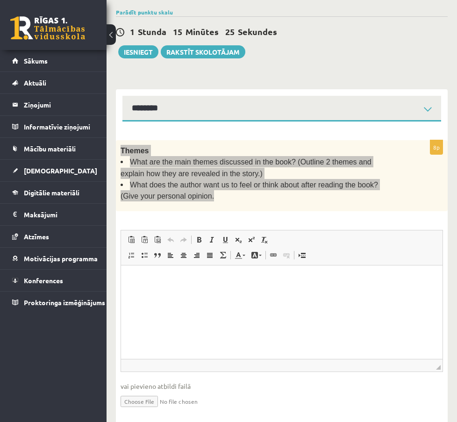
click at [237, 291] on html at bounding box center [281, 279] width 321 height 28
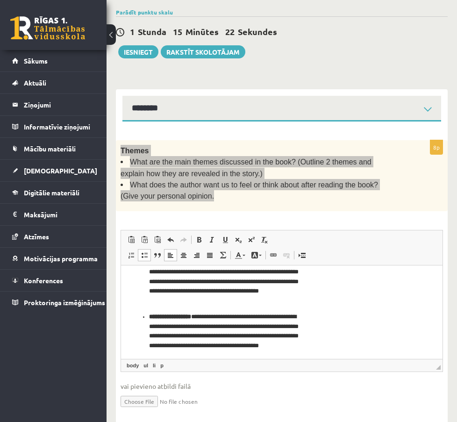
scroll to position [28, 0]
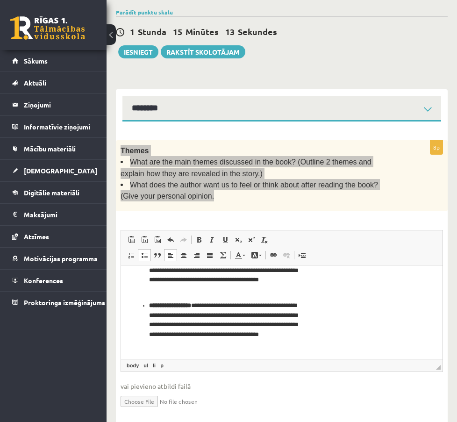
click at [275, 343] on p "**********" at bounding box center [227, 324] width 157 height 49
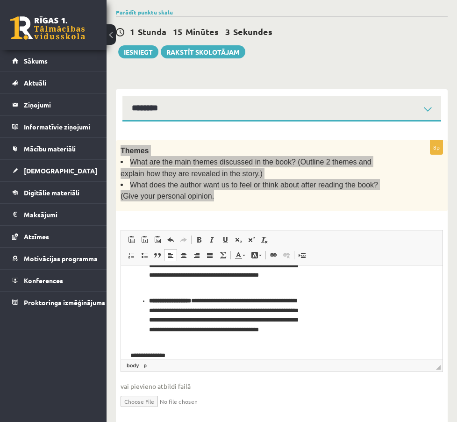
scroll to position [72, 0]
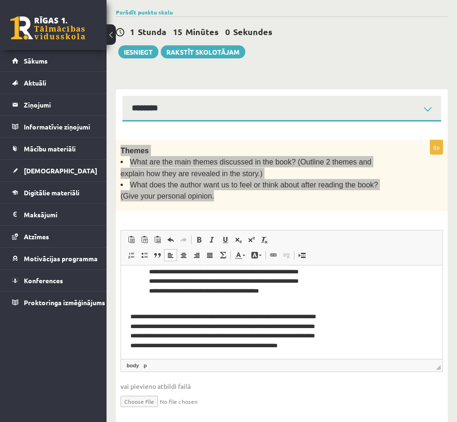
click at [177, 316] on p "**********" at bounding box center [227, 336] width 194 height 49
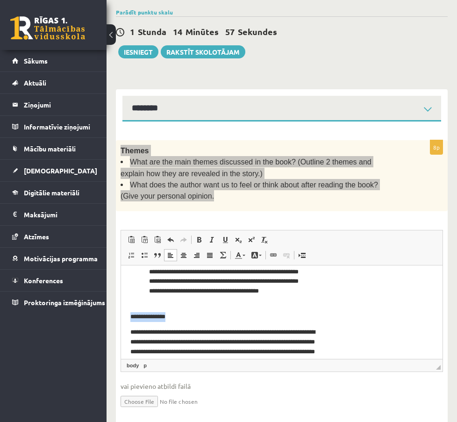
drag, startPoint x: 190, startPoint y: 314, endPoint x: 125, endPoint y: 313, distance: 64.5
click at [125, 313] on html "**********" at bounding box center [281, 289] width 321 height 192
click at [203, 236] on span at bounding box center [198, 239] width 7 height 7
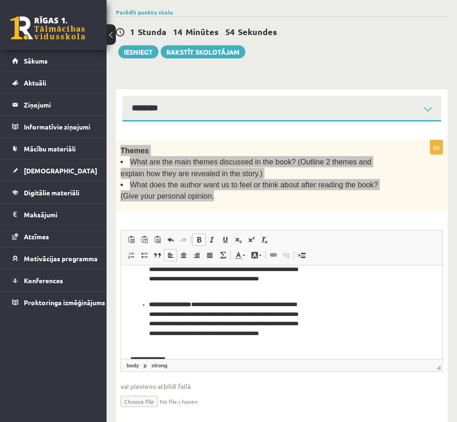
scroll to position [28, 0]
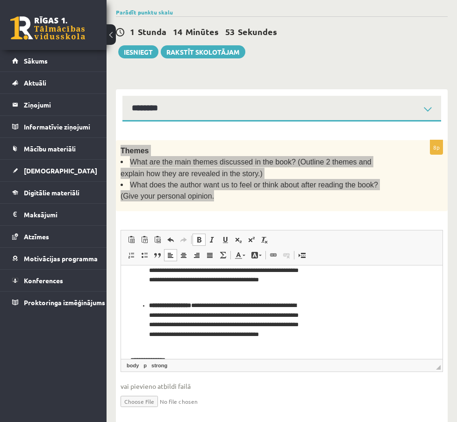
click at [146, 305] on ul "**********" at bounding box center [281, 297] width 303 height 103
click at [202, 302] on p "**********" at bounding box center [227, 324] width 157 height 49
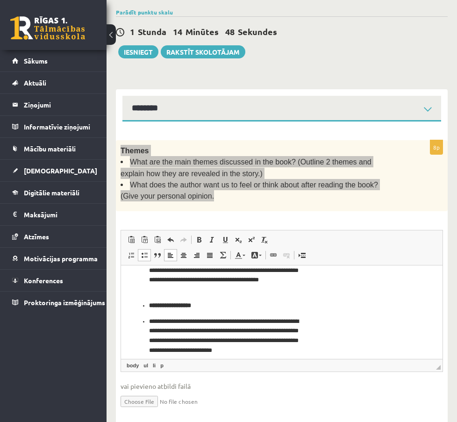
click at [148, 304] on ul "**********" at bounding box center [281, 300] width 303 height 109
click at [148, 251] on span at bounding box center [144, 254] width 7 height 7
click at [148, 323] on ul "**********" at bounding box center [281, 335] width 303 height 39
click at [151, 249] on link "Insert/Remove Bulleted List" at bounding box center [144, 255] width 13 height 12
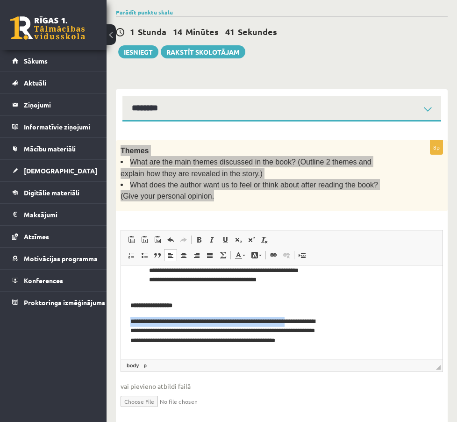
click at [335, 306] on html "**********" at bounding box center [281, 335] width 321 height 198
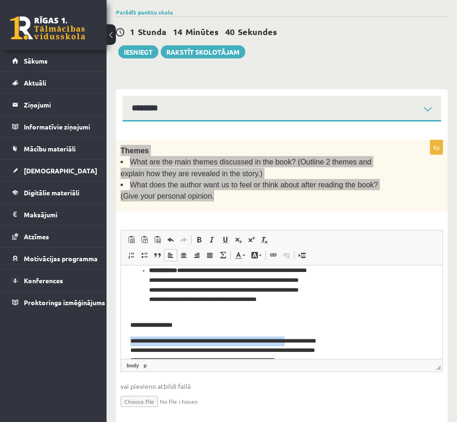
scroll to position [0, 0]
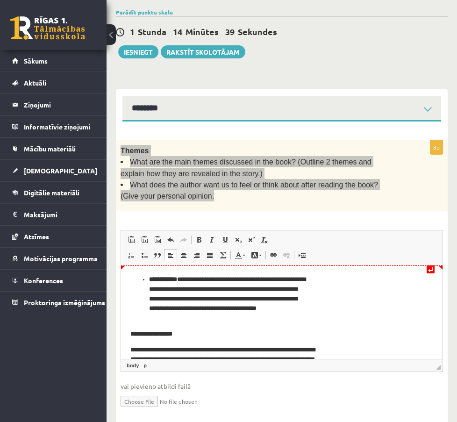
click at [147, 277] on ul "**********" at bounding box center [281, 298] width 303 height 49
click at [148, 251] on span at bounding box center [144, 254] width 7 height 7
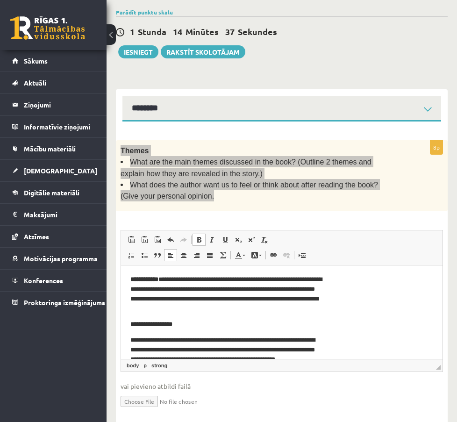
click at [166, 279] on p "**********" at bounding box center [227, 293] width 194 height 39
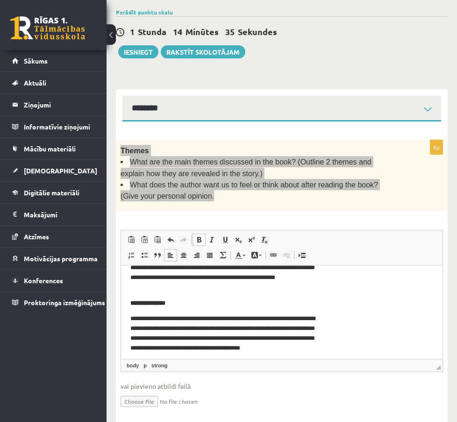
scroll to position [111, 0]
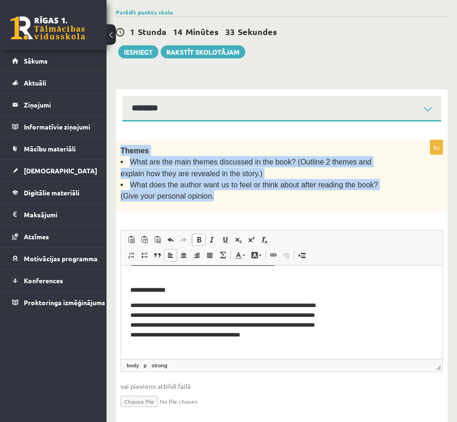
click at [0, 0] on link "3. uzdevums" at bounding box center [0, 0] width 0 height 0
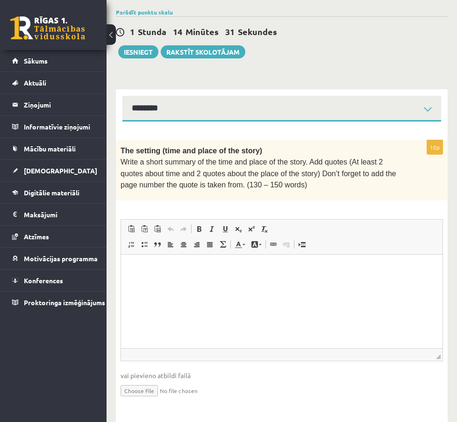
scroll to position [0, 0]
click at [277, 283] on html at bounding box center [281, 269] width 321 height 28
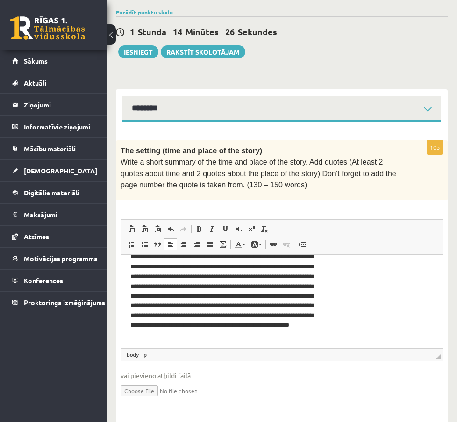
click at [0, 0] on link "4. uzdevums" at bounding box center [0, 0] width 0 height 0
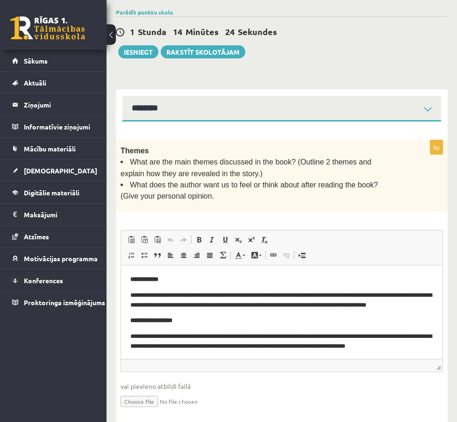
scroll to position [0, 0]
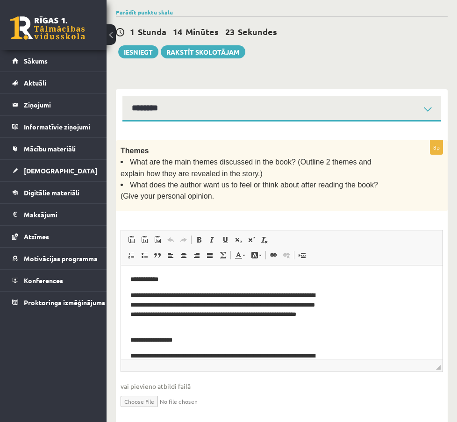
click at [0, 0] on link "5. uzdevums" at bounding box center [0, 0] width 0 height 0
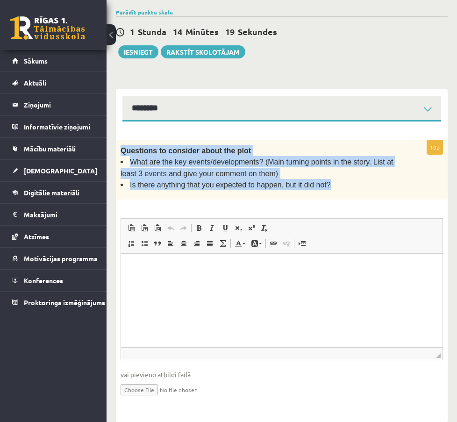
drag, startPoint x: 217, startPoint y: 133, endPoint x: 330, endPoint y: 196, distance: 130.1
click at [330, 196] on div "Questions to consider about the plot What are the key events/developments? (Mai…" at bounding box center [282, 170] width 332 height 60
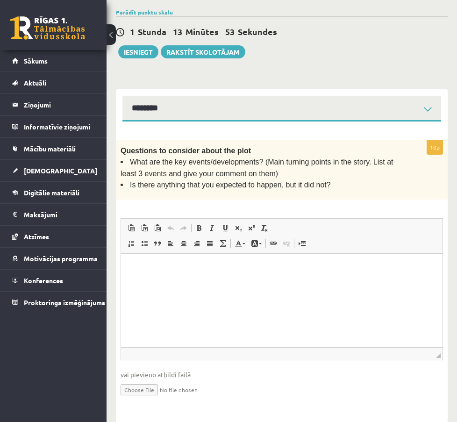
click at [196, 282] on html at bounding box center [281, 268] width 321 height 28
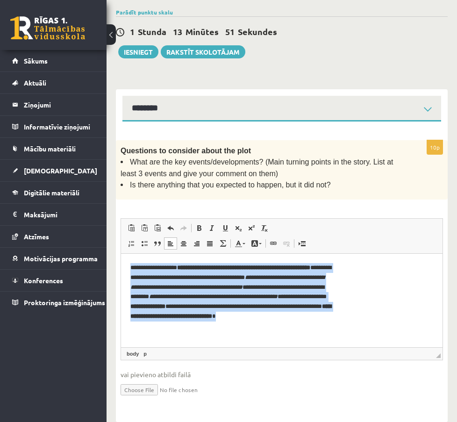
drag, startPoint x: 128, startPoint y: 264, endPoint x: 283, endPoint y: 332, distance: 169.0
click at [283, 332] on html "**********" at bounding box center [281, 297] width 321 height 87
click at [203, 231] on span at bounding box center [198, 227] width 7 height 7
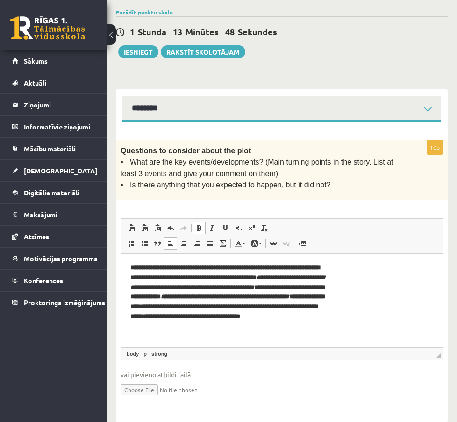
click at [203, 231] on span at bounding box center [198, 227] width 7 height 7
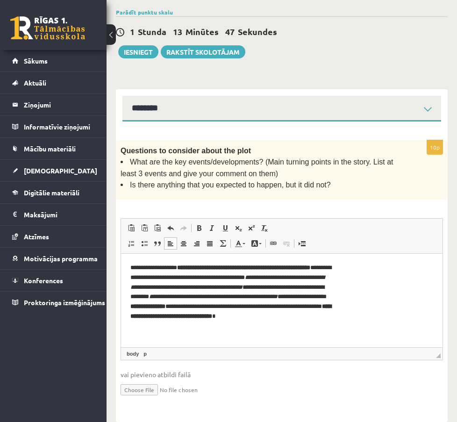
click at [256, 334] on html "**********" at bounding box center [281, 297] width 321 height 87
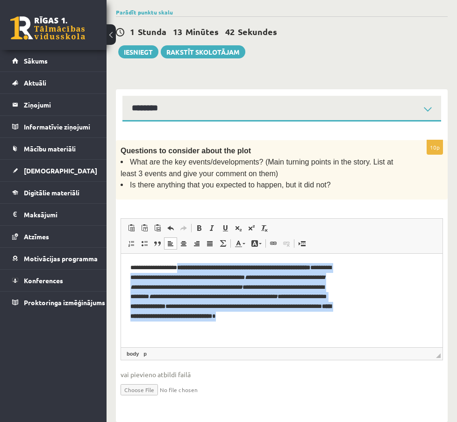
drag, startPoint x: 181, startPoint y: 266, endPoint x: 293, endPoint y: 328, distance: 128.4
click at [293, 328] on p "**********" at bounding box center [230, 297] width 201 height 68
click at [203, 231] on span at bounding box center [198, 227] width 7 height 7
click at [252, 328] on p "**********" at bounding box center [230, 297] width 201 height 68
drag, startPoint x: 255, startPoint y: 329, endPoint x: 129, endPoint y: 267, distance: 140.6
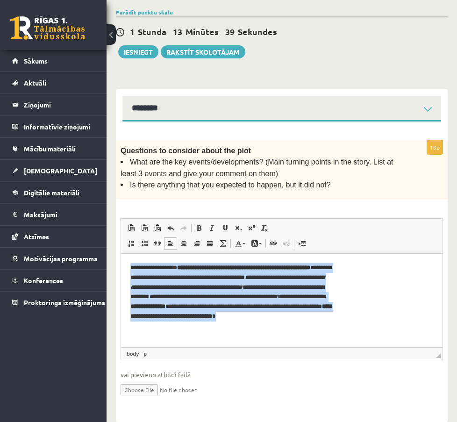
click at [129, 267] on html "**********" at bounding box center [281, 297] width 321 height 87
click at [203, 230] on span at bounding box center [198, 227] width 7 height 7
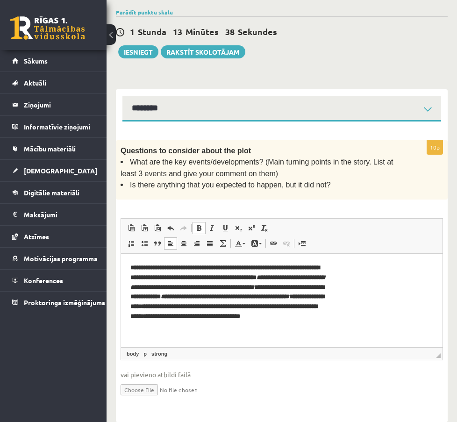
click at [301, 340] on p "**********" at bounding box center [227, 303] width 194 height 80
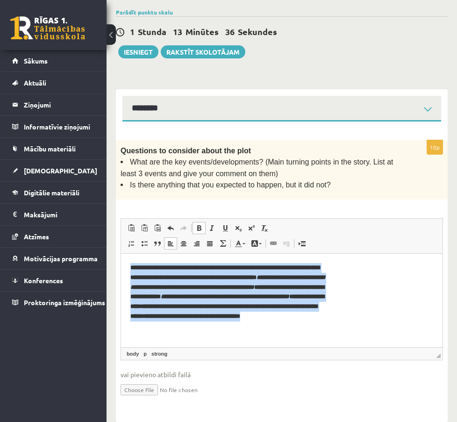
drag, startPoint x: 290, startPoint y: 342, endPoint x: 333, endPoint y: 524, distance: 186.7
click at [121, 268] on html "**********" at bounding box center [281, 303] width 321 height 99
click at [203, 232] on span at bounding box center [198, 227] width 7 height 7
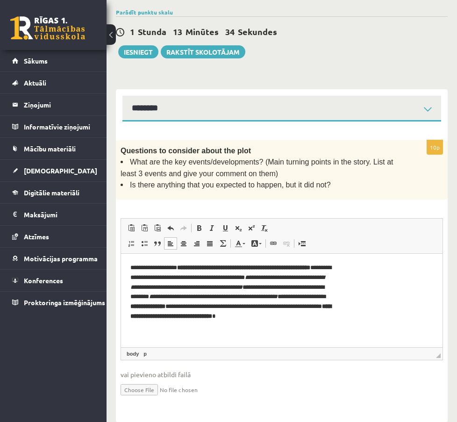
drag, startPoint x: 274, startPoint y: 323, endPoint x: 267, endPoint y: 321, distance: 6.8
click at [274, 323] on p "**********" at bounding box center [230, 297] width 201 height 68
drag, startPoint x: 190, startPoint y: 267, endPoint x: 175, endPoint y: 278, distance: 18.7
click at [175, 278] on p "**********" at bounding box center [230, 297] width 201 height 68
click at [203, 228] on span at bounding box center [198, 227] width 7 height 7
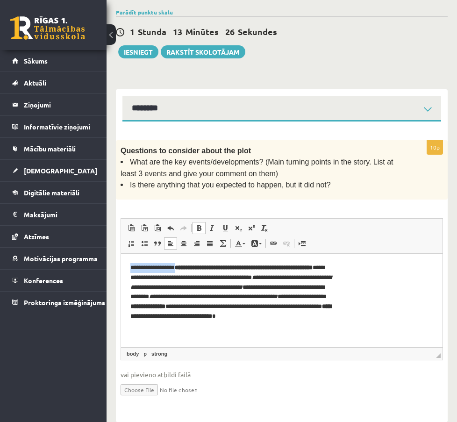
click at [203, 231] on span at bounding box center [198, 227] width 7 height 7
click at [322, 322] on p "**********" at bounding box center [230, 297] width 201 height 68
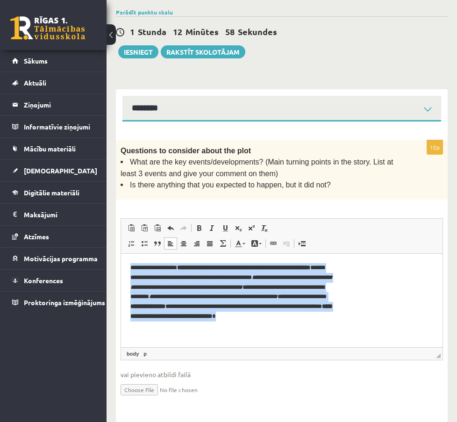
drag, startPoint x: 261, startPoint y: 338, endPoint x: 123, endPoint y: 266, distance: 155.6
click at [123, 266] on html "**********" at bounding box center [281, 297] width 321 height 87
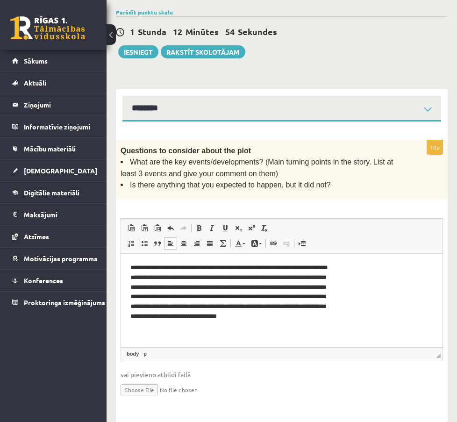
click at [0, 0] on link "6. uzdevums" at bounding box center [0, 0] width 0 height 0
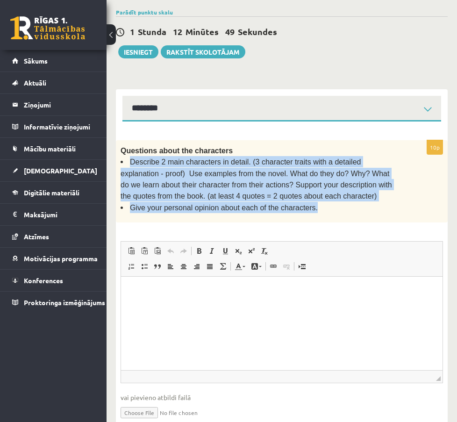
drag, startPoint x: 219, startPoint y: 140, endPoint x: 328, endPoint y: 221, distance: 136.2
click at [328, 213] on ul "Describe 2 main characters in detail. (3 character traits with a detailed expla…" at bounding box center [258, 184] width 276 height 57
click at [328, 213] on li "Give your personal opinion about each of the characters." at bounding box center [258, 207] width 276 height 11
drag, startPoint x: 327, startPoint y: 221, endPoint x: 217, endPoint y: 144, distance: 134.5
click at [217, 156] on ul "Describe 2 main characters in detail. (3 character traits with a detailed expla…" at bounding box center [258, 184] width 276 height 57
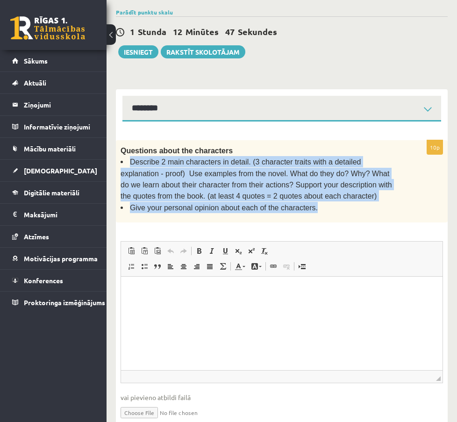
copy ul "Describe 2 main characters in detail. (3 character traits with a detailed expla…"
click at [0, 0] on link "5. uzdevums" at bounding box center [0, 0] width 0 height 0
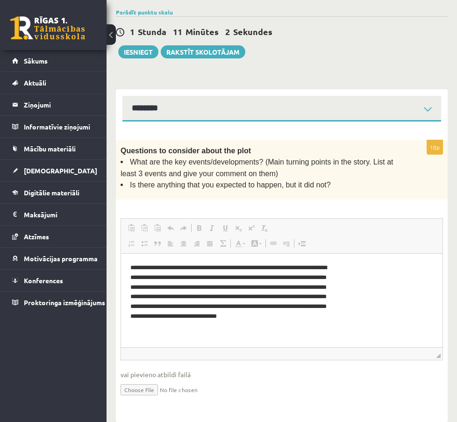
click at [0, 0] on link "8. uzdevums" at bounding box center [0, 0] width 0 height 0
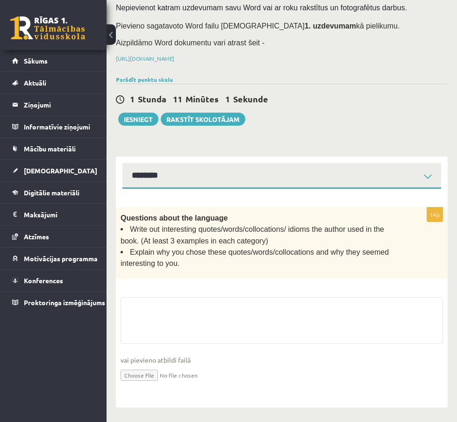
scroll to position [132, 0]
click at [0, 0] on link "6. uzdevums" at bounding box center [0, 0] width 0 height 0
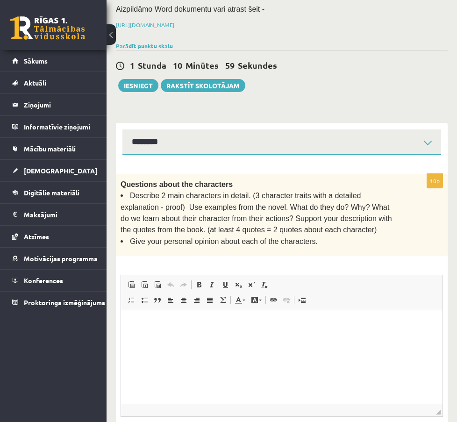
scroll to position [0, 0]
click at [0, 0] on link "7. uzdevums" at bounding box center [0, 0] width 0 height 0
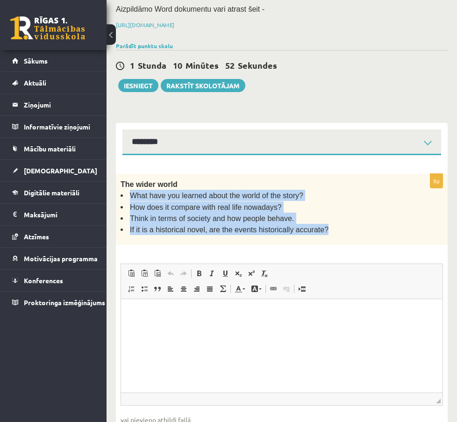
drag, startPoint x: 219, startPoint y: 173, endPoint x: 376, endPoint y: 218, distance: 163.2
click at [377, 220] on ul "What have you learned about the world of the story? How does it compare with re…" at bounding box center [258, 213] width 276 height 46
click at [375, 224] on li "If it is a historical novel, are the events historically accurate?" at bounding box center [258, 229] width 276 height 11
click at [374, 224] on li "If it is a historical novel, are the events historically accurate?" at bounding box center [258, 229] width 276 height 11
copy ul "What have you learned about the world of the story? How does it compare with re…"
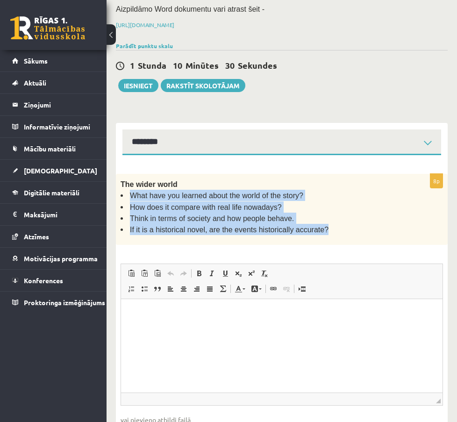
click at [0, 0] on link "6. uzdevums" at bounding box center [0, 0] width 0 height 0
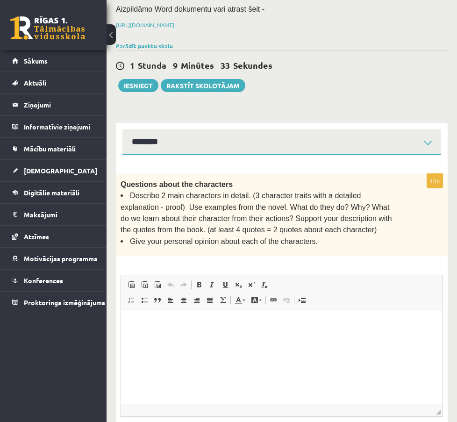
click at [272, 329] on p "Editor, wiswyg-editor-user-answer-47024922659860" at bounding box center [281, 324] width 303 height 10
click at [0, 0] on link "5. uzdevums" at bounding box center [0, 0] width 0 height 0
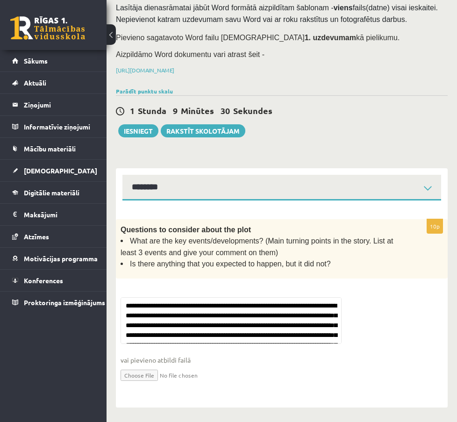
click at [0, 0] on link "6. uzdevums" at bounding box center [0, 0] width 0 height 0
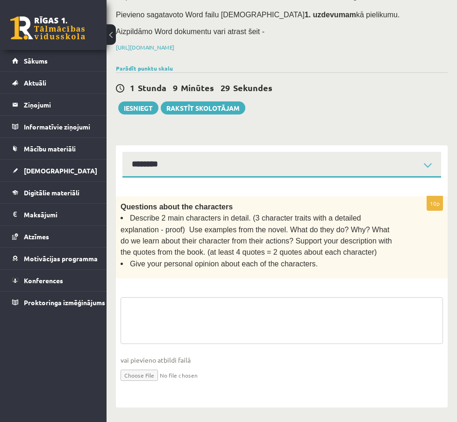
click at [321, 308] on textarea at bounding box center [281, 320] width 322 height 47
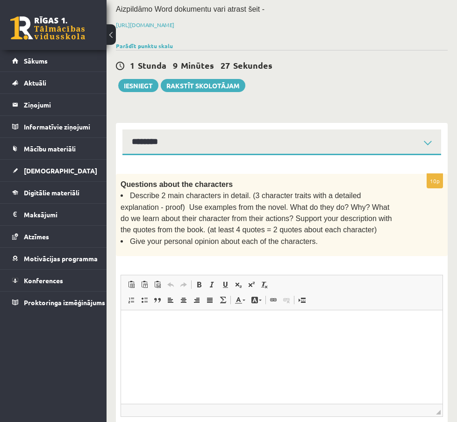
click at [218, 326] on p "Editor, wiswyg-editor-user-answer-47024845230920" at bounding box center [281, 324] width 303 height 10
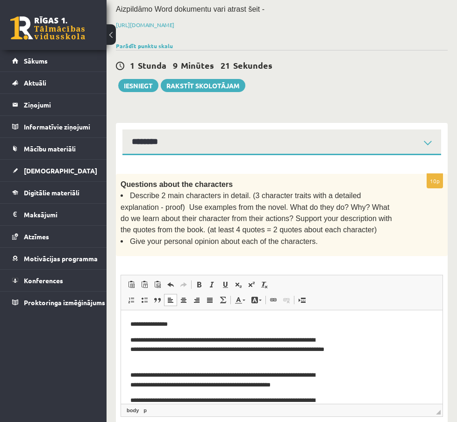
click at [0, 0] on link "7. uzdevums" at bounding box center [0, 0] width 0 height 0
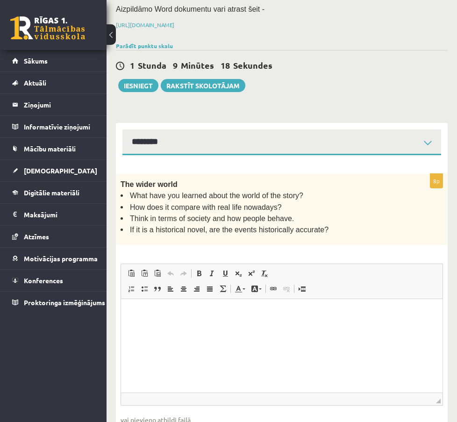
click at [0, 0] on link "8. uzdevums" at bounding box center [0, 0] width 0 height 0
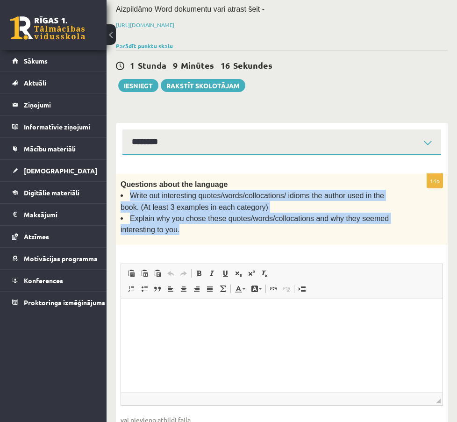
drag, startPoint x: 216, startPoint y: 174, endPoint x: 322, endPoint y: 242, distance: 126.1
click at [322, 242] on div "Questions about the language Write out interesting quotes/words/collocations/ i…" at bounding box center [282, 209] width 332 height 71
copy ul "Write out interesting quotes/words/collocations/ idioms the author used in the …"
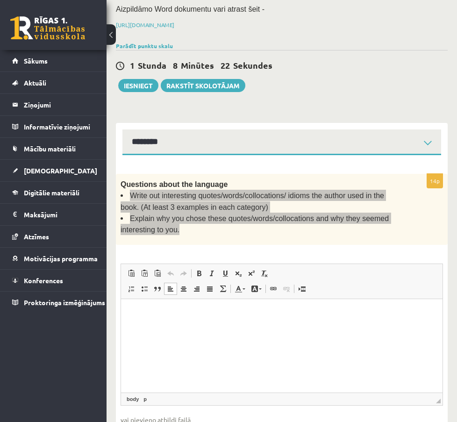
click at [258, 327] on html at bounding box center [281, 312] width 321 height 28
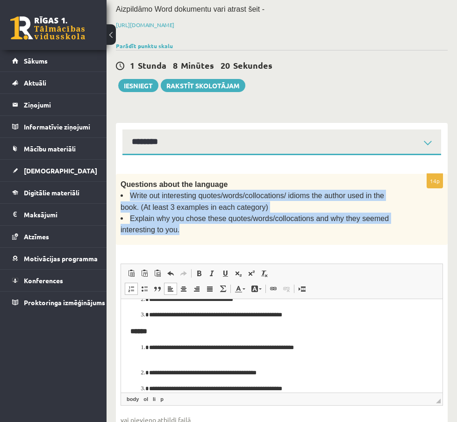
click at [0, 0] on link "7. uzdevums" at bounding box center [0, 0] width 0 height 0
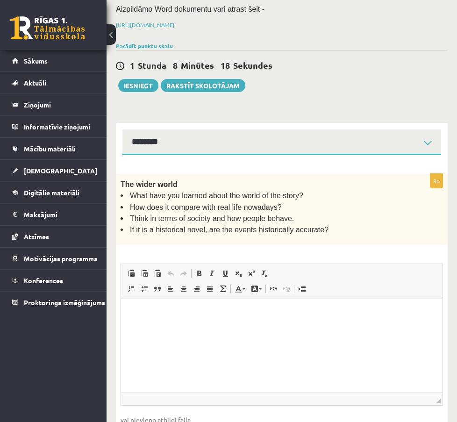
scroll to position [0, 0]
click at [0, 0] on link "6. uzdevums" at bounding box center [0, 0] width 0 height 0
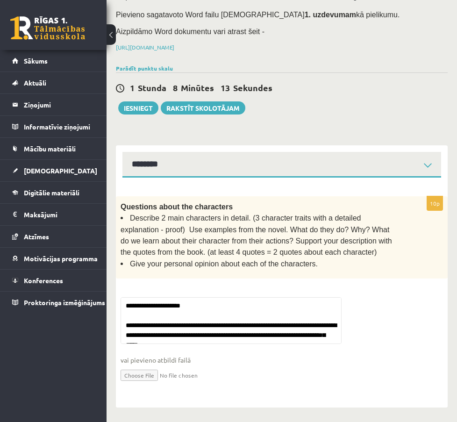
click at [0, 0] on link "7. uzdevums" at bounding box center [0, 0] width 0 height 0
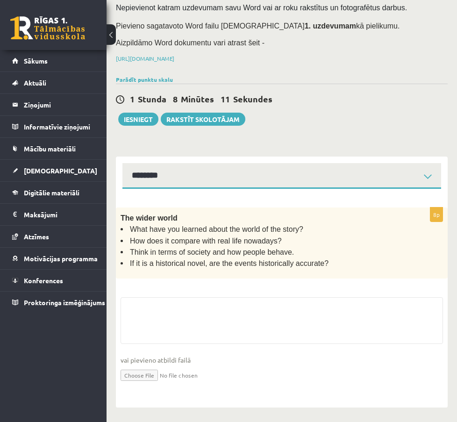
click at [0, 0] on link "8. uzdevums" at bounding box center [0, 0] width 0 height 0
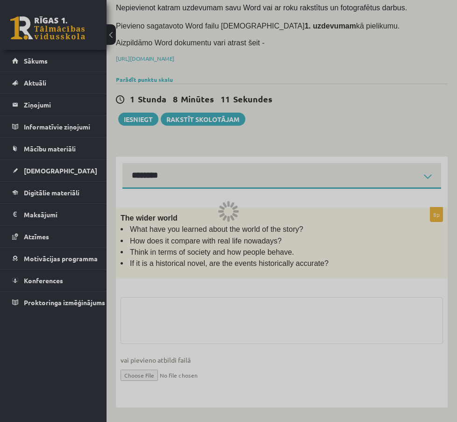
click at [187, 355] on div at bounding box center [228, 211] width 457 height 422
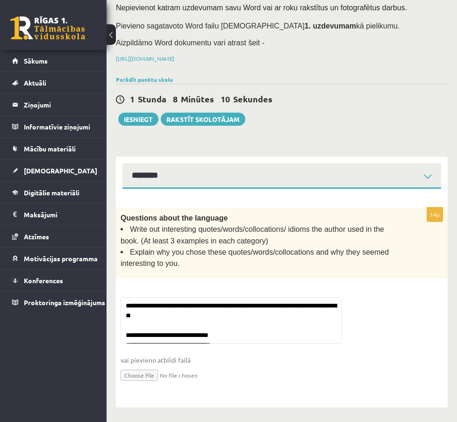
click at [0, 0] on link "9. uzdevums" at bounding box center [0, 0] width 0 height 0
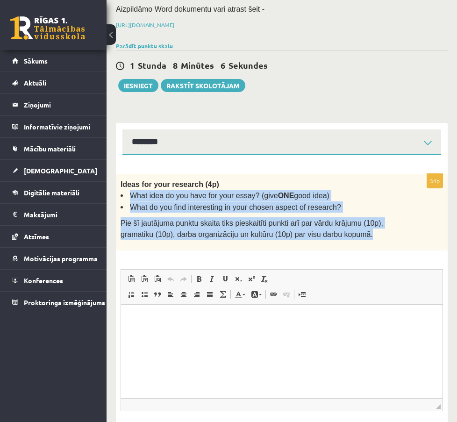
drag, startPoint x: 219, startPoint y: 174, endPoint x: 384, endPoint y: 255, distance: 184.2
click at [384, 250] on div "Ideas for your research (4p) What idea do you have for your essay? (give ONE go…" at bounding box center [282, 212] width 332 height 77
copy div "What idea do you have for your essay? (give ONE good idea) What do you find int…"
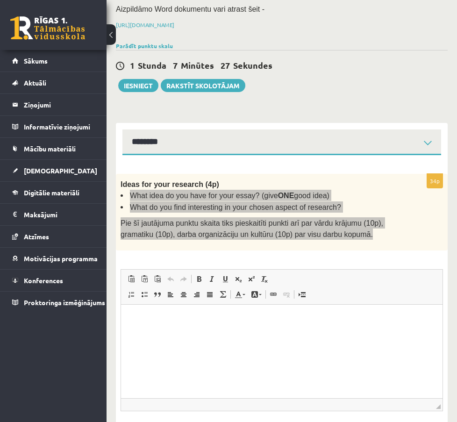
click at [237, 333] on html at bounding box center [281, 318] width 321 height 28
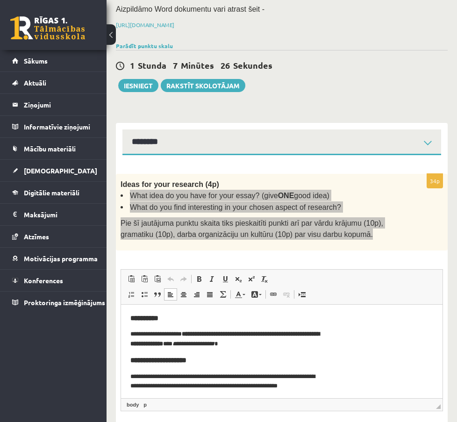
scroll to position [1, 0]
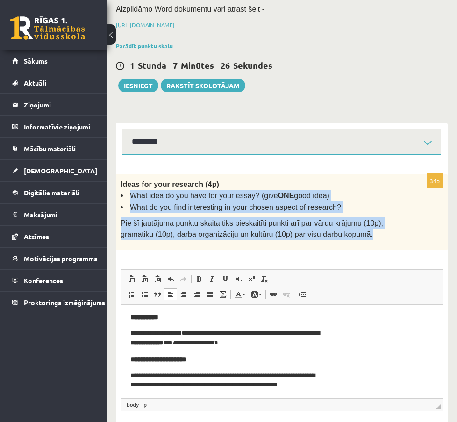
click at [0, 0] on link "8. uzdevums" at bounding box center [0, 0] width 0 height 0
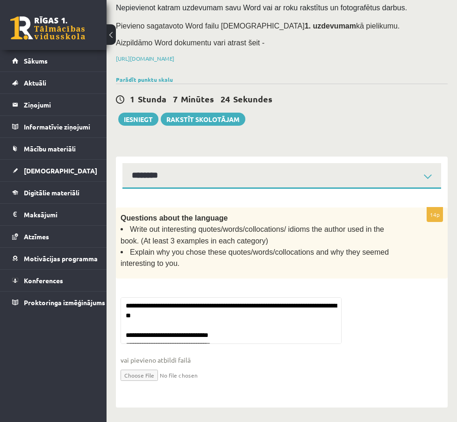
click at [0, 0] on link "7. uzdevums" at bounding box center [0, 0] width 0 height 0
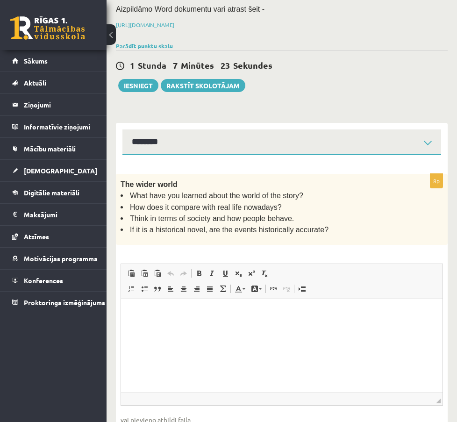
scroll to position [0, 0]
click at [201, 327] on html at bounding box center [281, 312] width 321 height 28
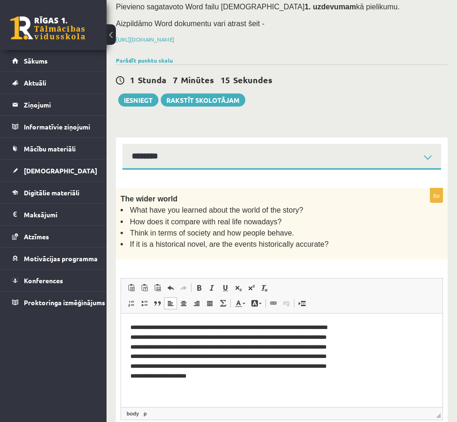
scroll to position [140, 0]
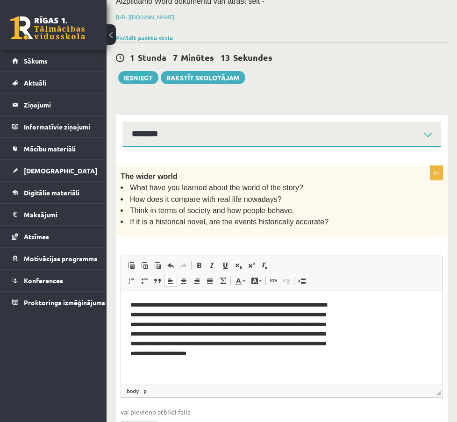
click at [0, 0] on link "1. uzdevums" at bounding box center [0, 0] width 0 height 0
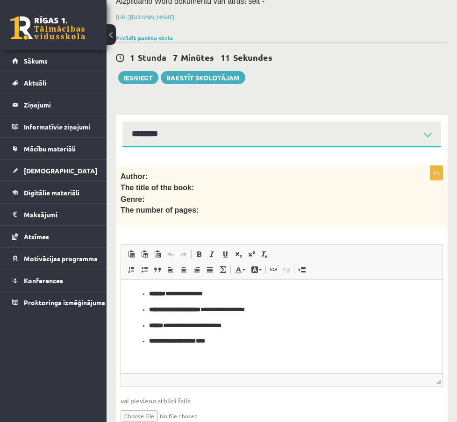
scroll to position [0, 0]
click at [0, 0] on link "2. uzdevums" at bounding box center [0, 0] width 0 height 0
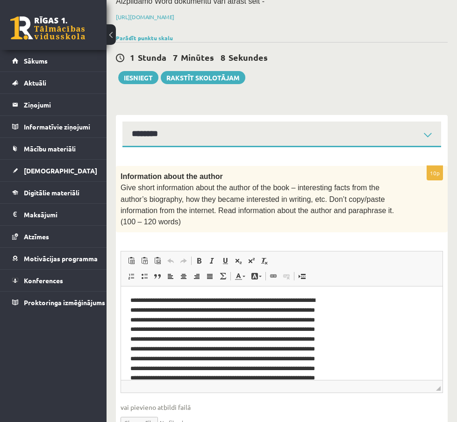
click at [0, 0] on link "3. uzdevums" at bounding box center [0, 0] width 0 height 0
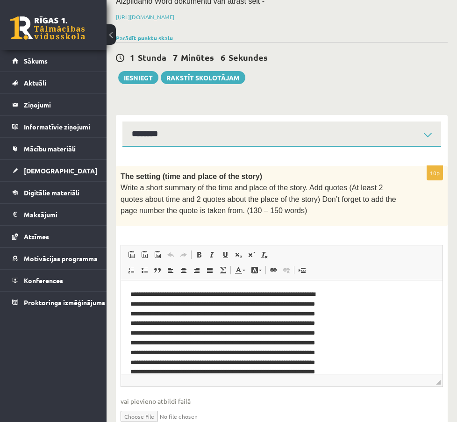
click at [0, 0] on link "4. uzdevums" at bounding box center [0, 0] width 0 height 0
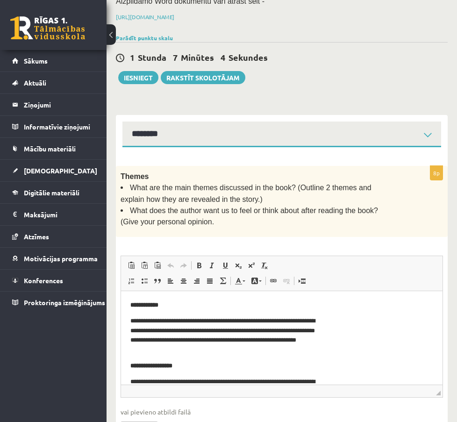
click at [0, 0] on link "5. uzdevums" at bounding box center [0, 0] width 0 height 0
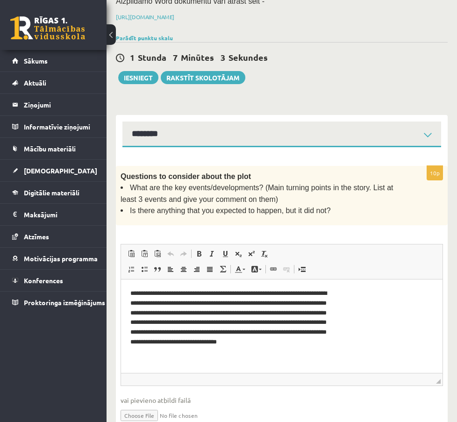
scroll to position [170, 0]
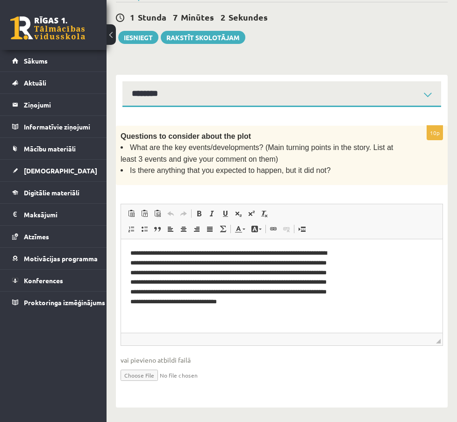
click at [0, 0] on link "6. uzdevums" at bounding box center [0, 0] width 0 height 0
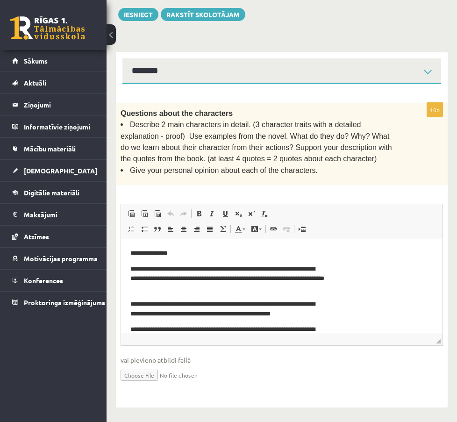
scroll to position [219, 0]
click at [0, 0] on link "7. uzdevums" at bounding box center [0, 0] width 0 height 0
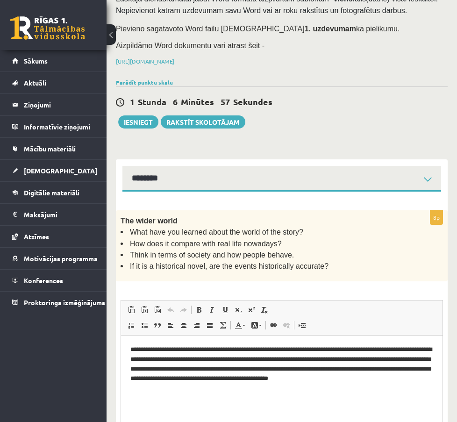
scroll to position [0, 0]
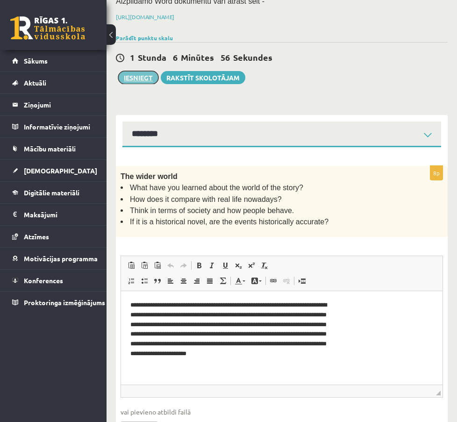
click at [158, 84] on button "Iesniegt" at bounding box center [138, 77] width 40 height 13
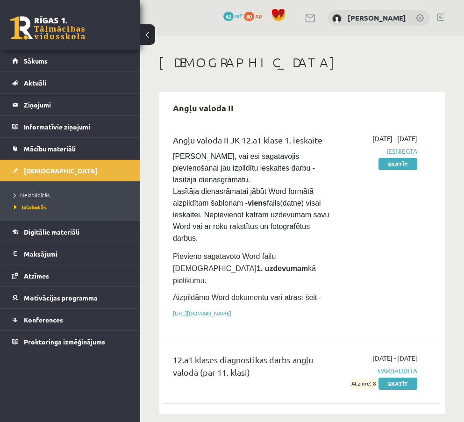
click at [40, 195] on span "Neizpildītās" at bounding box center [31, 194] width 35 height 7
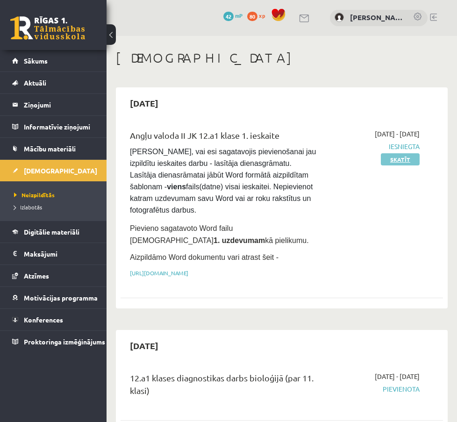
click at [381, 165] on link "Skatīt" at bounding box center [400, 159] width 39 height 12
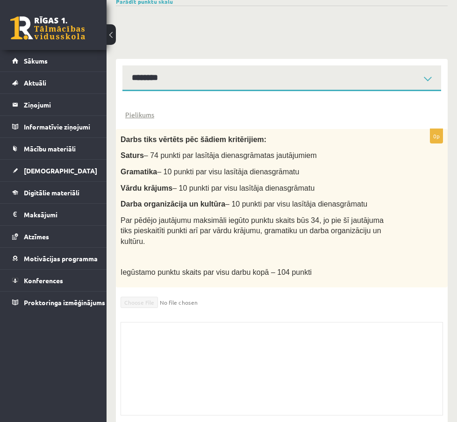
scroll to position [173, 0]
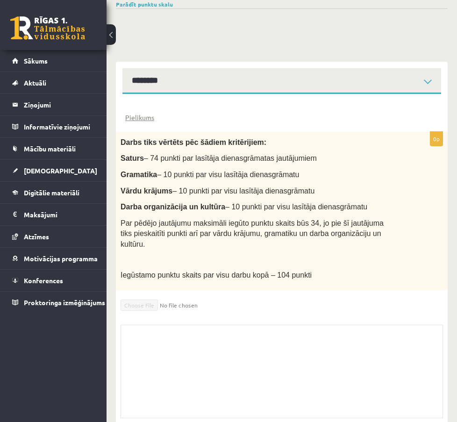
click at [0, 0] on link "1. uzdevums" at bounding box center [0, 0] width 0 height 0
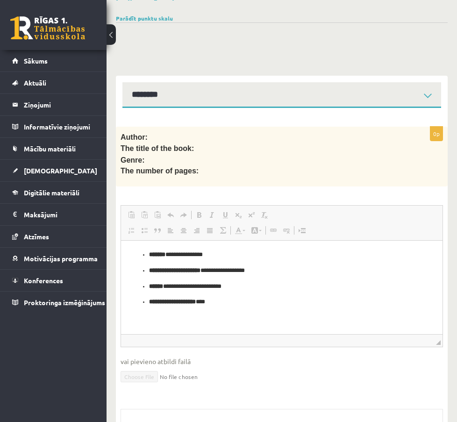
scroll to position [0, 0]
click at [26, 171] on span "[DEMOGRAPHIC_DATA]" at bounding box center [60, 170] width 73 height 8
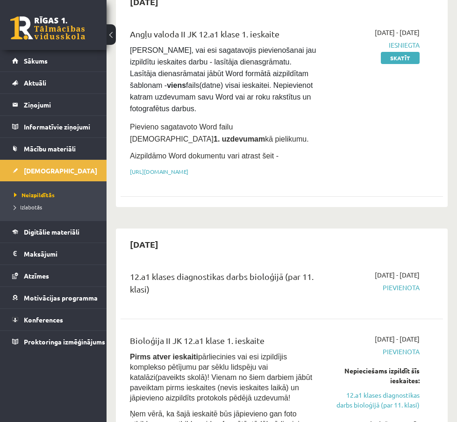
scroll to position [66, 0]
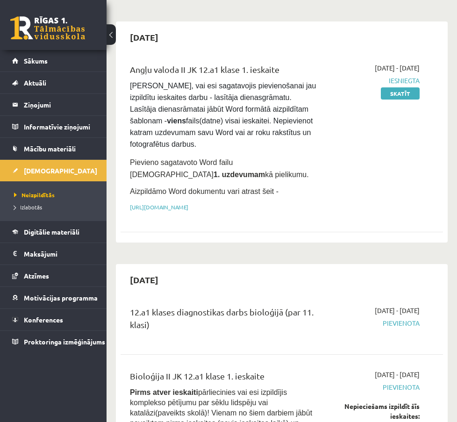
drag, startPoint x: 456, startPoint y: 39, endPoint x: 456, endPoint y: 27, distance: 12.6
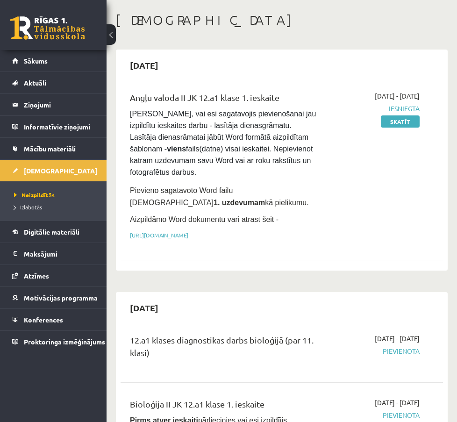
scroll to position [0, 0]
